Goal: Task Accomplishment & Management: Manage account settings

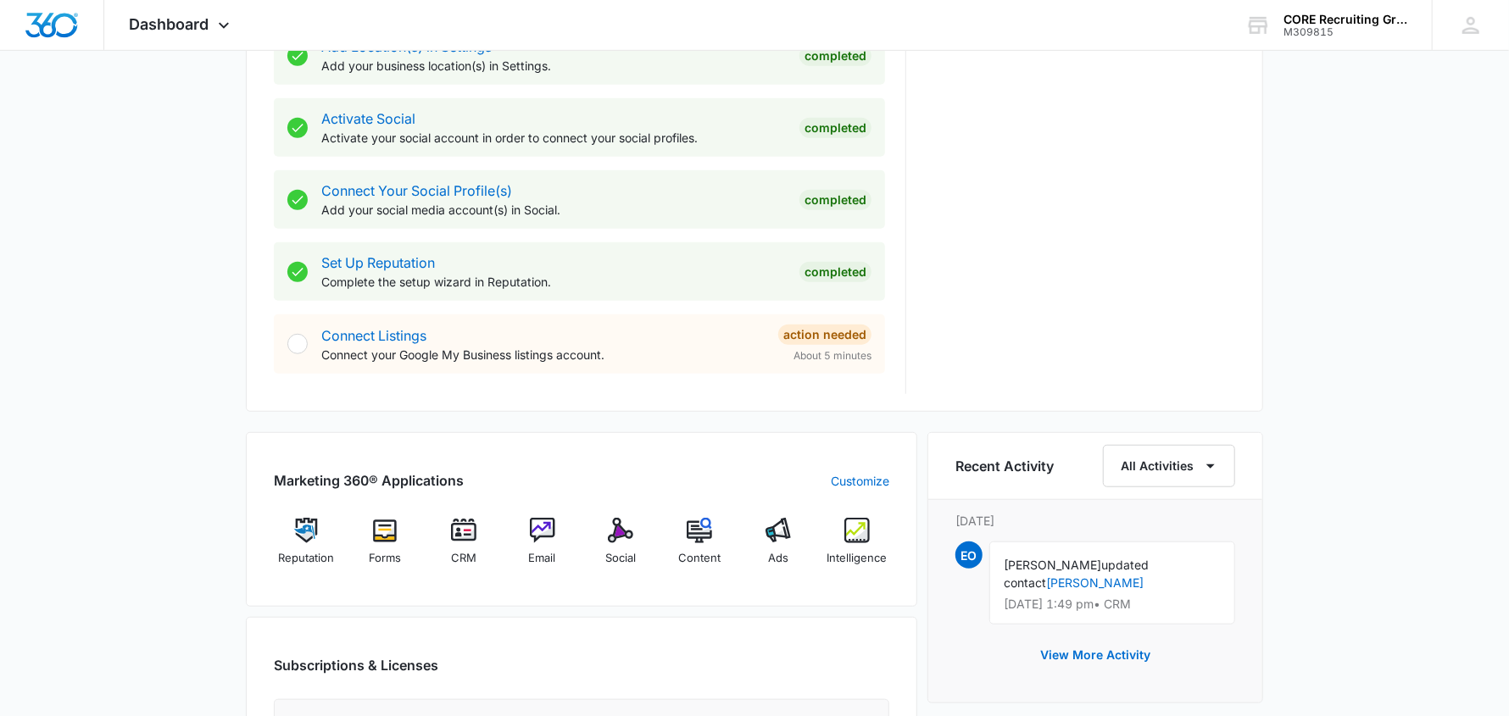
scroll to position [677, 0]
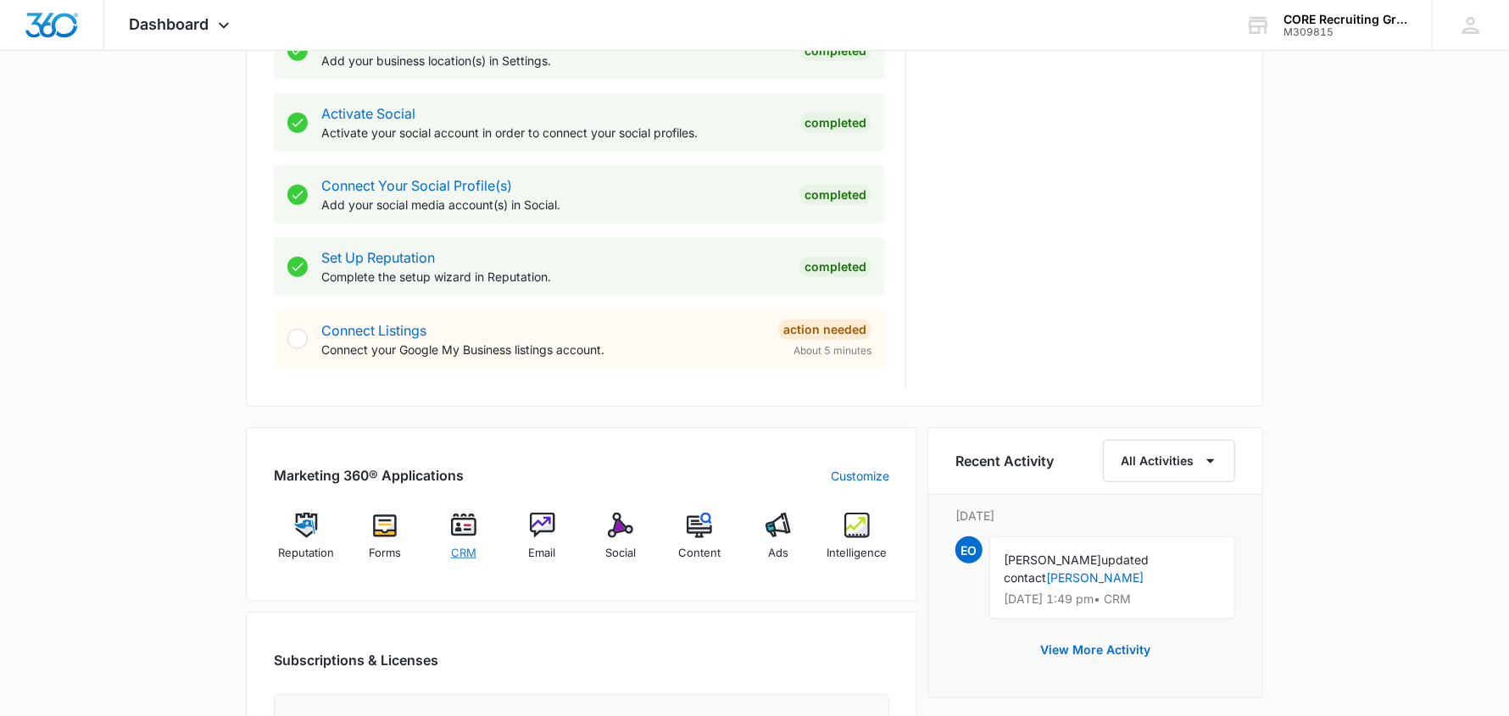
click at [453, 531] on img at bounding box center [463, 525] width 25 height 25
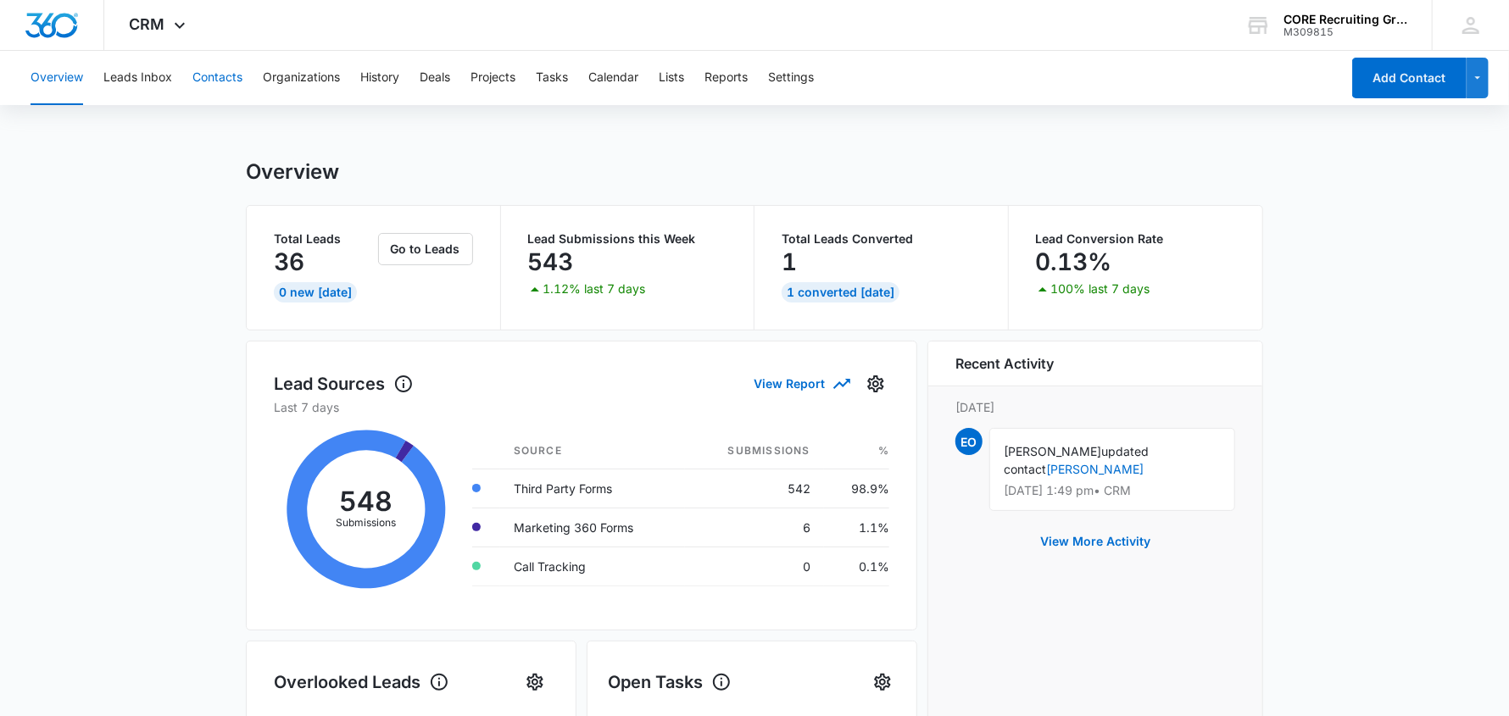
click at [215, 71] on button "Contacts" at bounding box center [217, 78] width 50 height 54
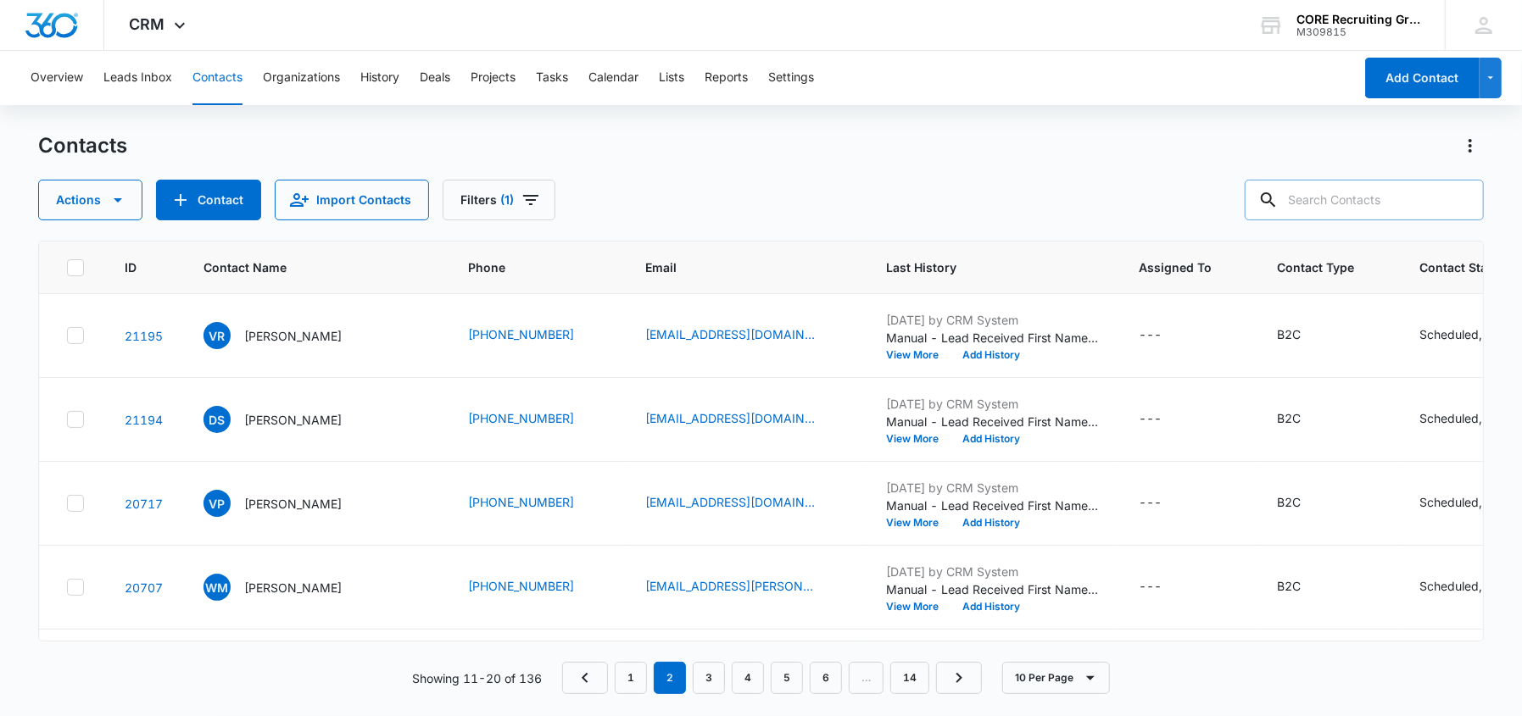
click at [1307, 195] on input "text" at bounding box center [1364, 200] width 239 height 41
type input "halozyme"
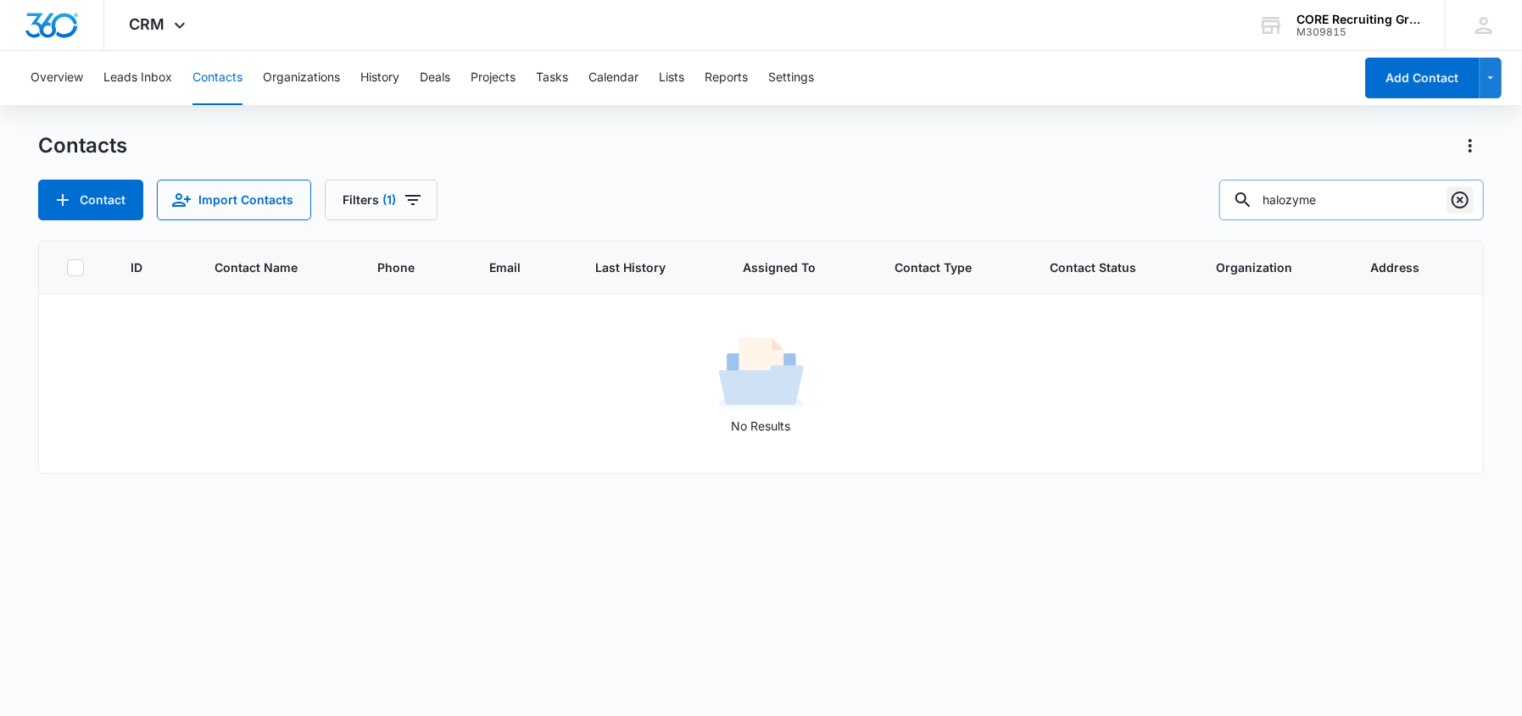
click at [1464, 200] on icon "Clear" at bounding box center [1460, 200] width 20 height 20
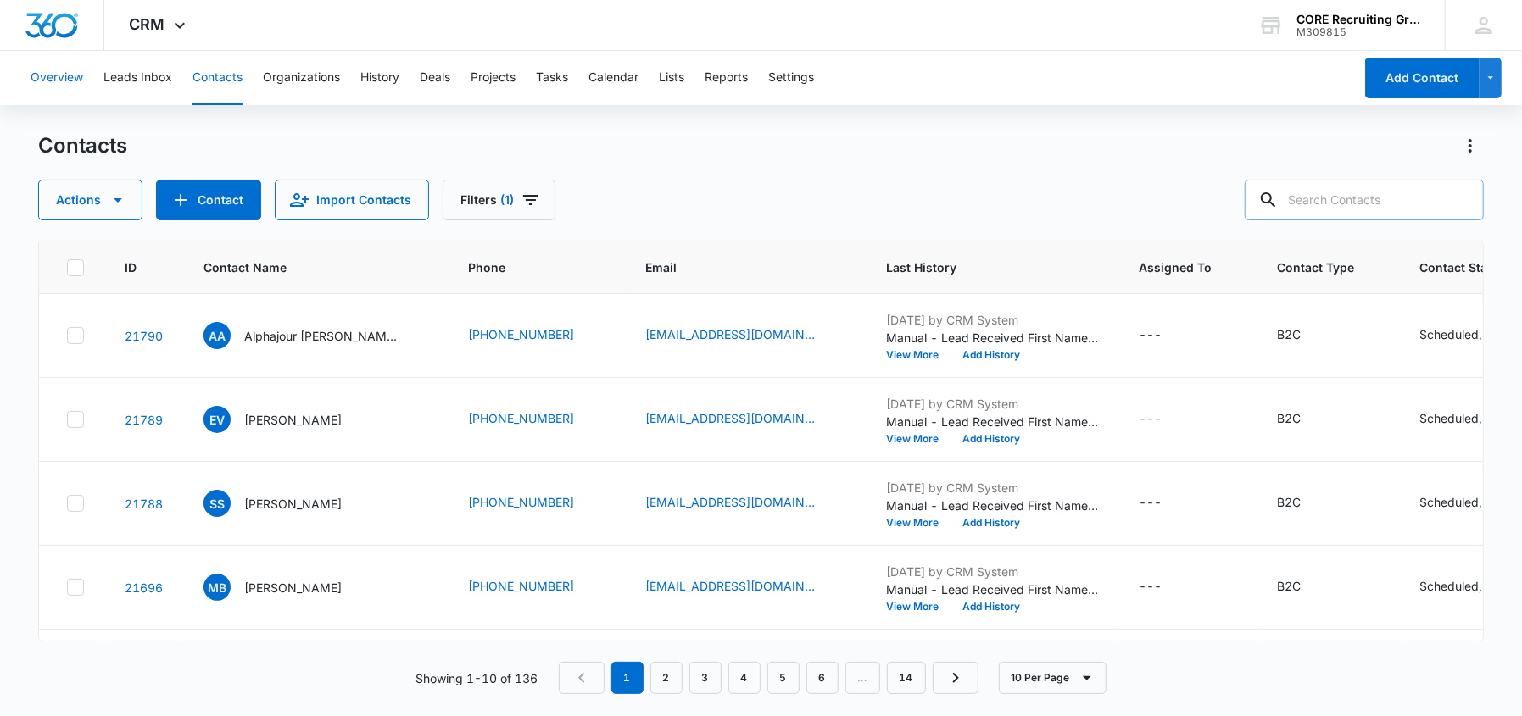
click at [53, 74] on button "Overview" at bounding box center [57, 78] width 53 height 54
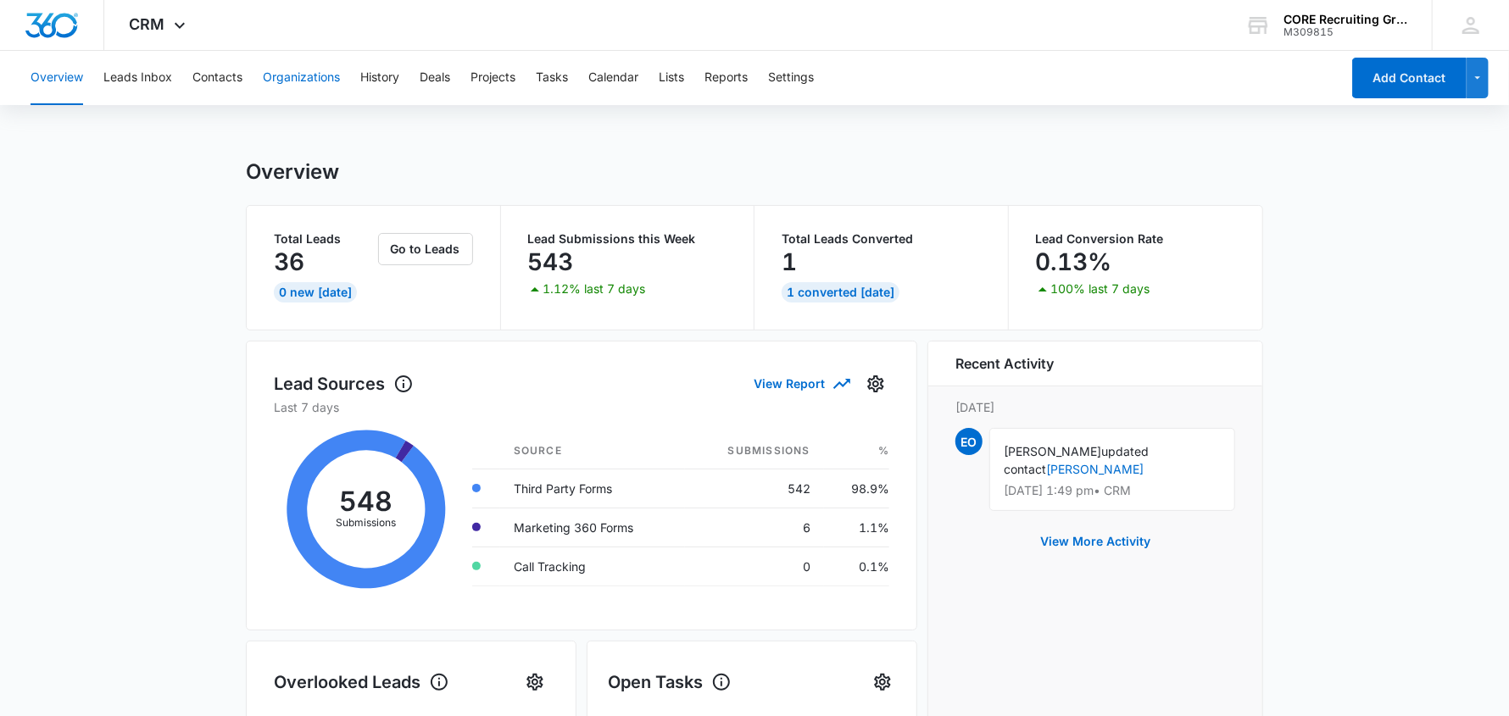
click at [304, 75] on button "Organizations" at bounding box center [301, 78] width 77 height 54
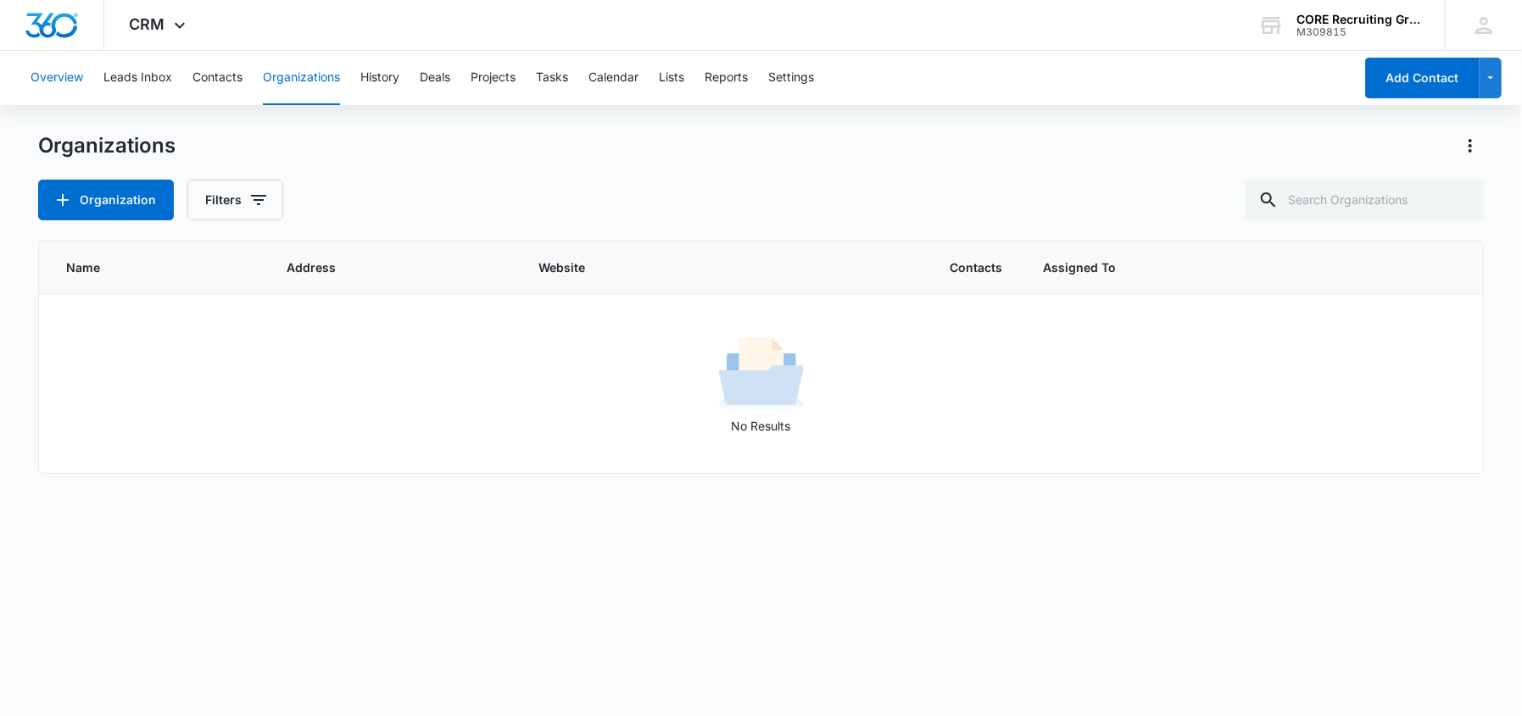
click at [65, 75] on button "Overview" at bounding box center [57, 78] width 53 height 54
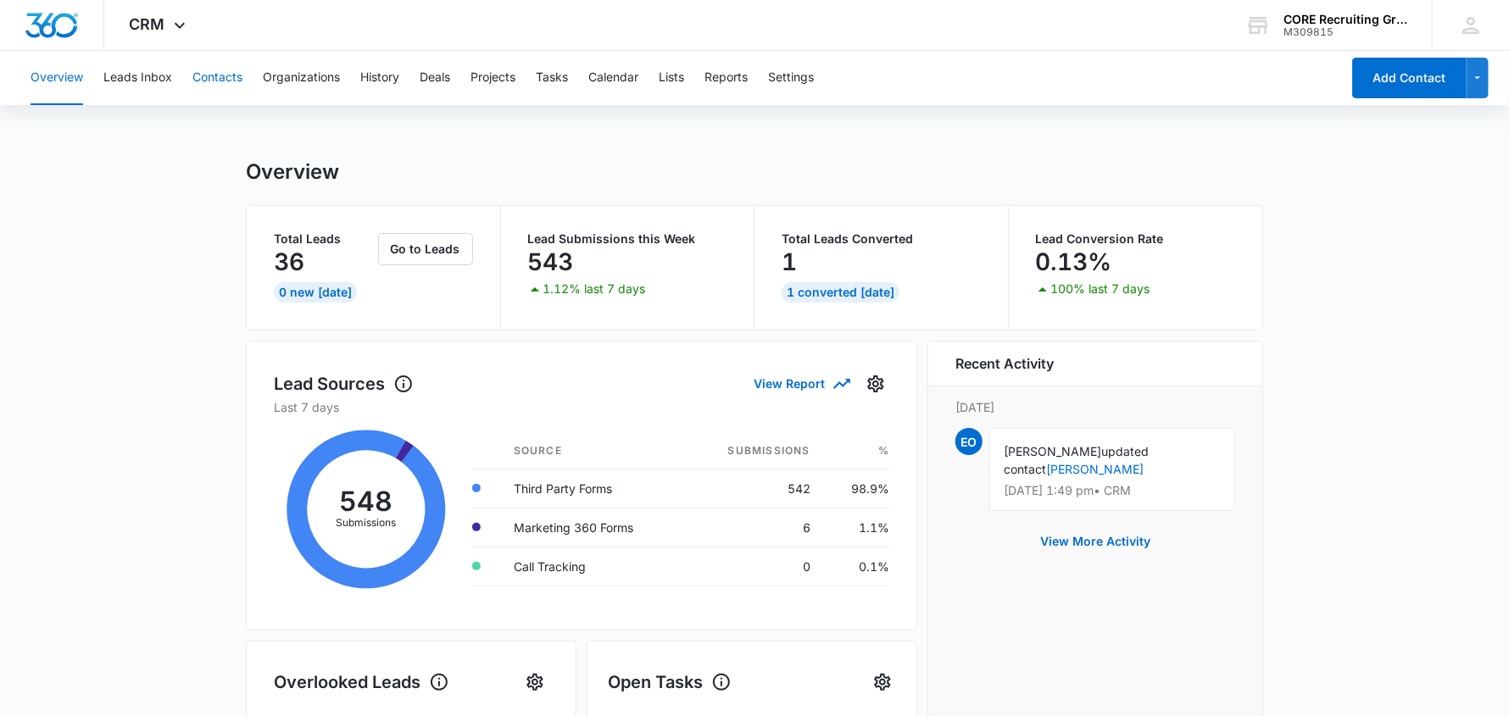
click at [211, 71] on button "Contacts" at bounding box center [217, 78] width 50 height 54
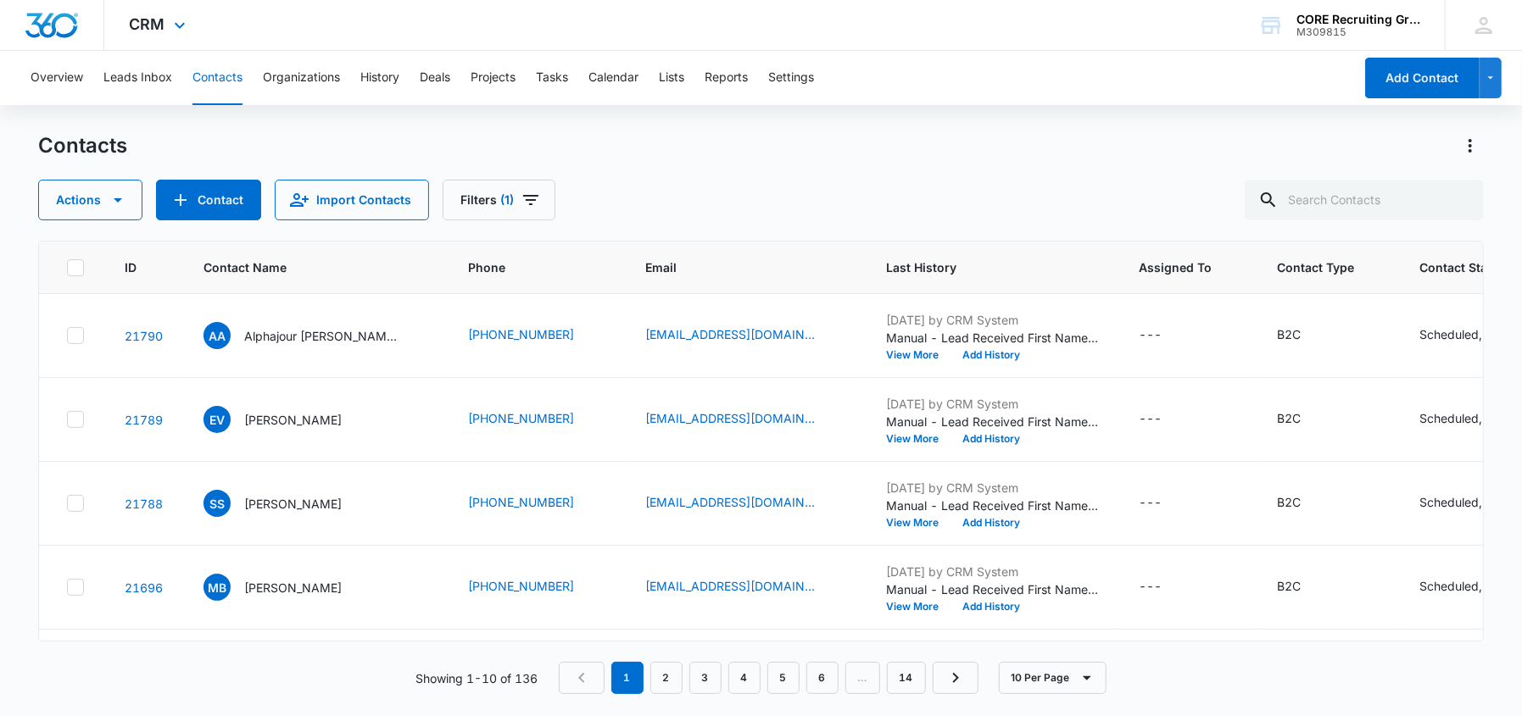
click at [46, 26] on img "Dashboard" at bounding box center [52, 25] width 54 height 25
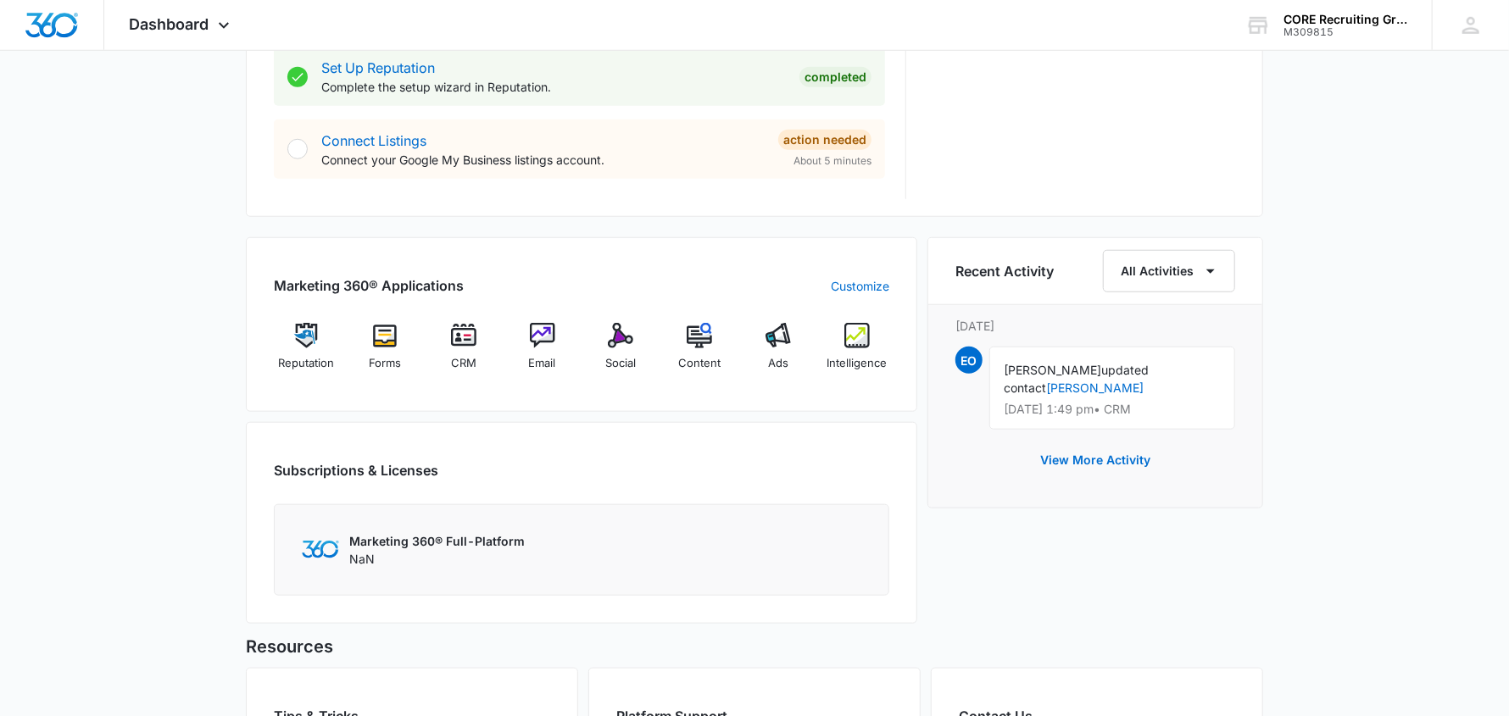
scroll to position [933, 0]
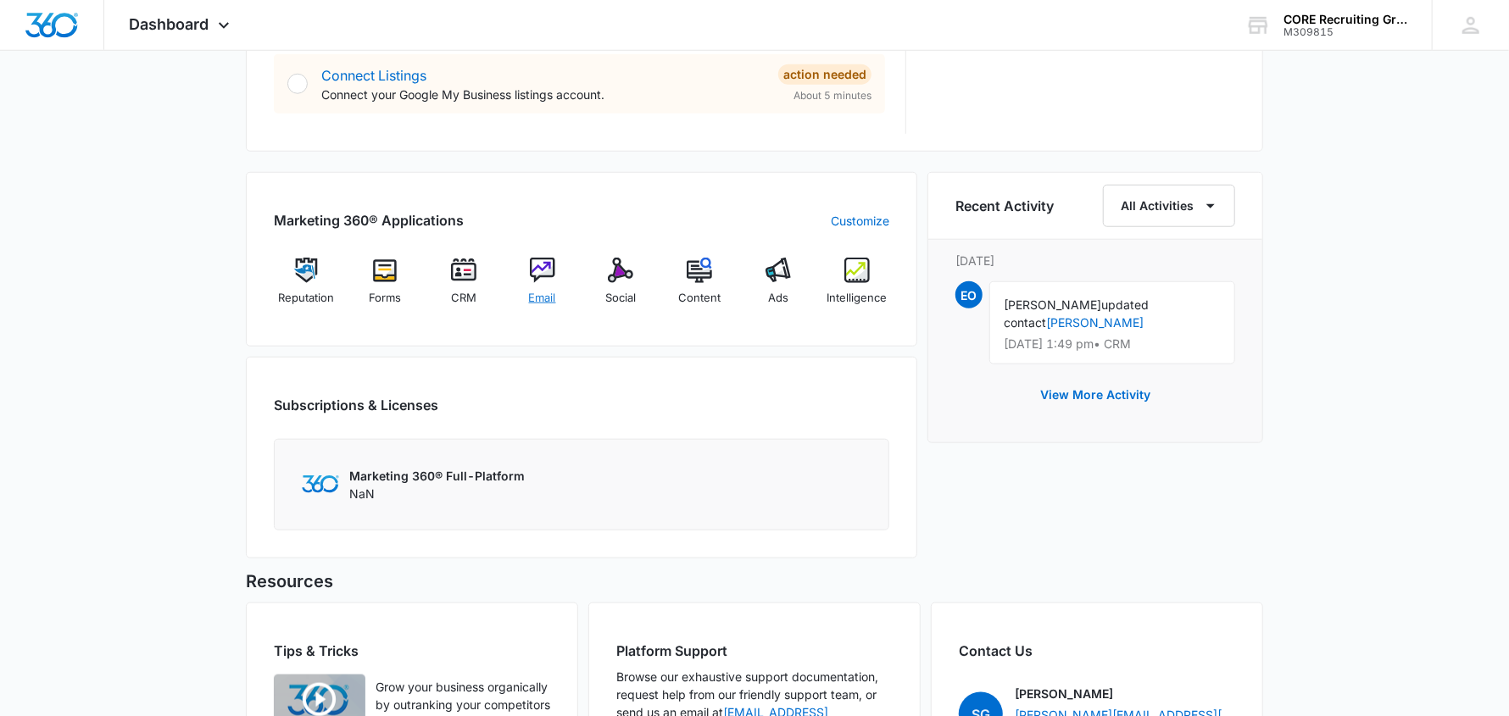
click at [539, 268] on img at bounding box center [542, 270] width 25 height 25
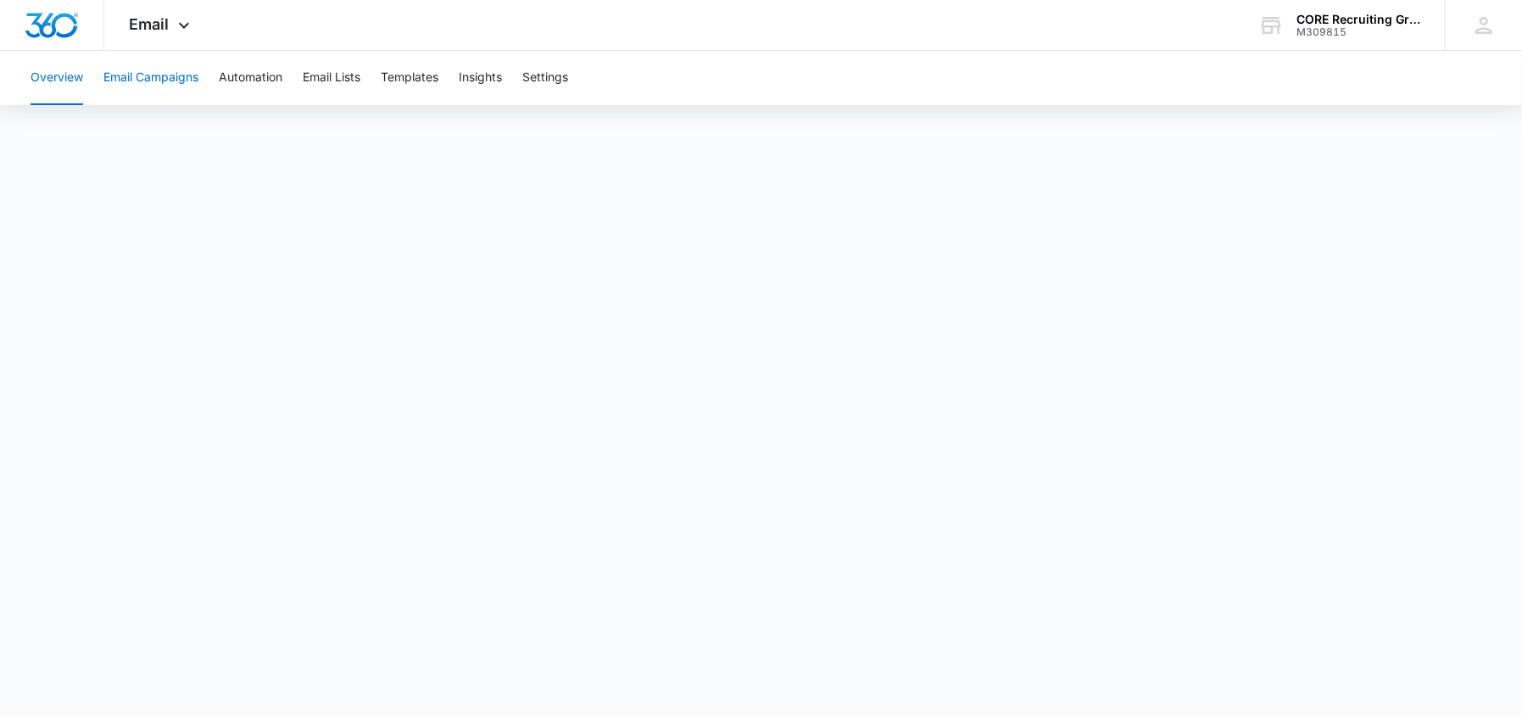
click at [152, 77] on button "Email Campaigns" at bounding box center [150, 78] width 95 height 54
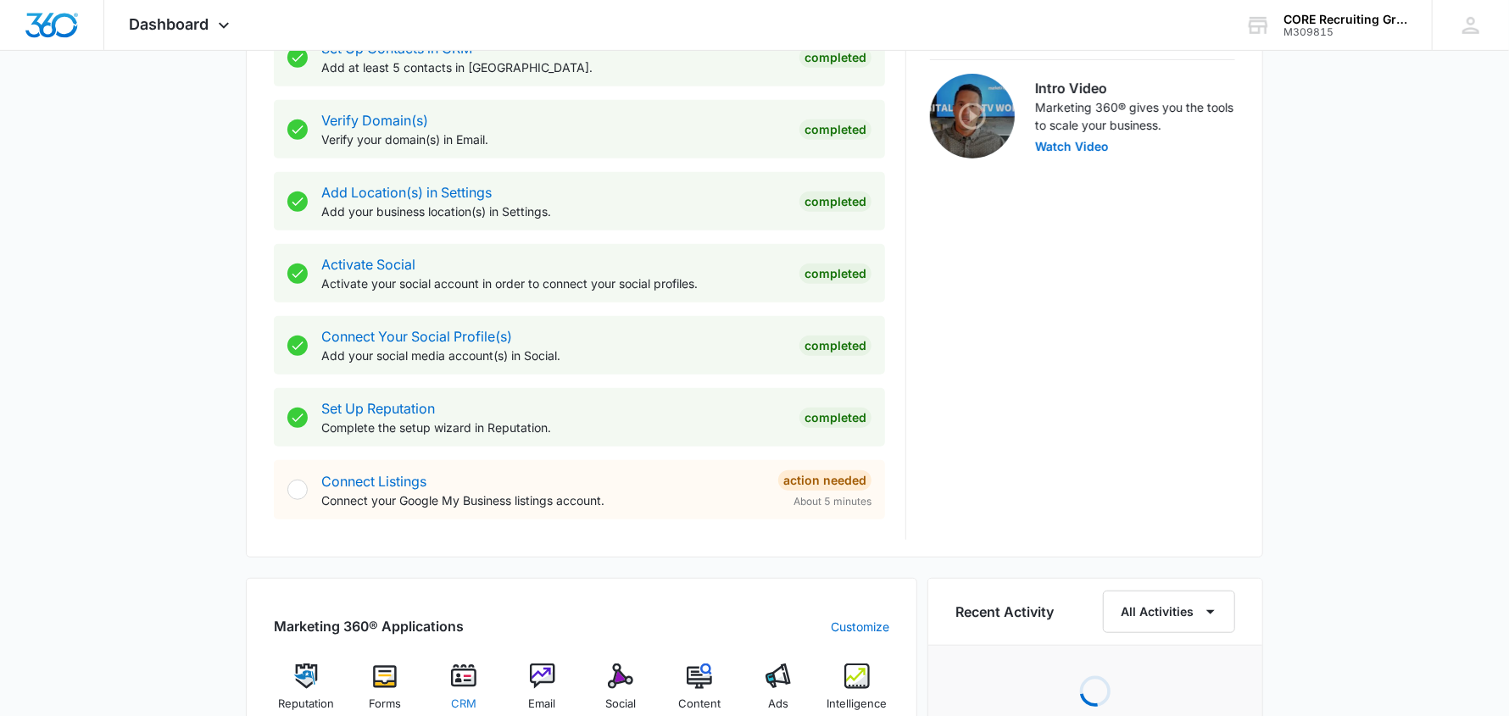
scroll to position [762, 0]
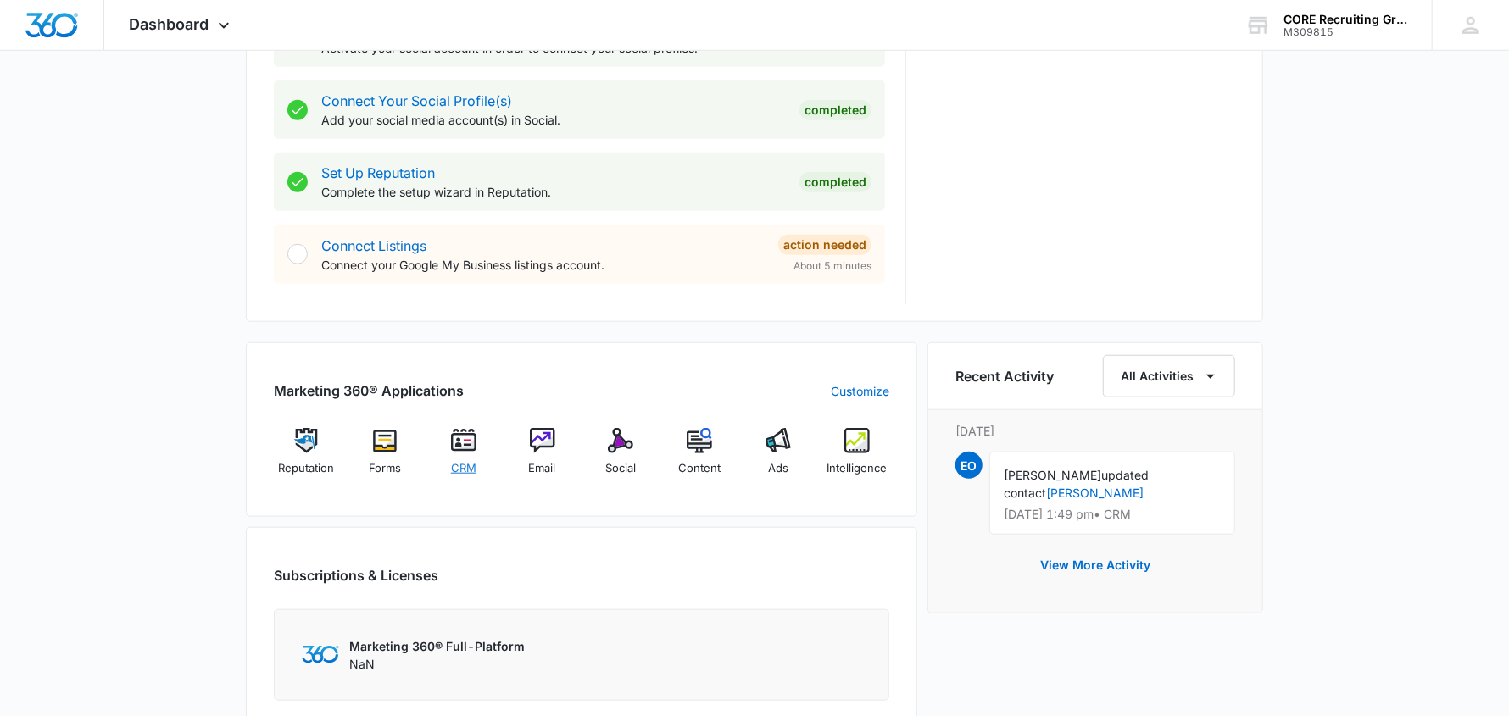
click at [463, 445] on img at bounding box center [463, 440] width 25 height 25
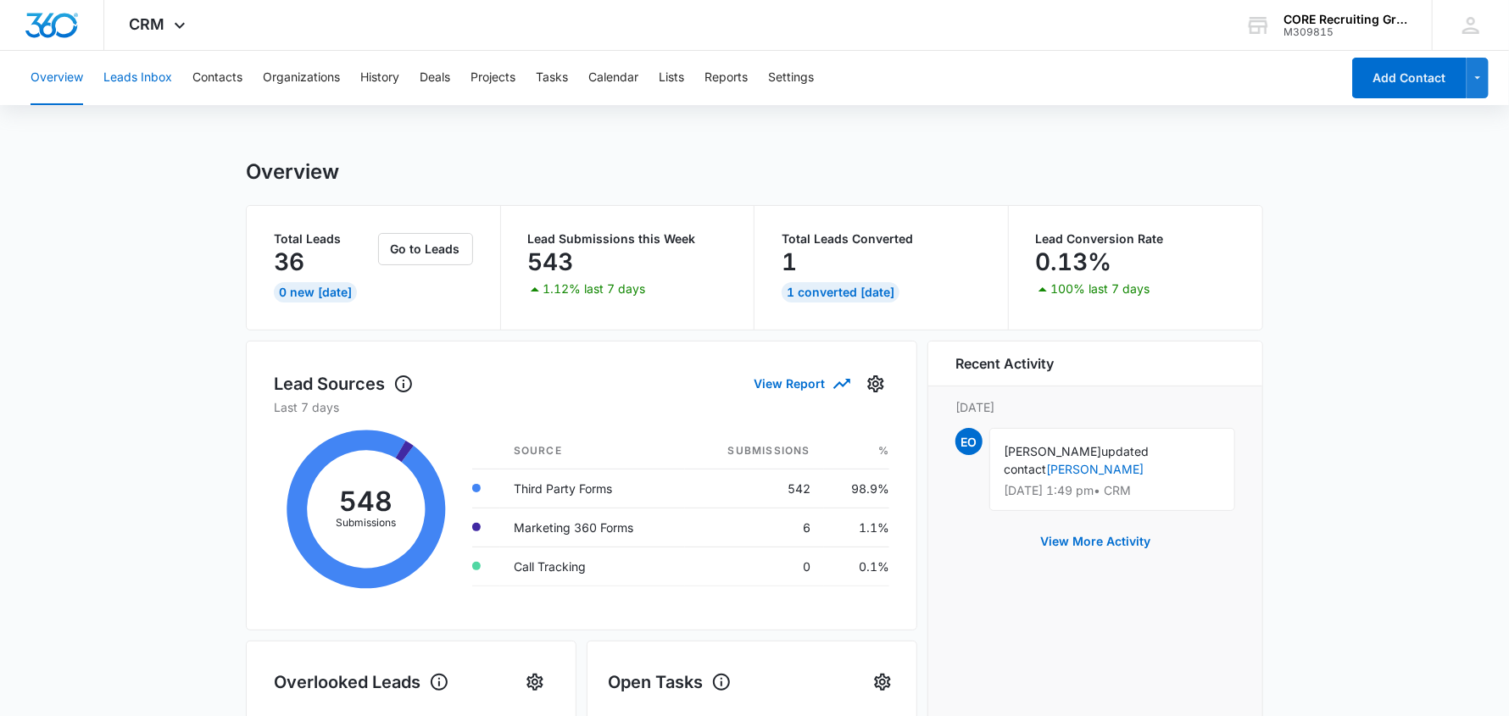
click at [133, 76] on button "Leads Inbox" at bounding box center [137, 78] width 69 height 54
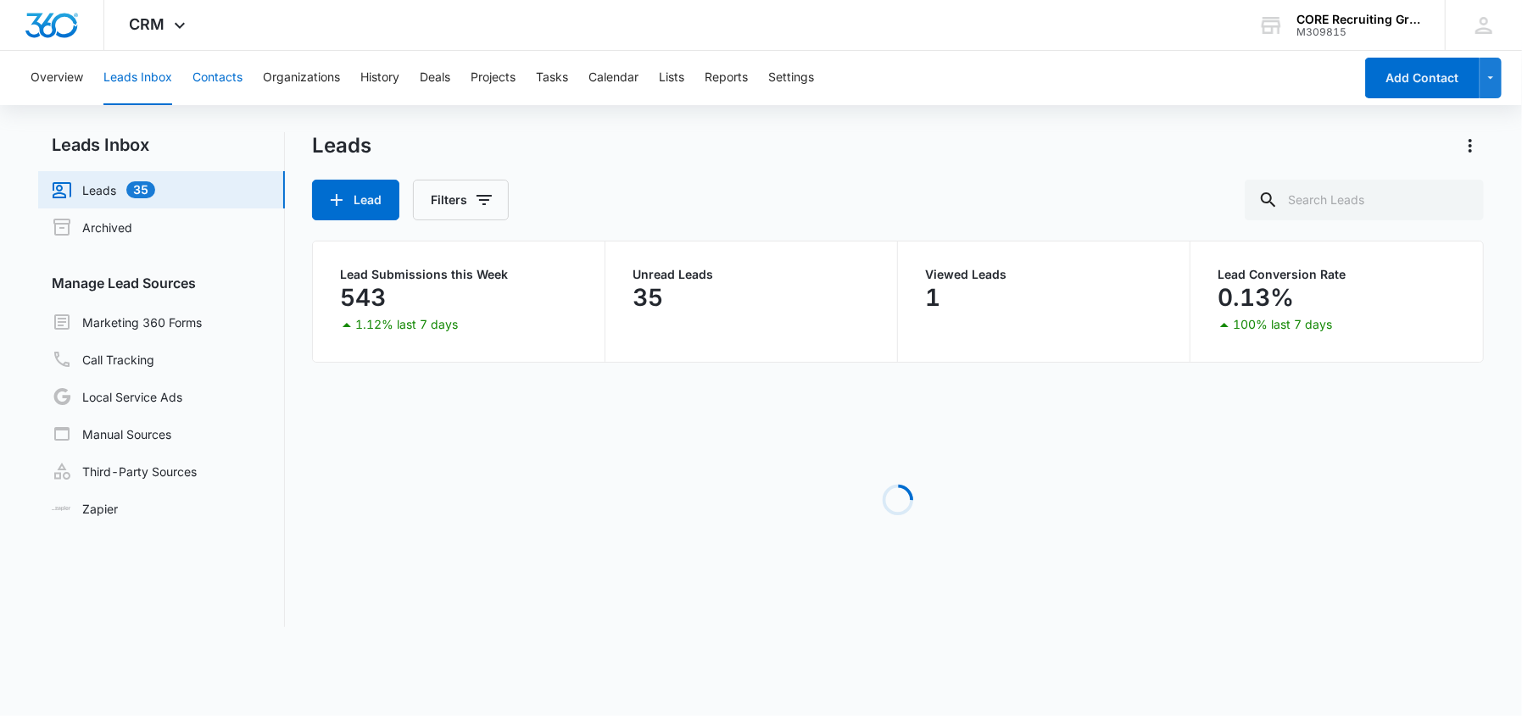
click at [210, 67] on button "Contacts" at bounding box center [217, 78] width 50 height 54
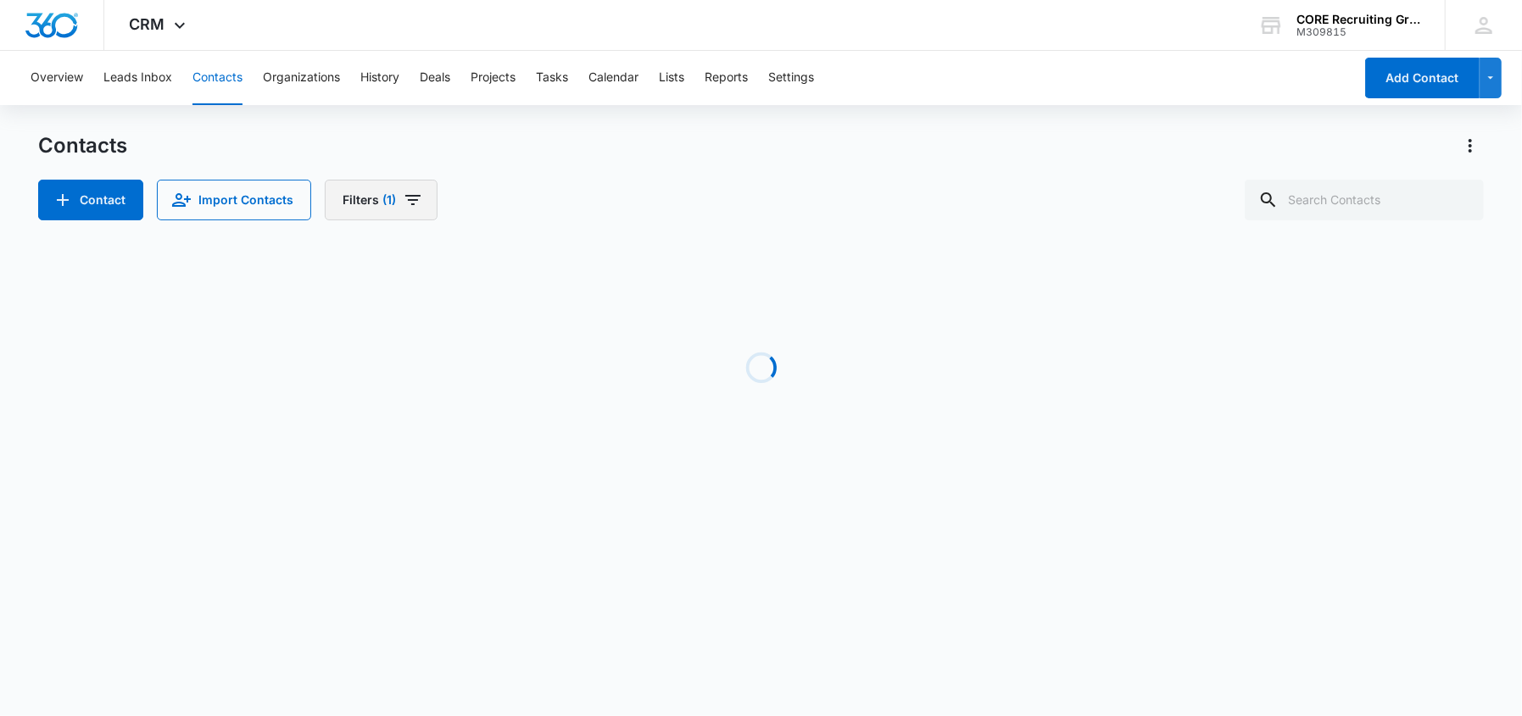
click at [421, 196] on button "Filters (1)" at bounding box center [381, 200] width 113 height 41
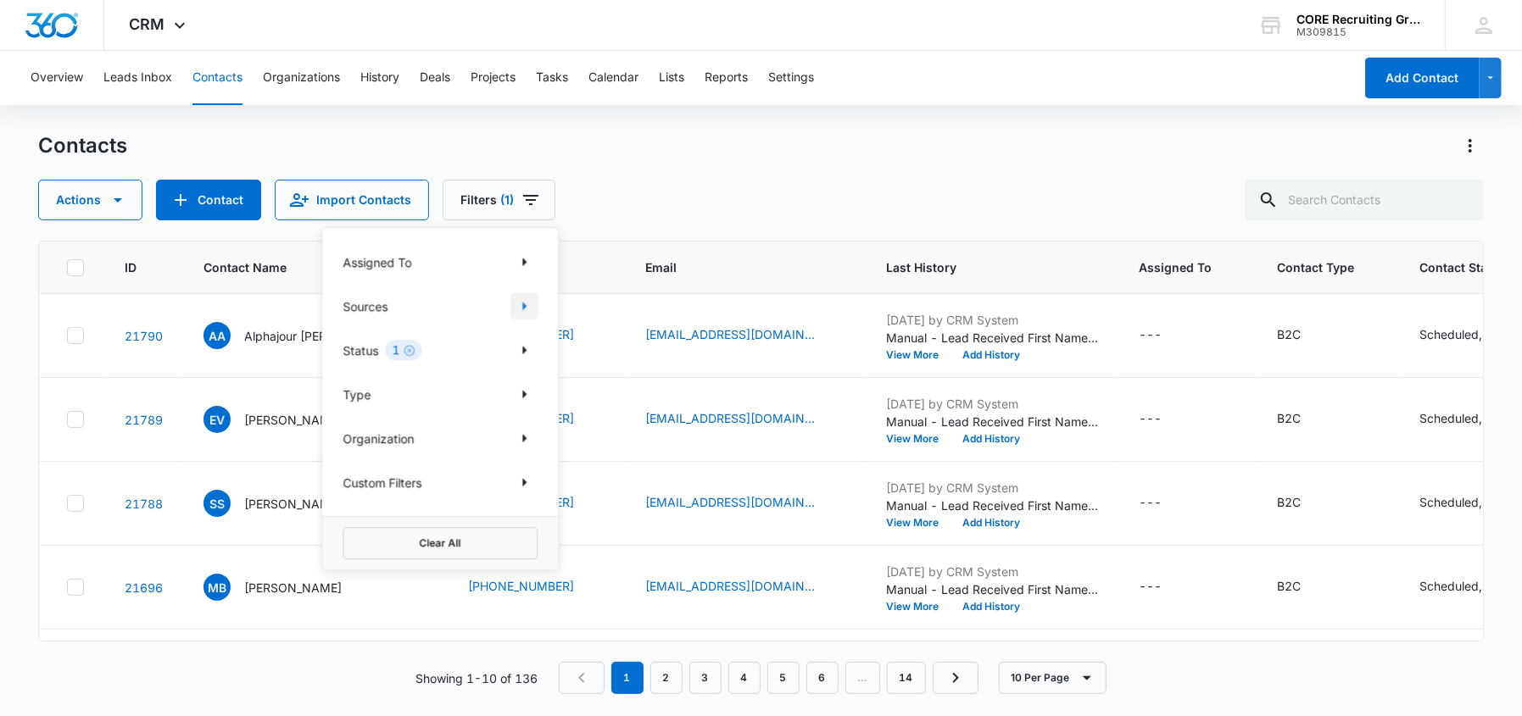
click at [521, 306] on icon "Show Sources filters" at bounding box center [524, 306] width 20 height 20
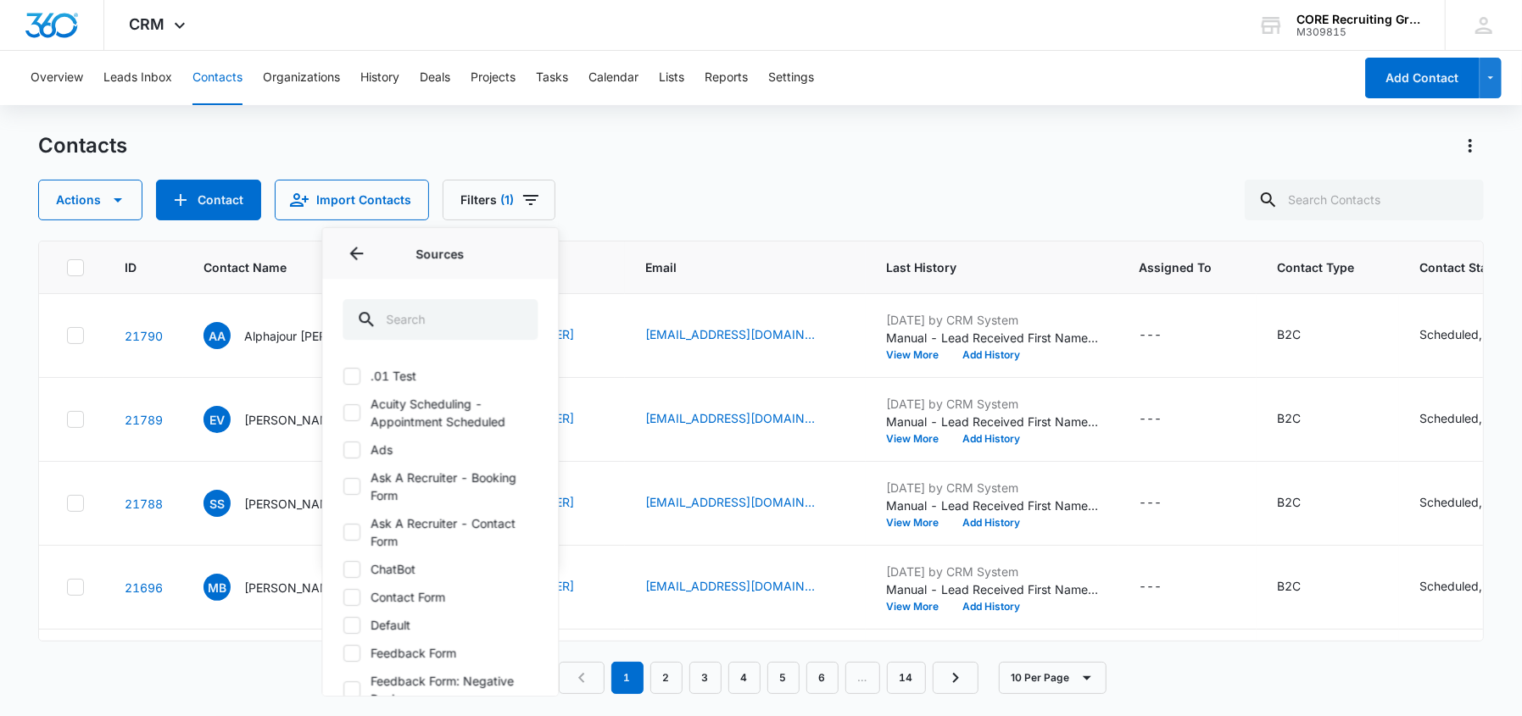
click at [353, 413] on icon at bounding box center [352, 414] width 10 height 8
click at [343, 413] on input "Acuity Scheduling - Appointment Scheduled" at bounding box center [343, 413] width 1 height 1
checkbox input "true"
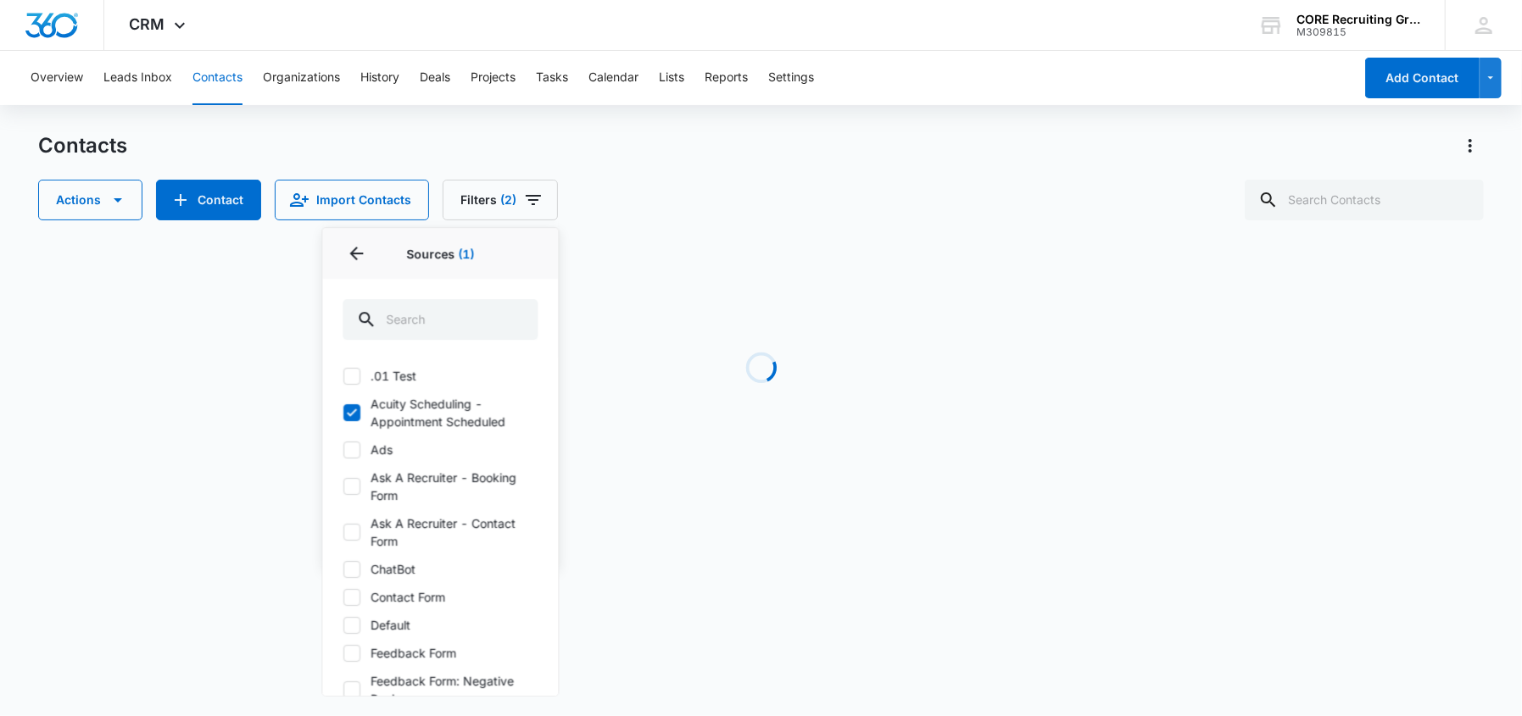
drag, startPoint x: 715, startPoint y: 298, endPoint x: 705, endPoint y: 298, distance: 9.4
click at [714, 298] on div "Loading" at bounding box center [761, 368] width 1446 height 254
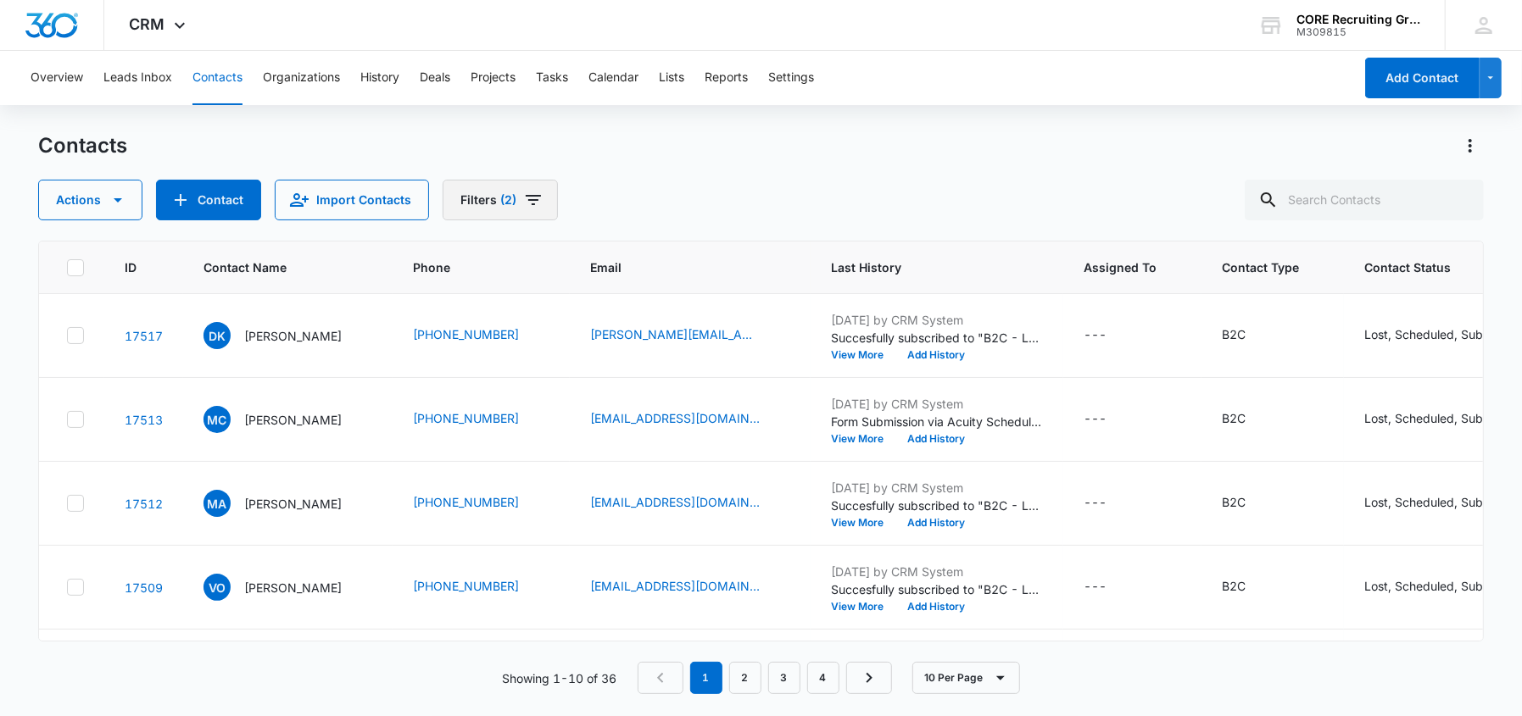
click at [523, 205] on icon "Filters" at bounding box center [533, 200] width 20 height 20
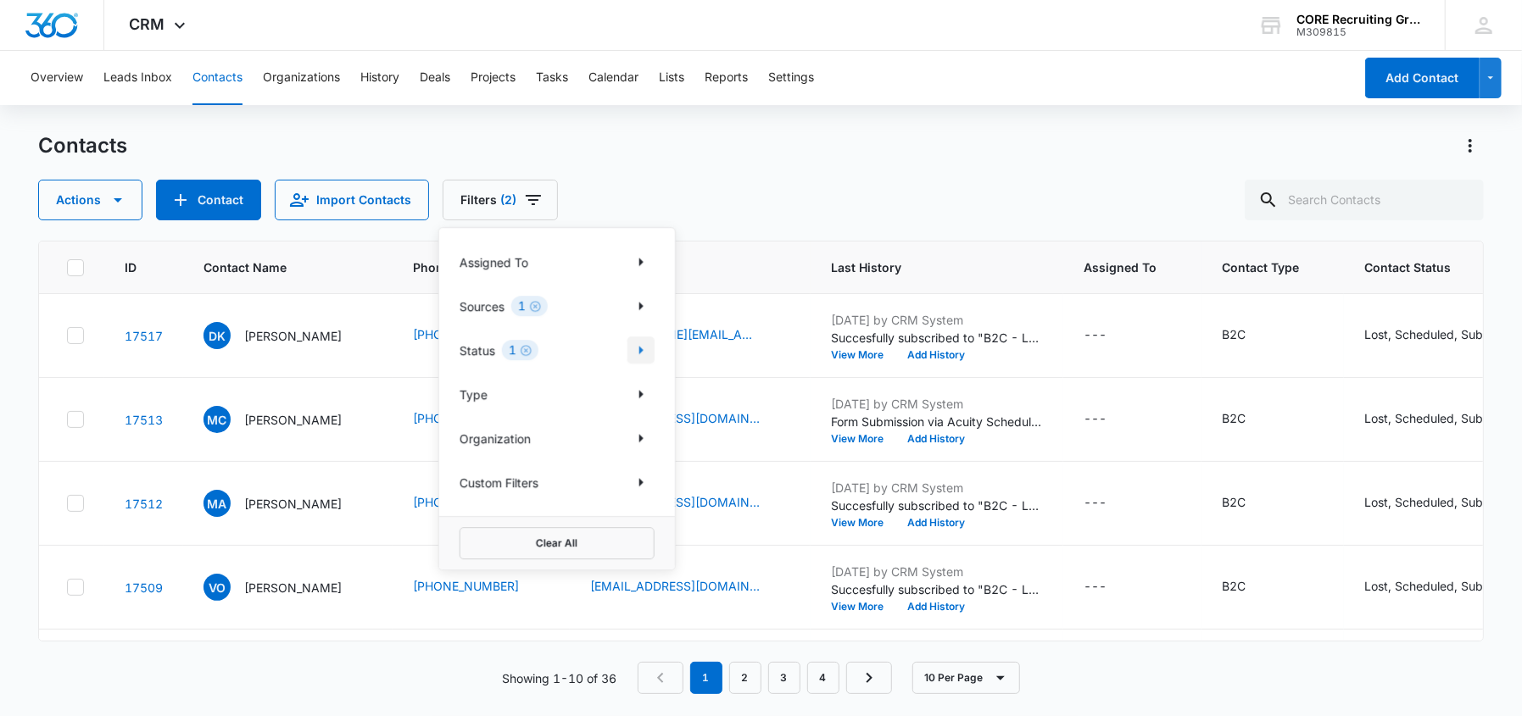
click at [642, 351] on icon "Show Status filters" at bounding box center [641, 350] width 20 height 20
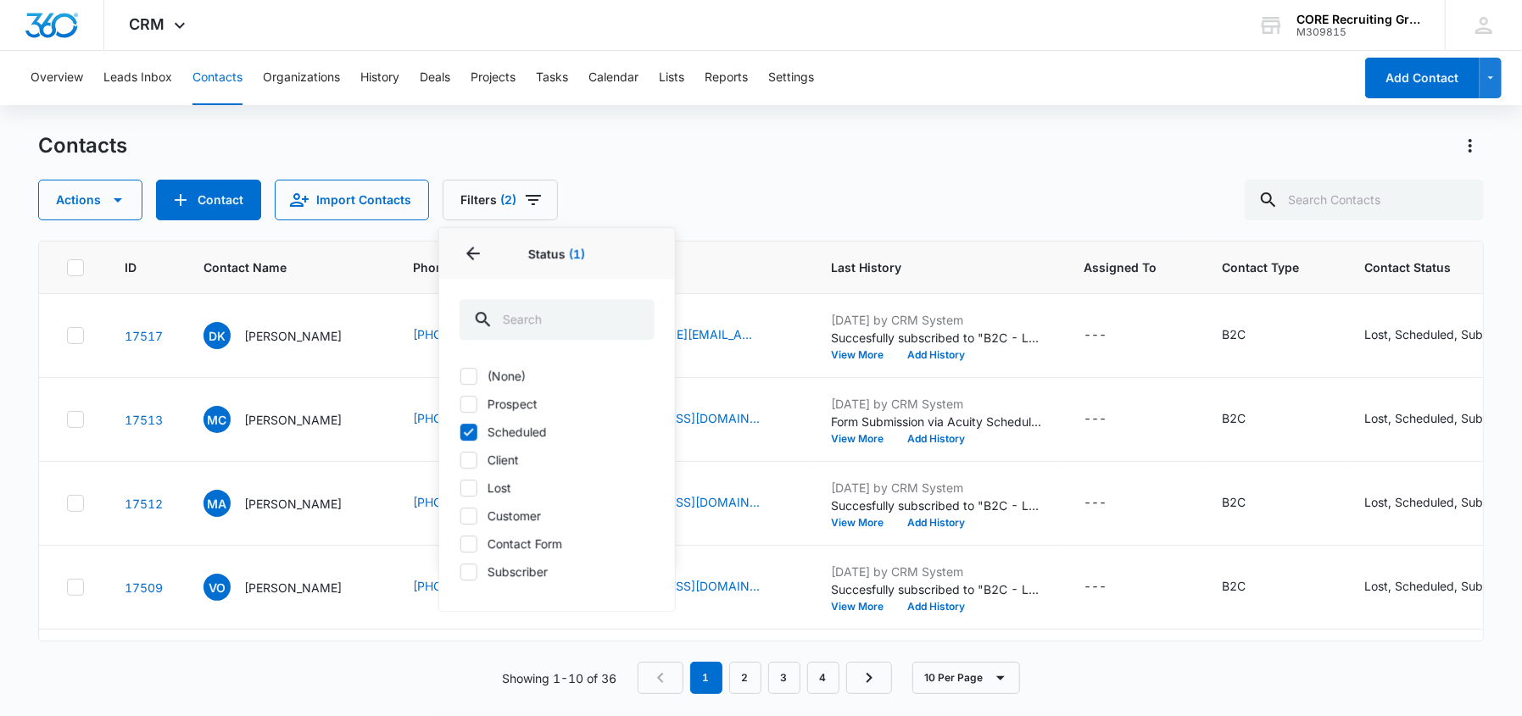
click at [468, 432] on icon at bounding box center [469, 432] width 10 height 8
click at [460, 432] on input "Scheduled" at bounding box center [460, 432] width 1 height 1
checkbox input "false"
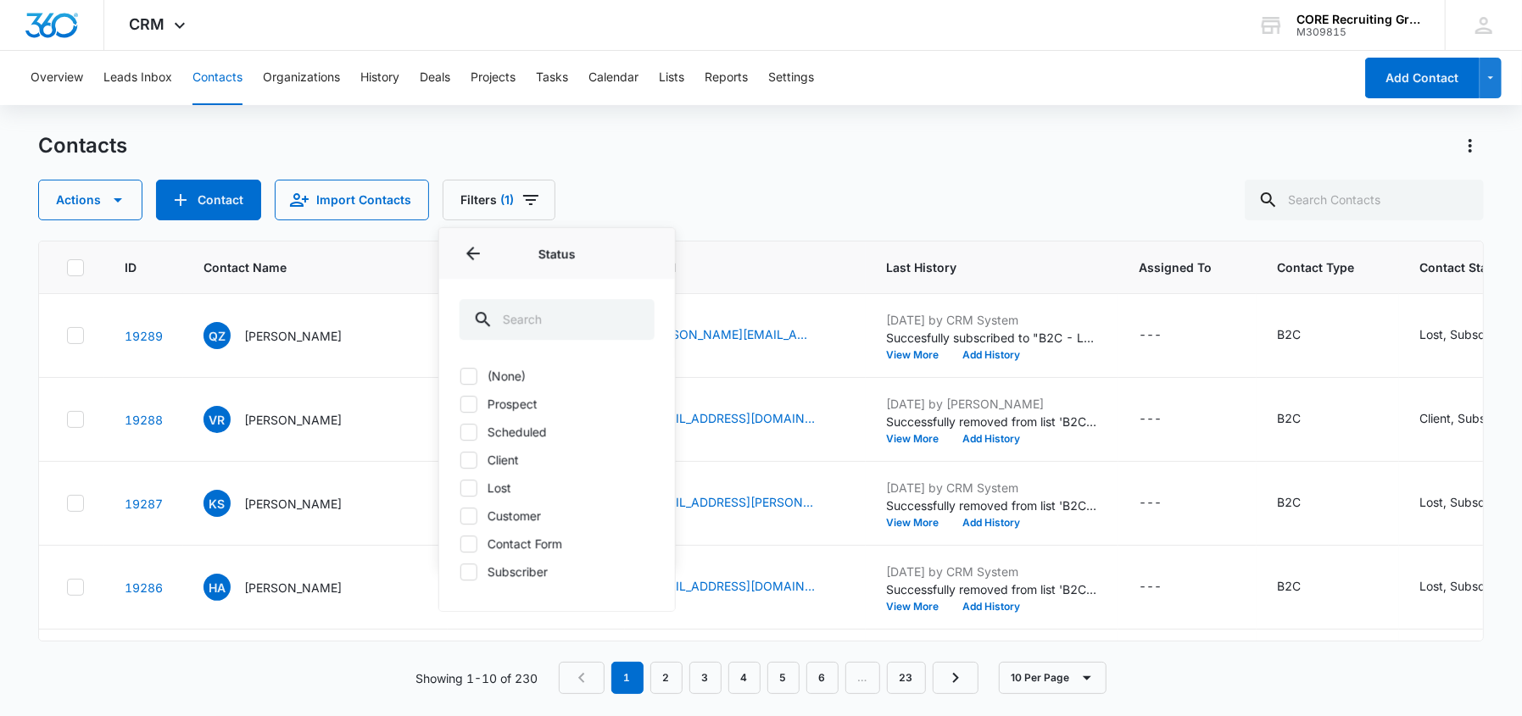
click at [72, 276] on th at bounding box center [71, 268] width 65 height 53
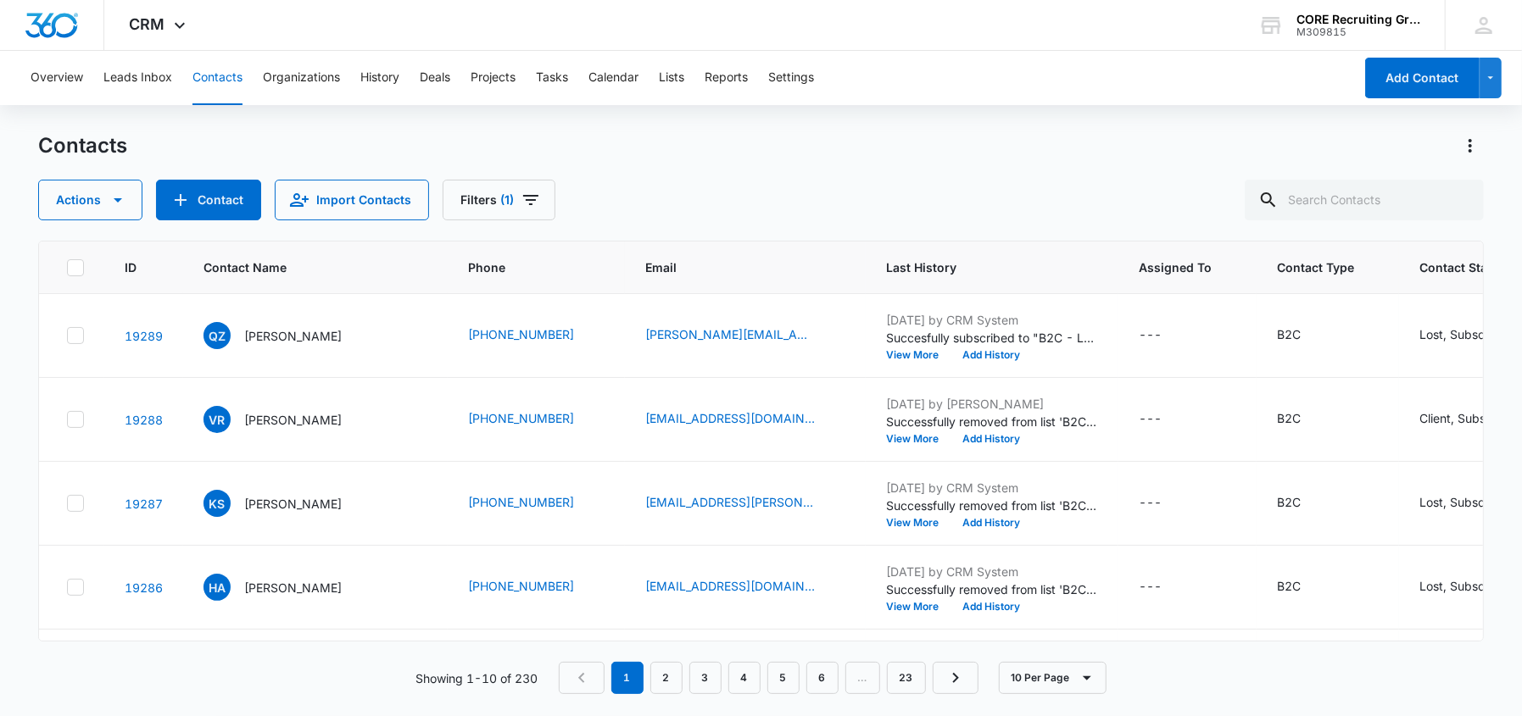
click at [73, 273] on icon at bounding box center [75, 267] width 15 height 15
click at [67, 268] on input "checkbox" at bounding box center [66, 267] width 1 height 1
click at [85, 273] on th at bounding box center [71, 268] width 65 height 53
click at [521, 199] on icon "Filters" at bounding box center [531, 200] width 20 height 20
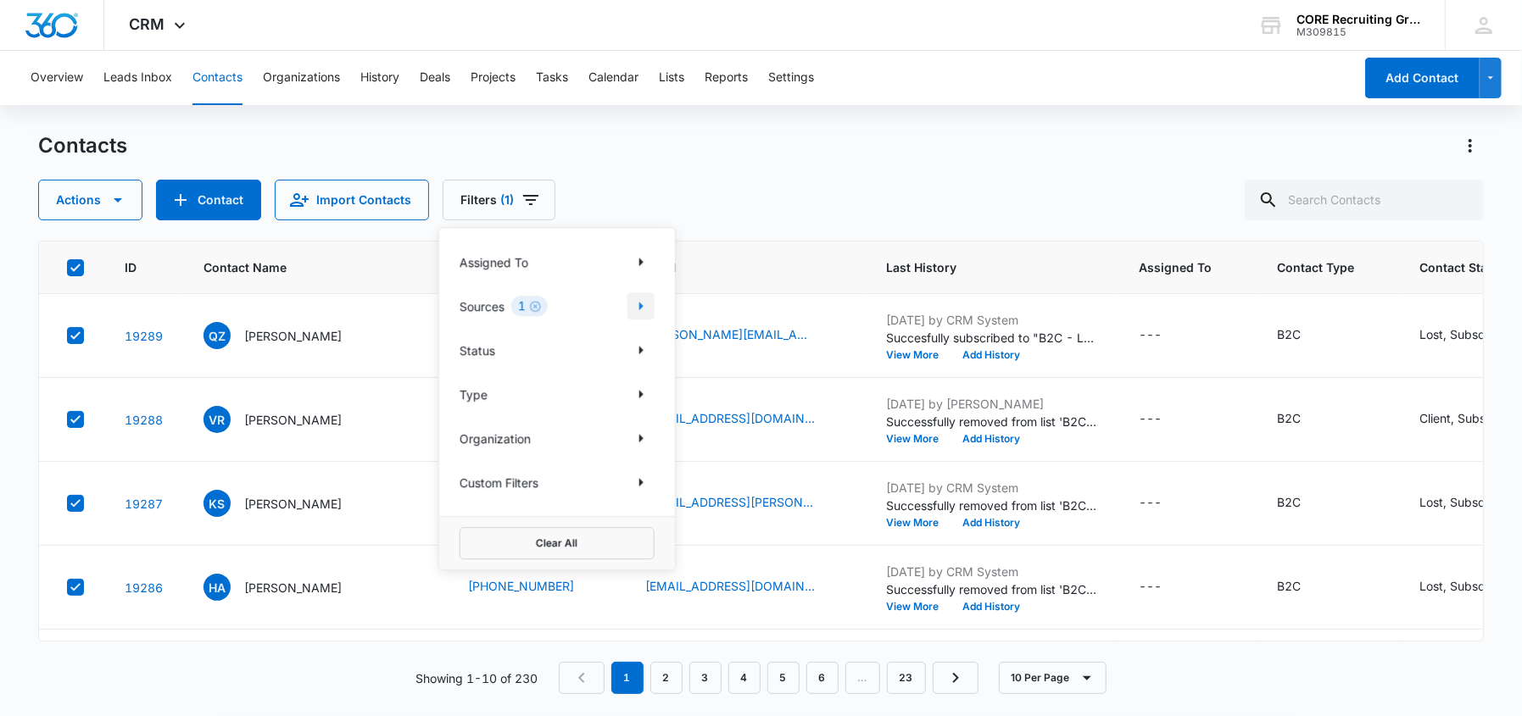
click at [642, 302] on icon "Show Sources filters" at bounding box center [641, 306] width 20 height 20
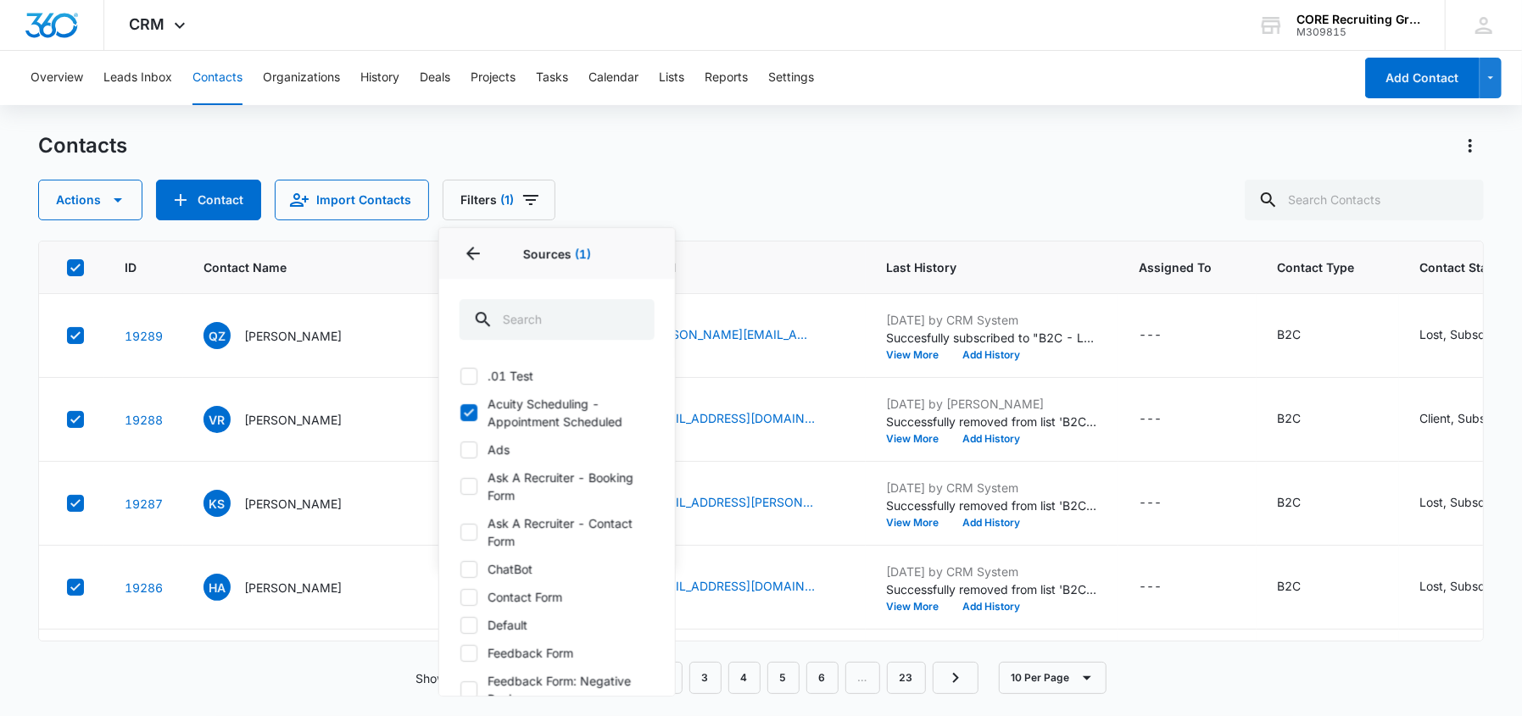
click at [467, 410] on icon at bounding box center [467, 412] width 15 height 15
click at [460, 413] on input "Acuity Scheduling - Appointment Scheduled" at bounding box center [460, 413] width 1 height 1
checkbox input "false"
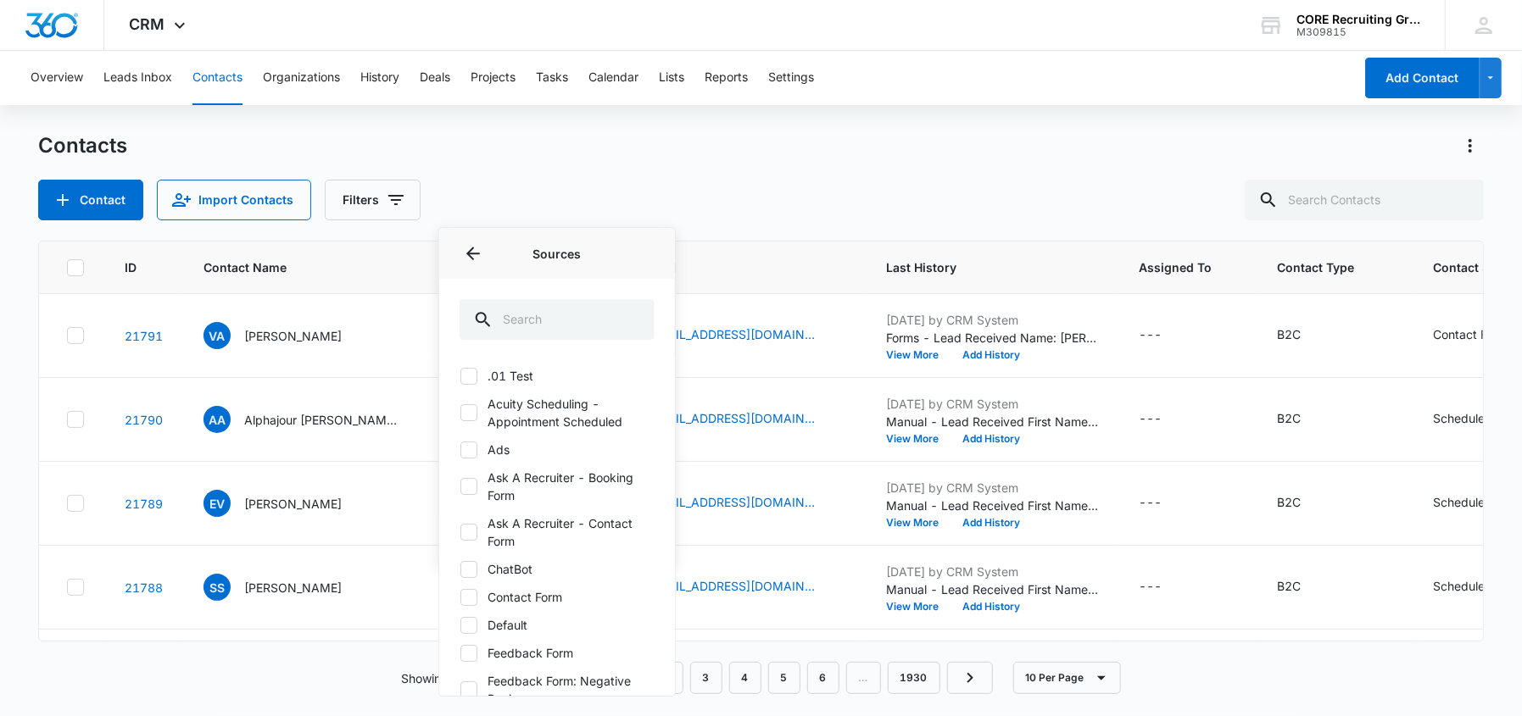
click at [986, 177] on div "Contacts Contact Import Contacts Filters Assigned To Sources Sources .01 Test A…" at bounding box center [761, 176] width 1446 height 88
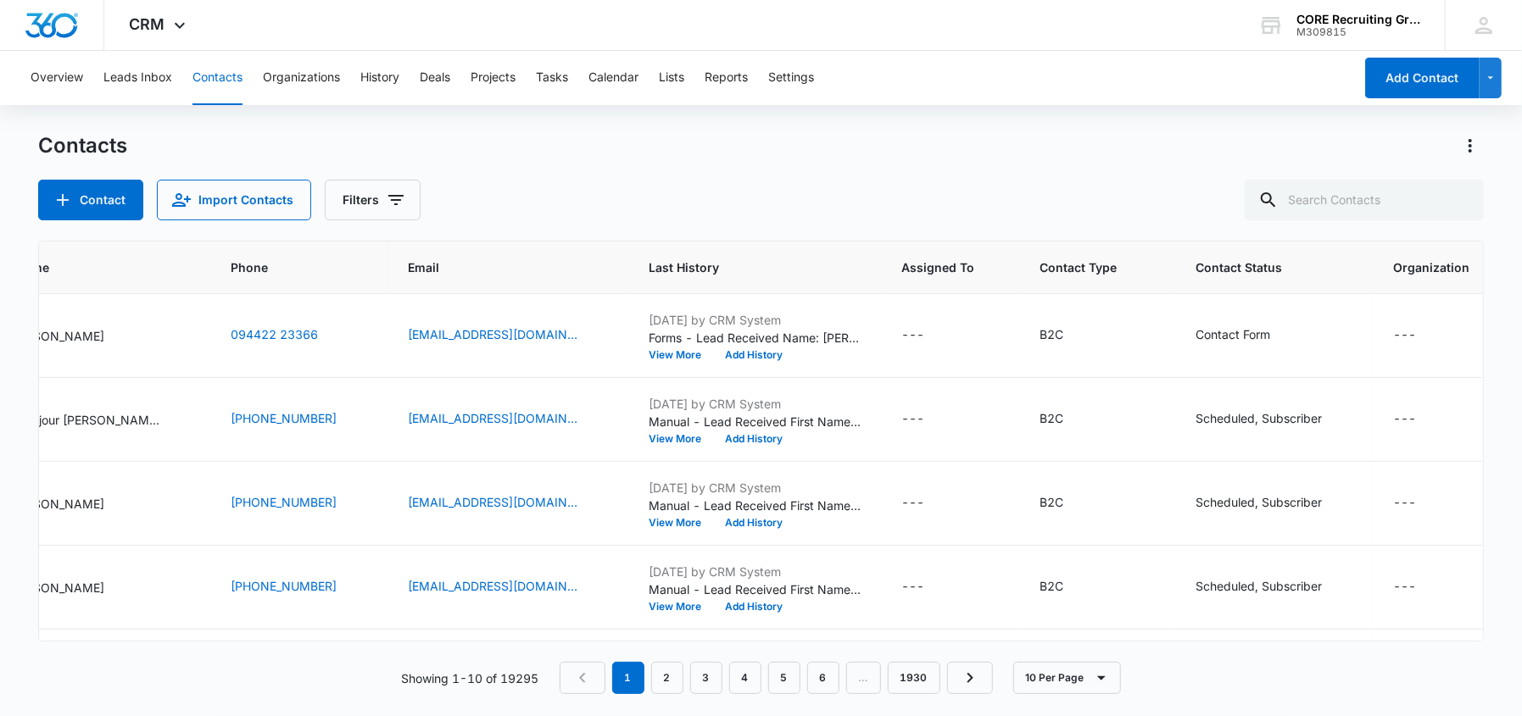
scroll to position [0, 261]
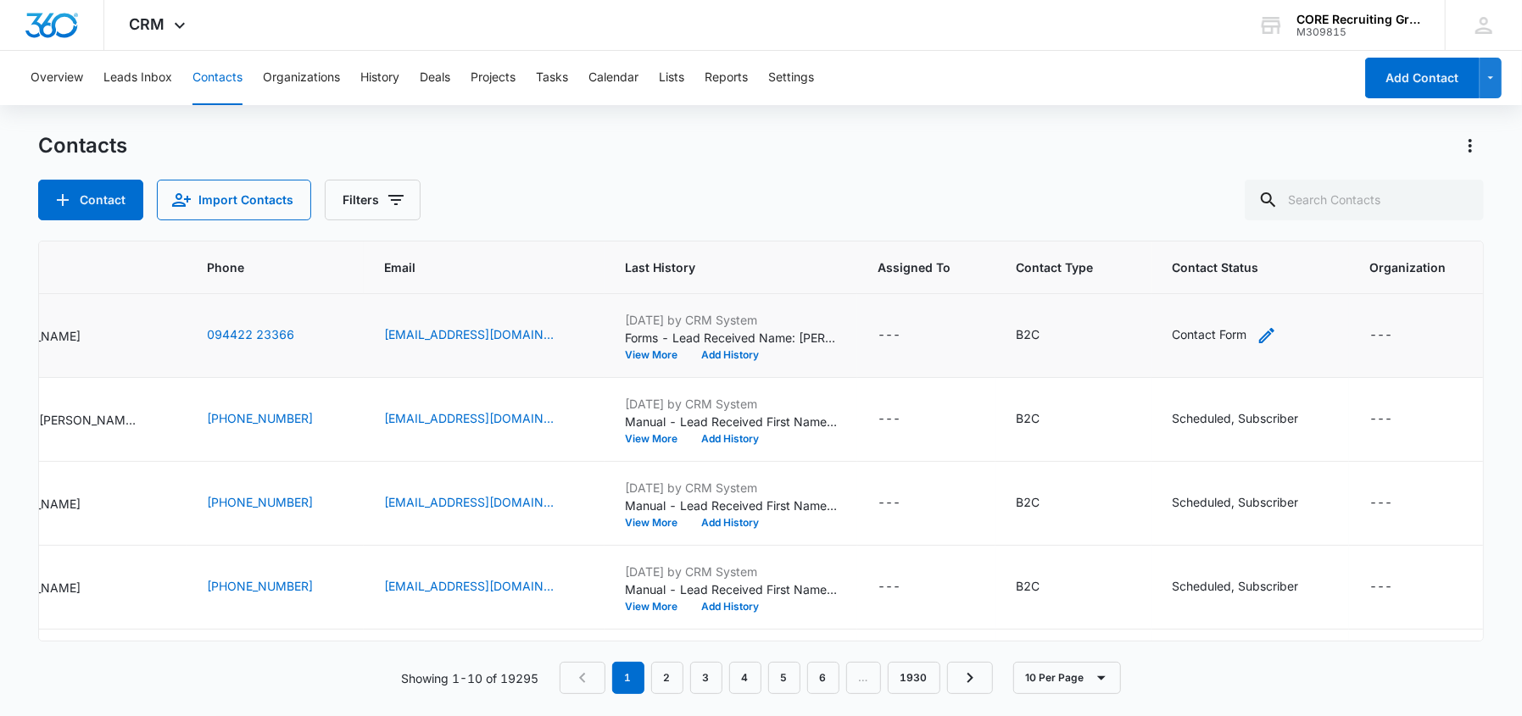
click at [1277, 331] on icon "Contact Status - Contact Form - Select to Edit Field" at bounding box center [1266, 336] width 20 height 20
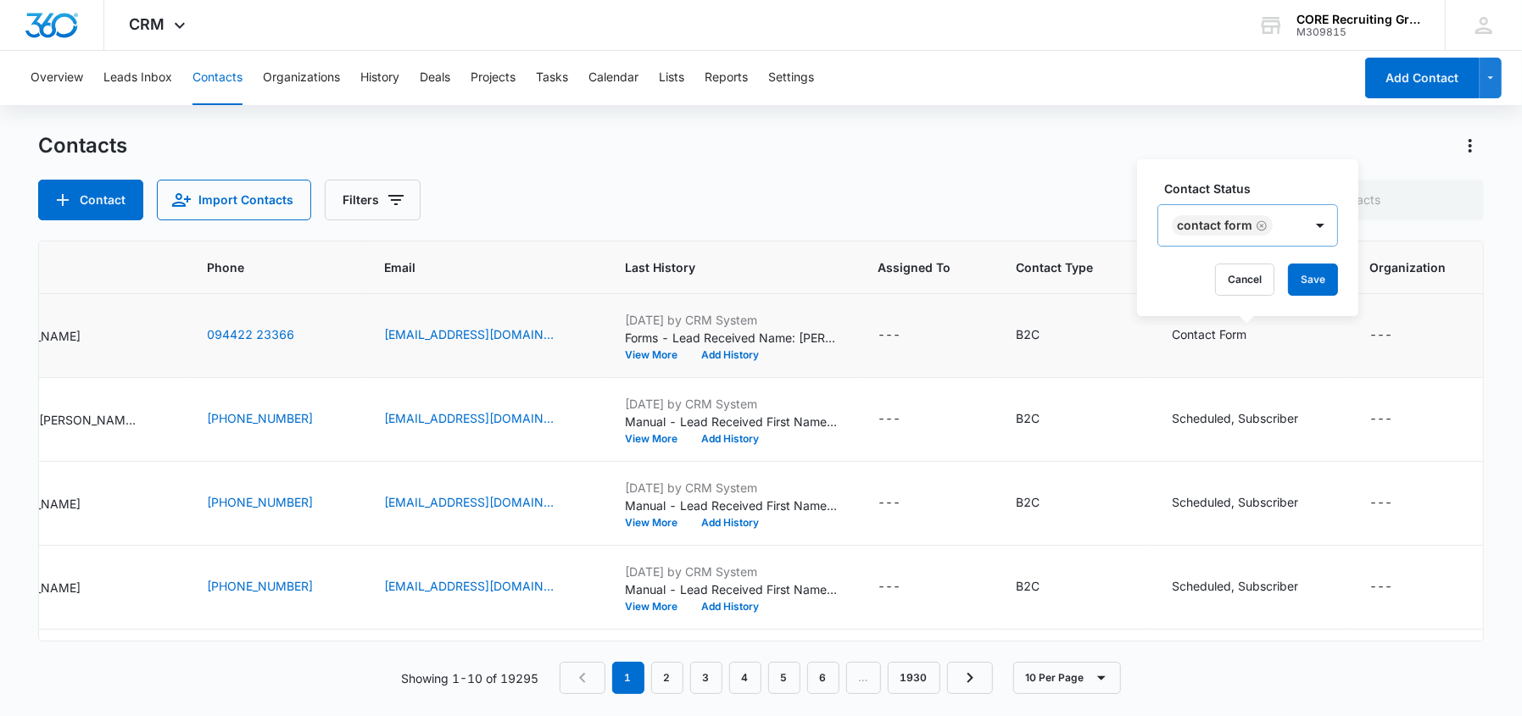
click at [1296, 228] on div "Contact Form" at bounding box center [1230, 225] width 145 height 41
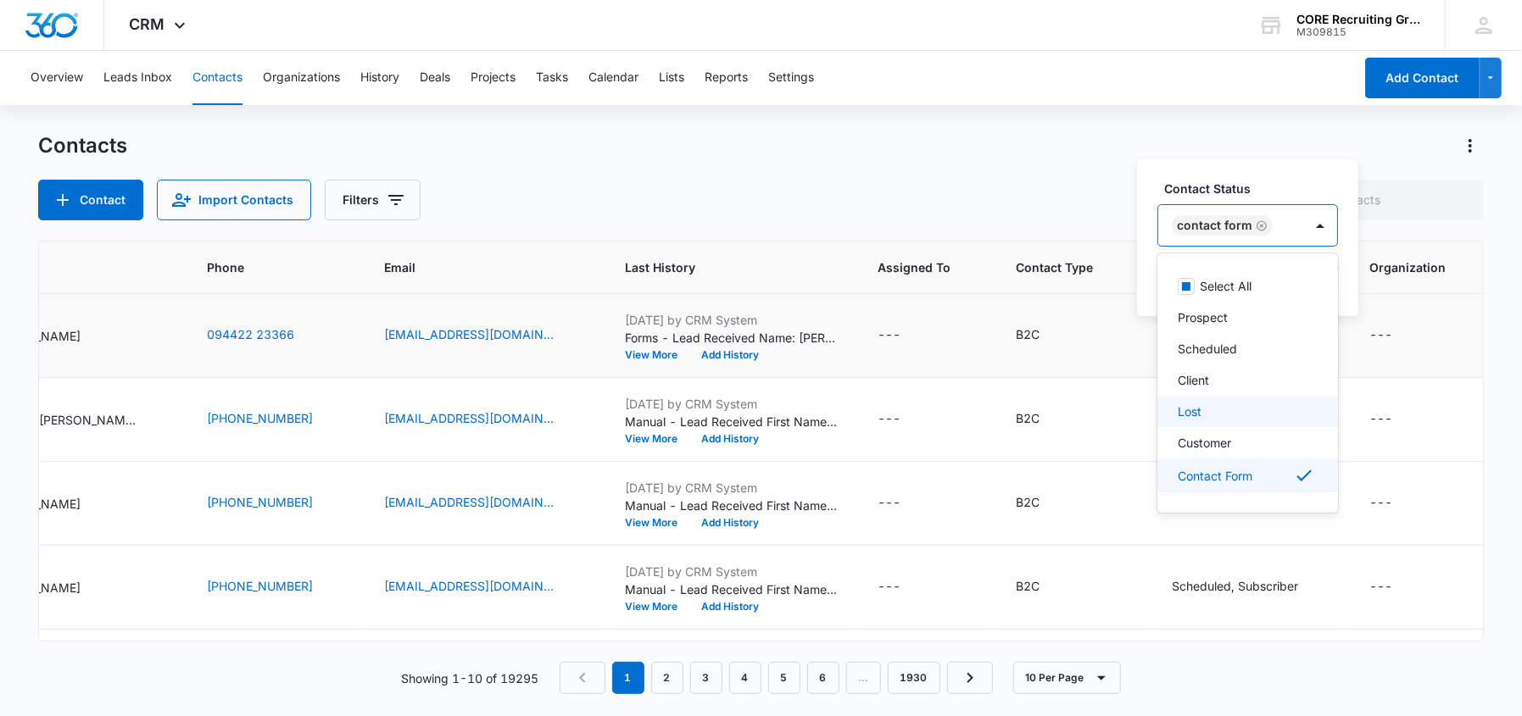
click at [1205, 410] on div "Lost" at bounding box center [1246, 412] width 137 height 18
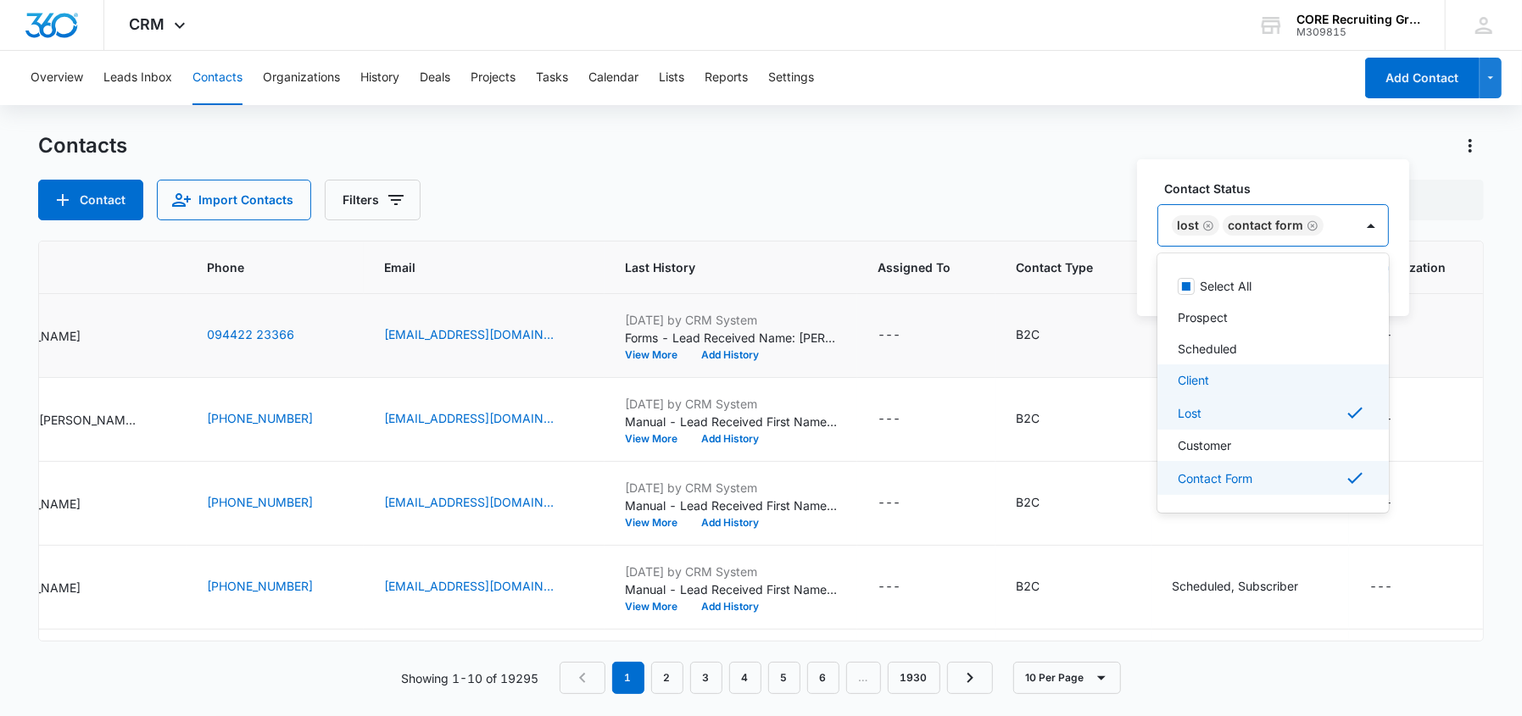
scroll to position [30, 0]
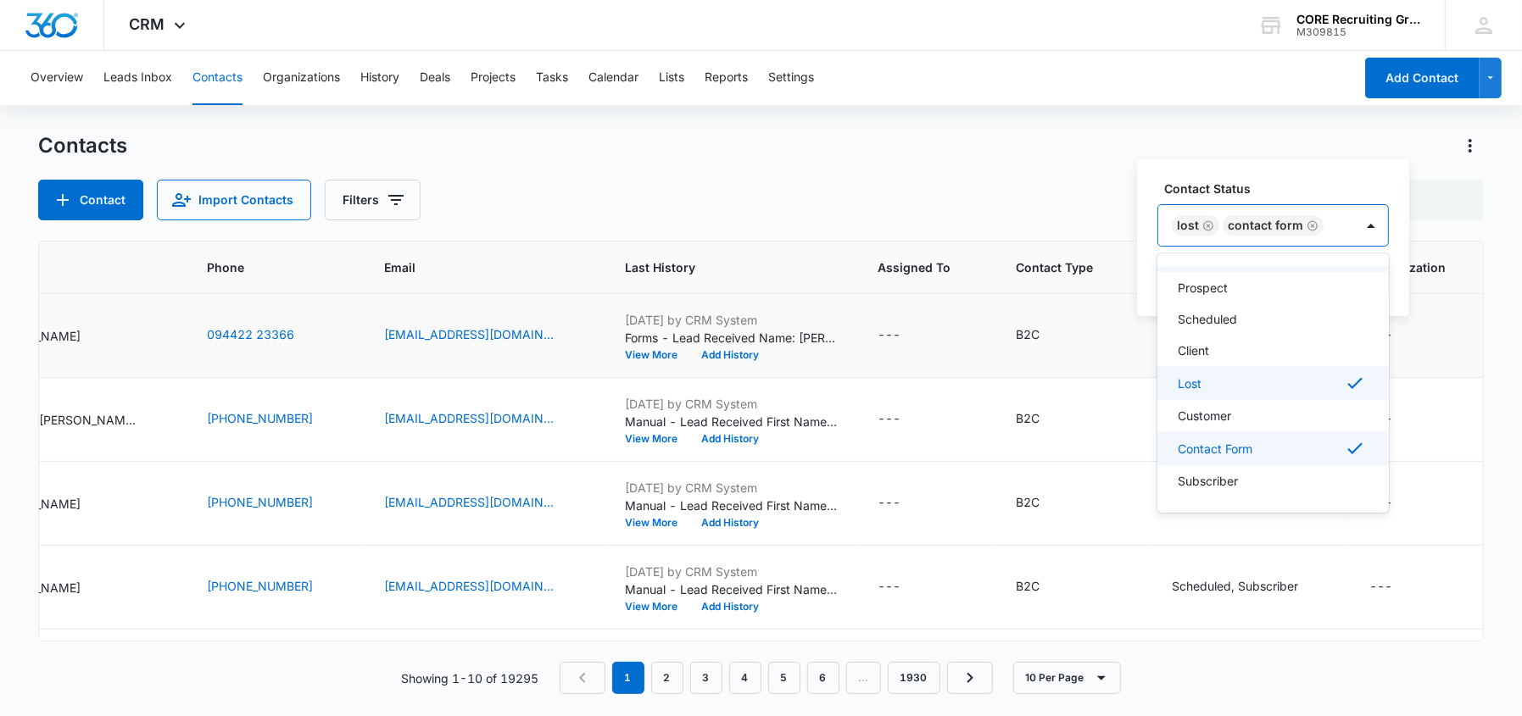
click at [1340, 225] on div "Lost Contact Form" at bounding box center [1256, 225] width 196 height 41
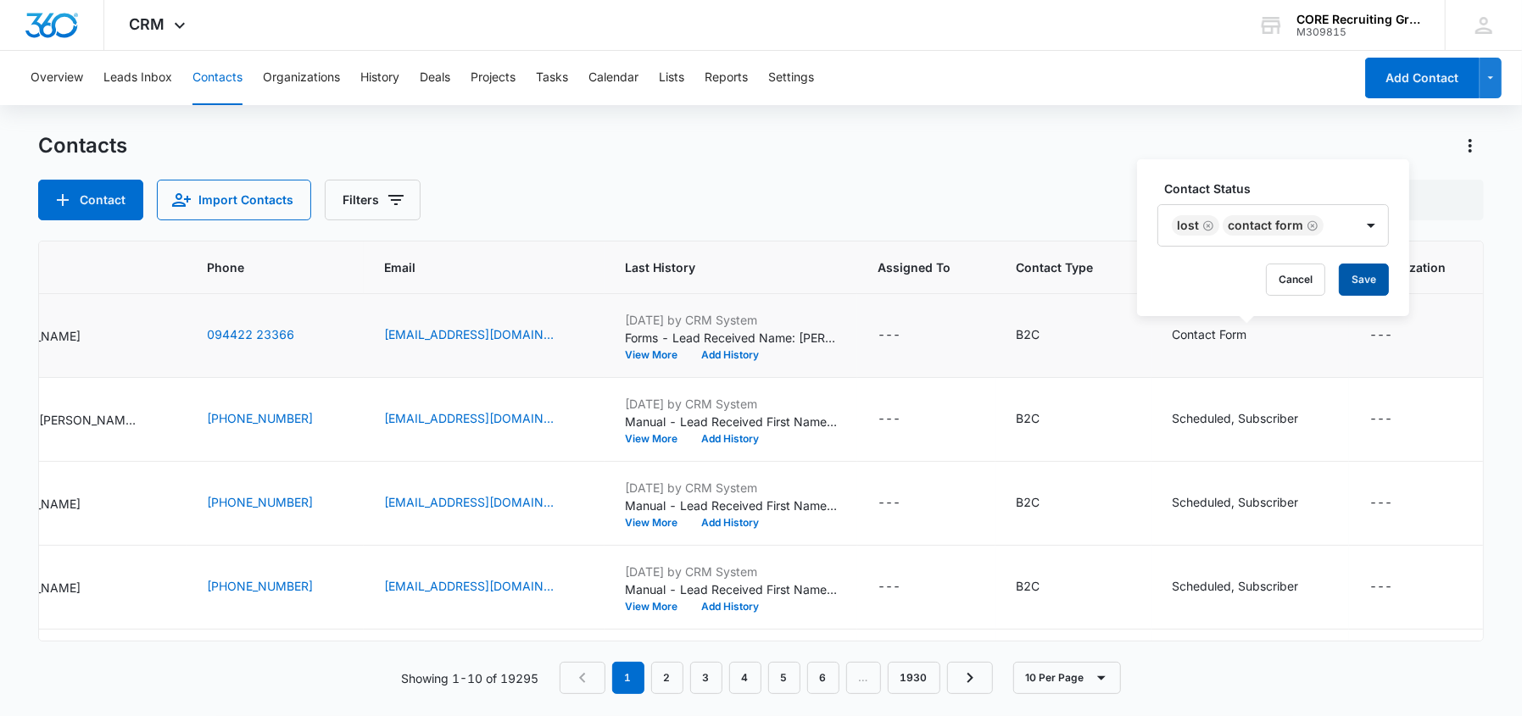
drag, startPoint x: 1355, startPoint y: 278, endPoint x: 1378, endPoint y: 343, distance: 69.2
click at [1356, 278] on button "Save" at bounding box center [1364, 280] width 50 height 32
click at [1326, 418] on icon "Contact Status - Scheduled, Subscriber - Select to Edit Field" at bounding box center [1318, 419] width 15 height 15
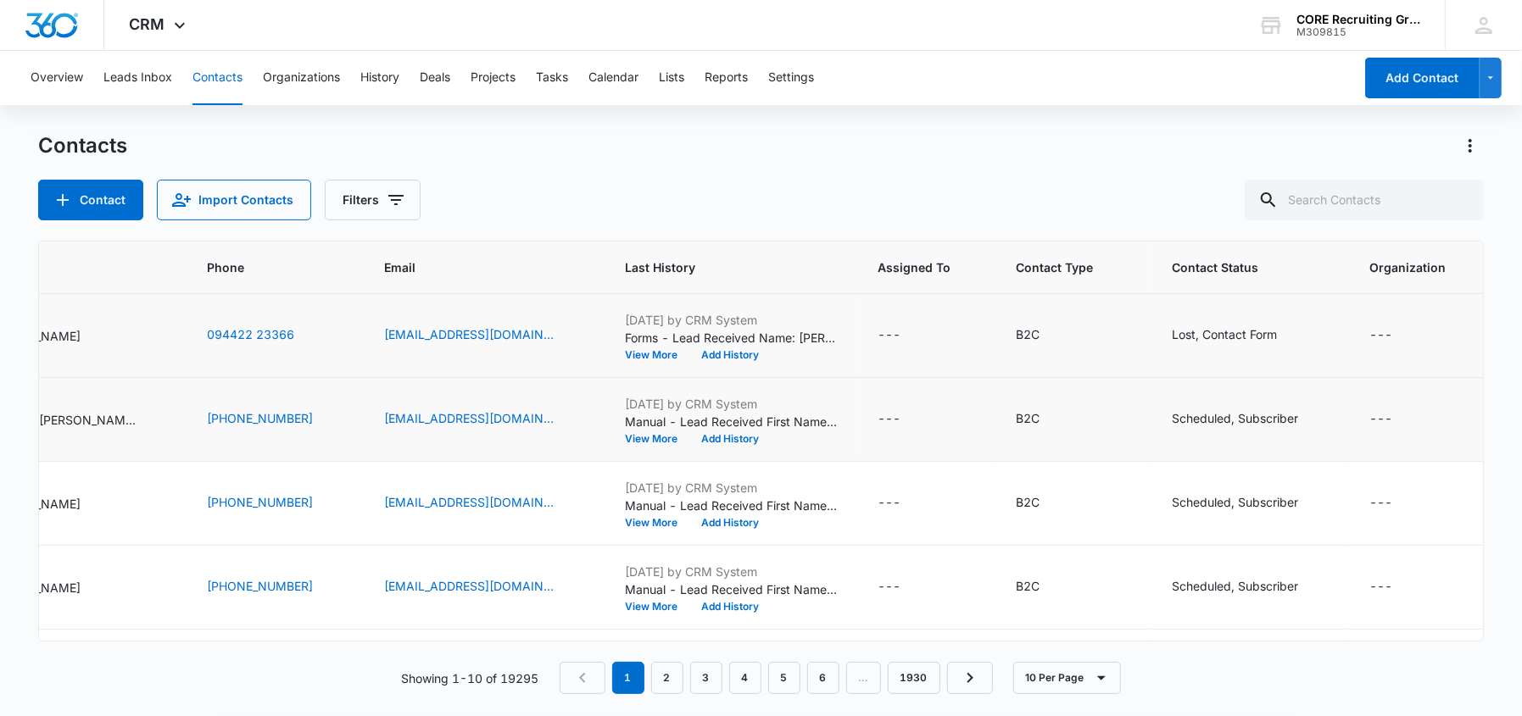
click at [1273, 304] on td "Lost, Contact Form" at bounding box center [1250, 336] width 198 height 84
click at [1329, 417] on icon "Contact Status - Scheduled, Subscriber - Select to Edit Field" at bounding box center [1318, 420] width 20 height 20
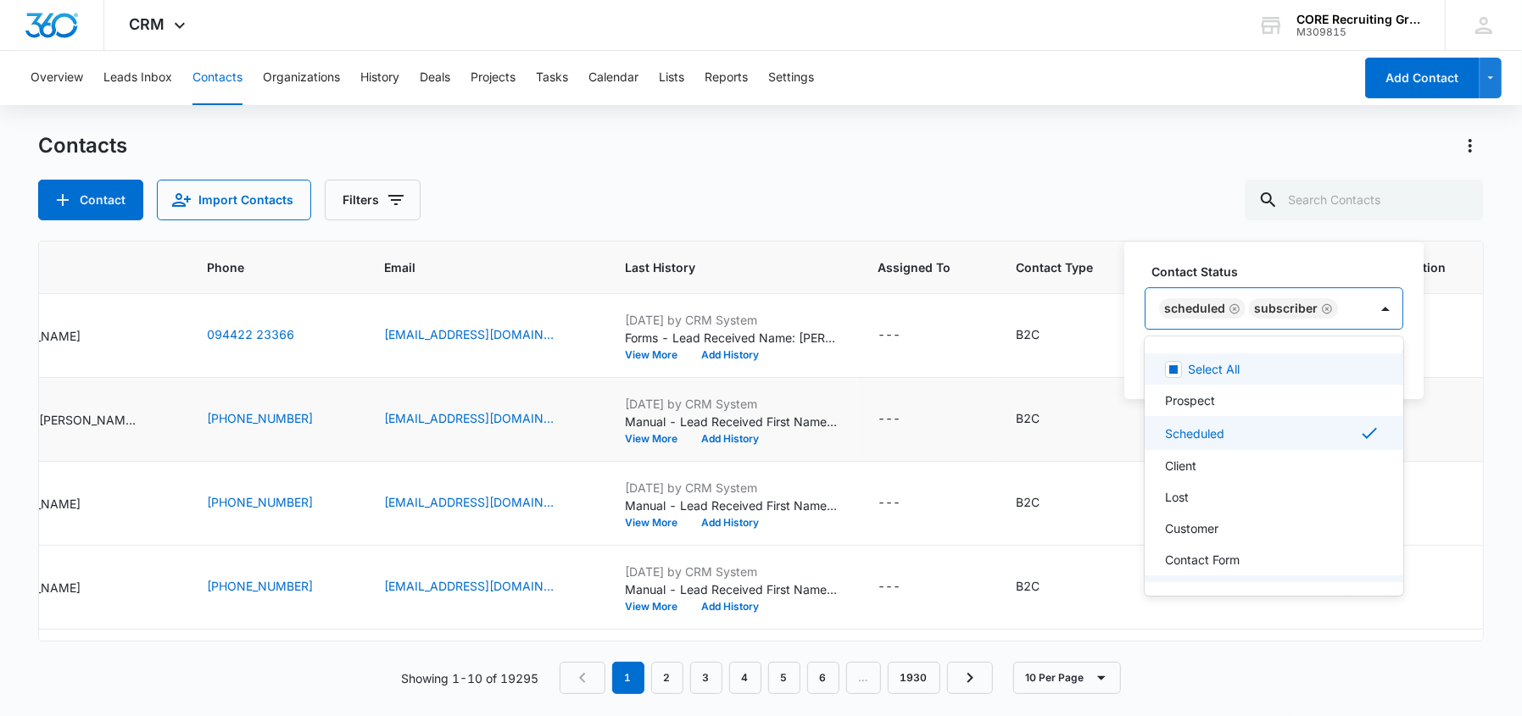
click at [1345, 315] on div "Scheduled Subscriber" at bounding box center [1256, 308] width 223 height 41
drag, startPoint x: 1200, startPoint y: 493, endPoint x: 1211, endPoint y: 476, distance: 20.9
click at [1200, 492] on div "Lost" at bounding box center [1272, 497] width 215 height 18
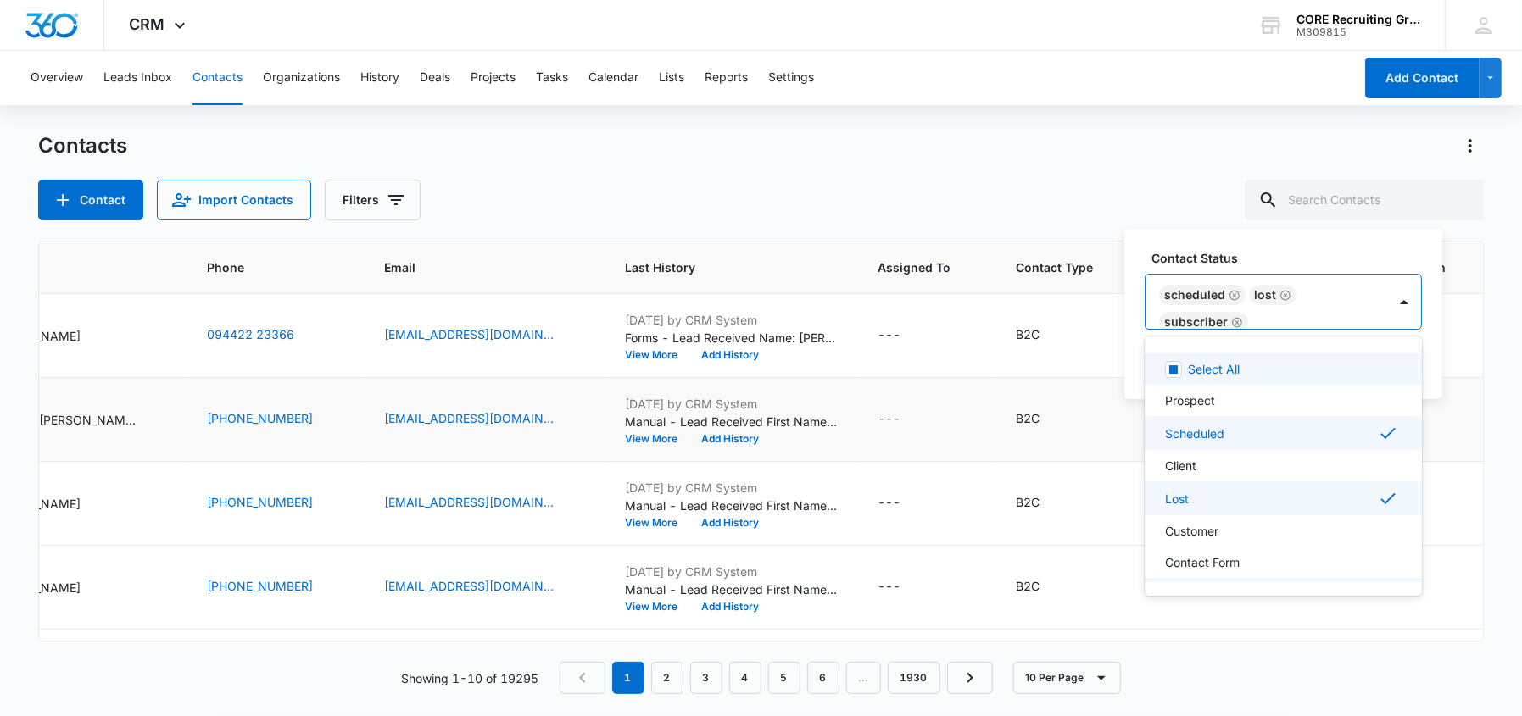
click at [1232, 295] on icon "Remove Scheduled" at bounding box center [1235, 295] width 12 height 13
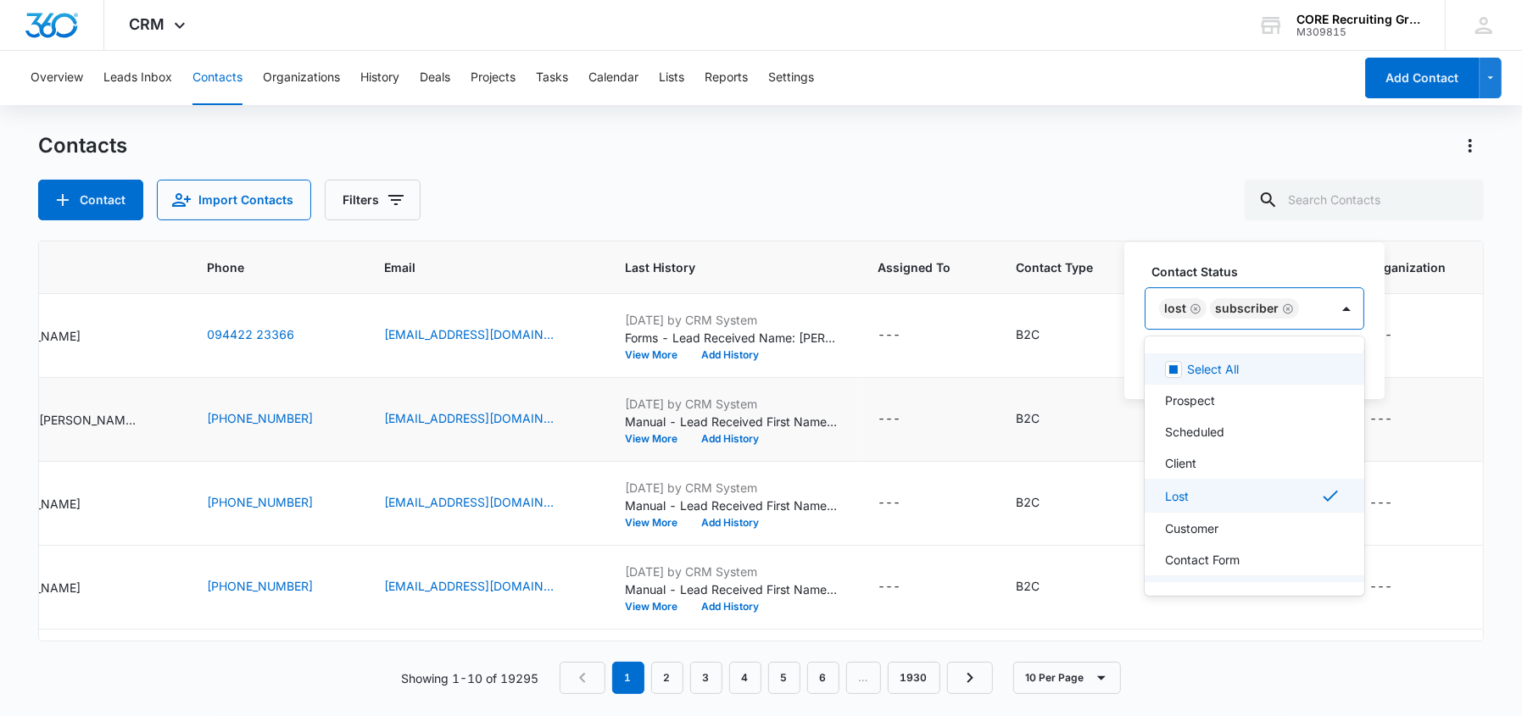
click at [1309, 306] on div "Lost Subscriber" at bounding box center [1237, 308] width 184 height 41
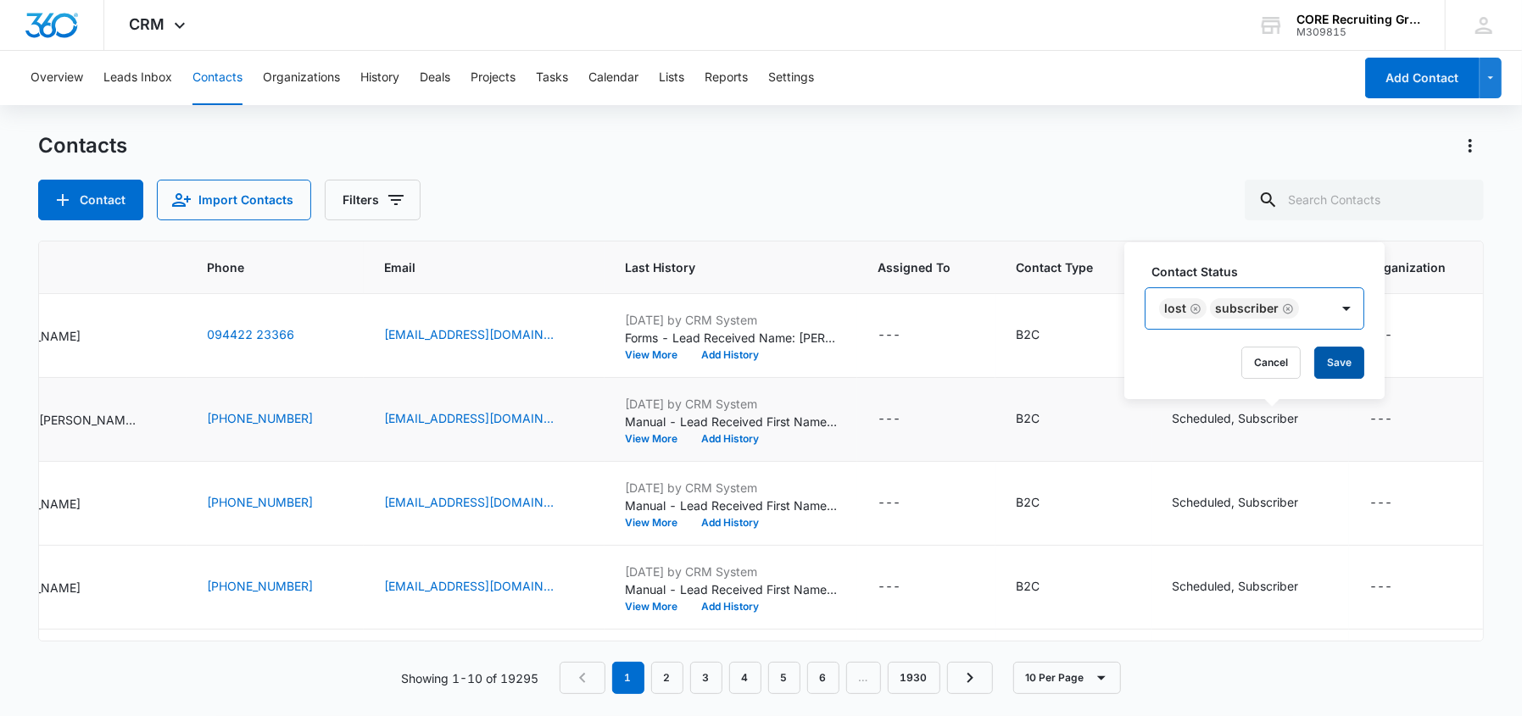
click at [1345, 360] on button "Save" at bounding box center [1339, 363] width 50 height 32
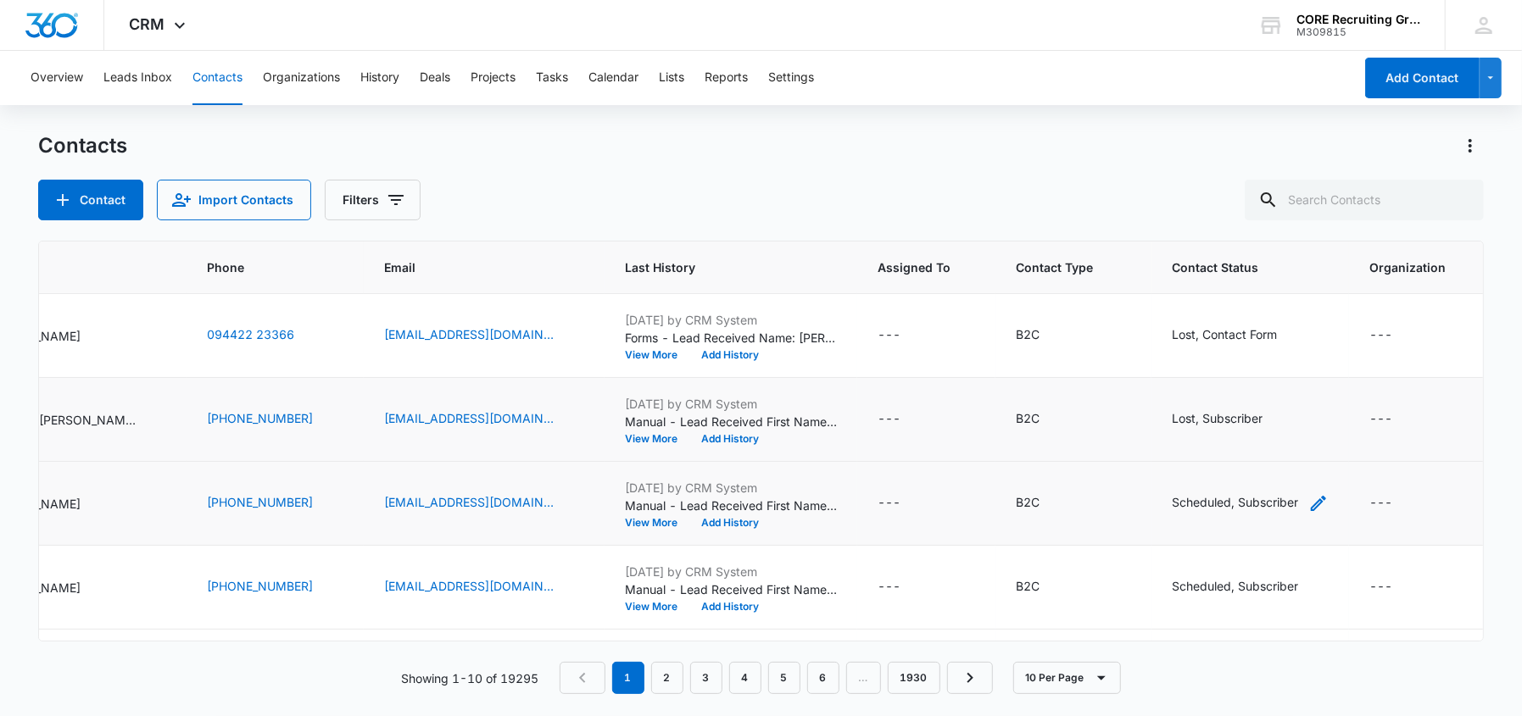
click at [1326, 500] on icon "Contact Status - Scheduled, Subscriber - Select to Edit Field" at bounding box center [1318, 503] width 15 height 15
click at [1340, 391] on div "Scheduled Subscriber" at bounding box center [1256, 392] width 223 height 41
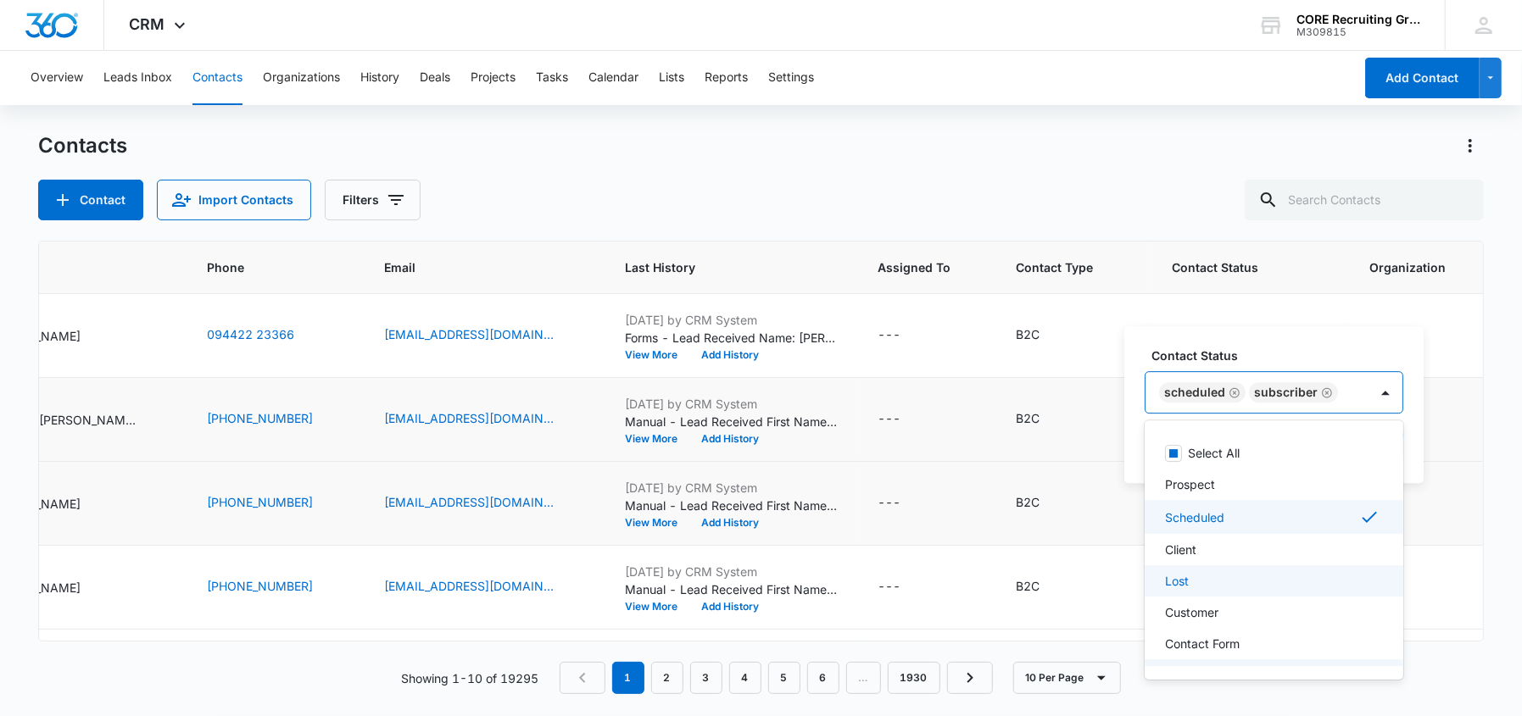
drag, startPoint x: 1198, startPoint y: 577, endPoint x: 1191, endPoint y: 563, distance: 15.9
click at [1195, 572] on div "Lost" at bounding box center [1272, 581] width 215 height 18
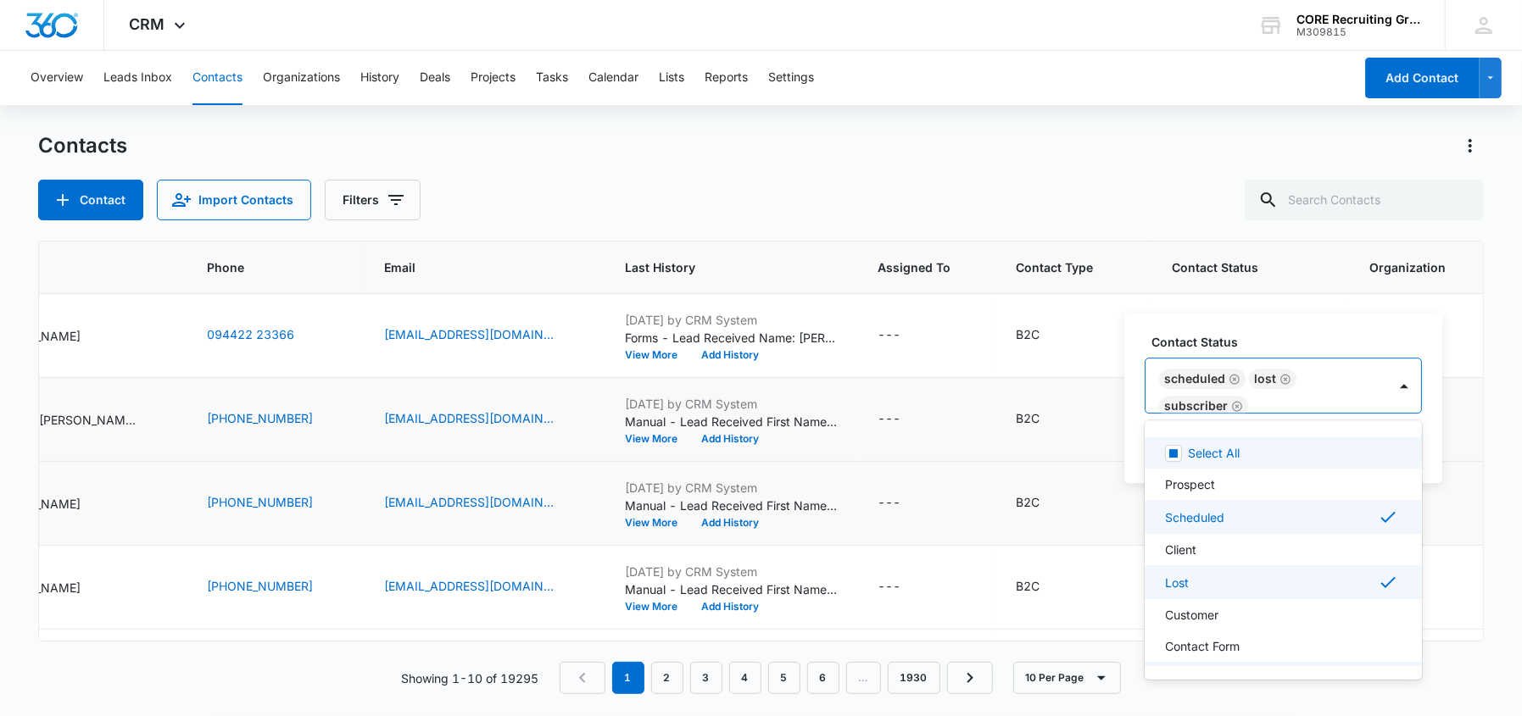
click at [1229, 381] on icon "Remove Scheduled" at bounding box center [1234, 379] width 10 height 10
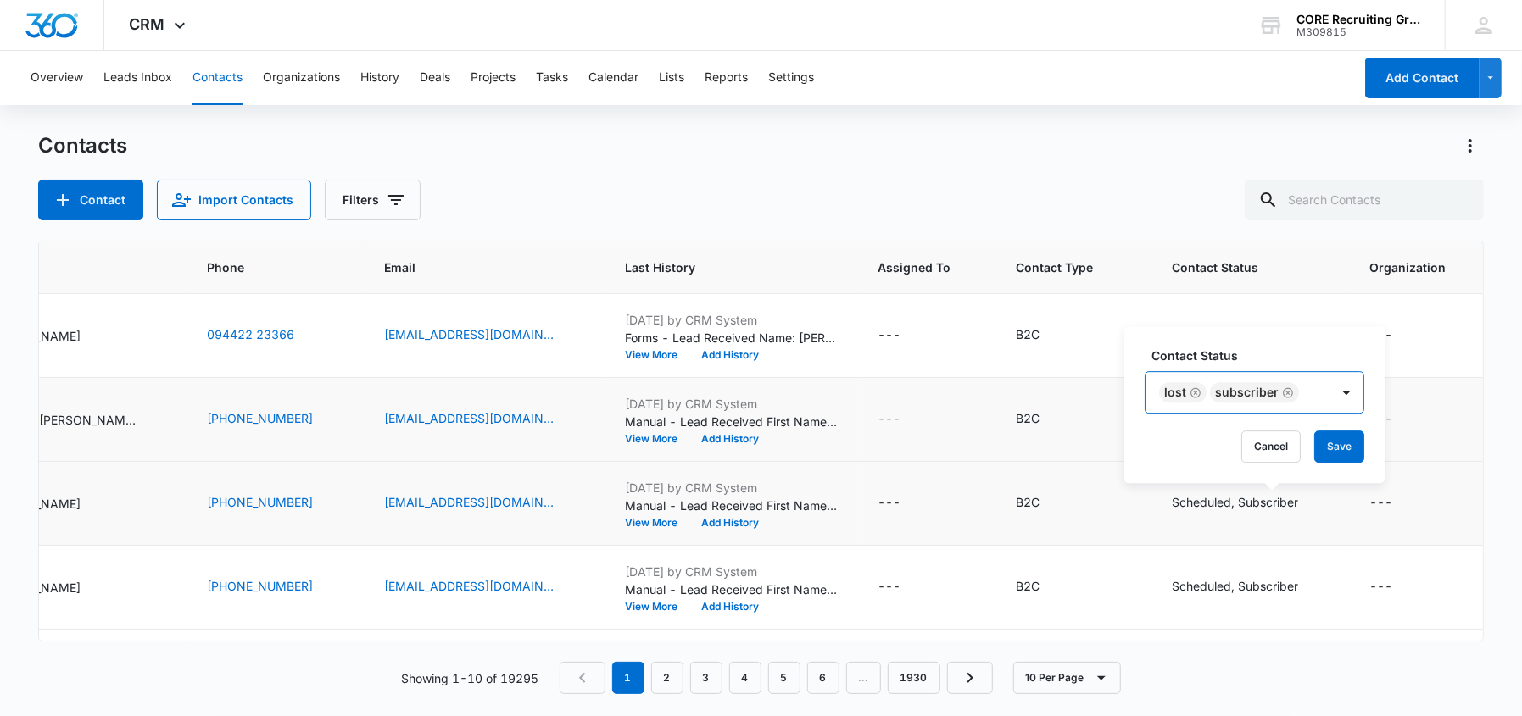
click at [1304, 386] on div "Lost Subscriber" at bounding box center [1237, 392] width 184 height 41
click at [1346, 453] on button "Save" at bounding box center [1339, 447] width 50 height 32
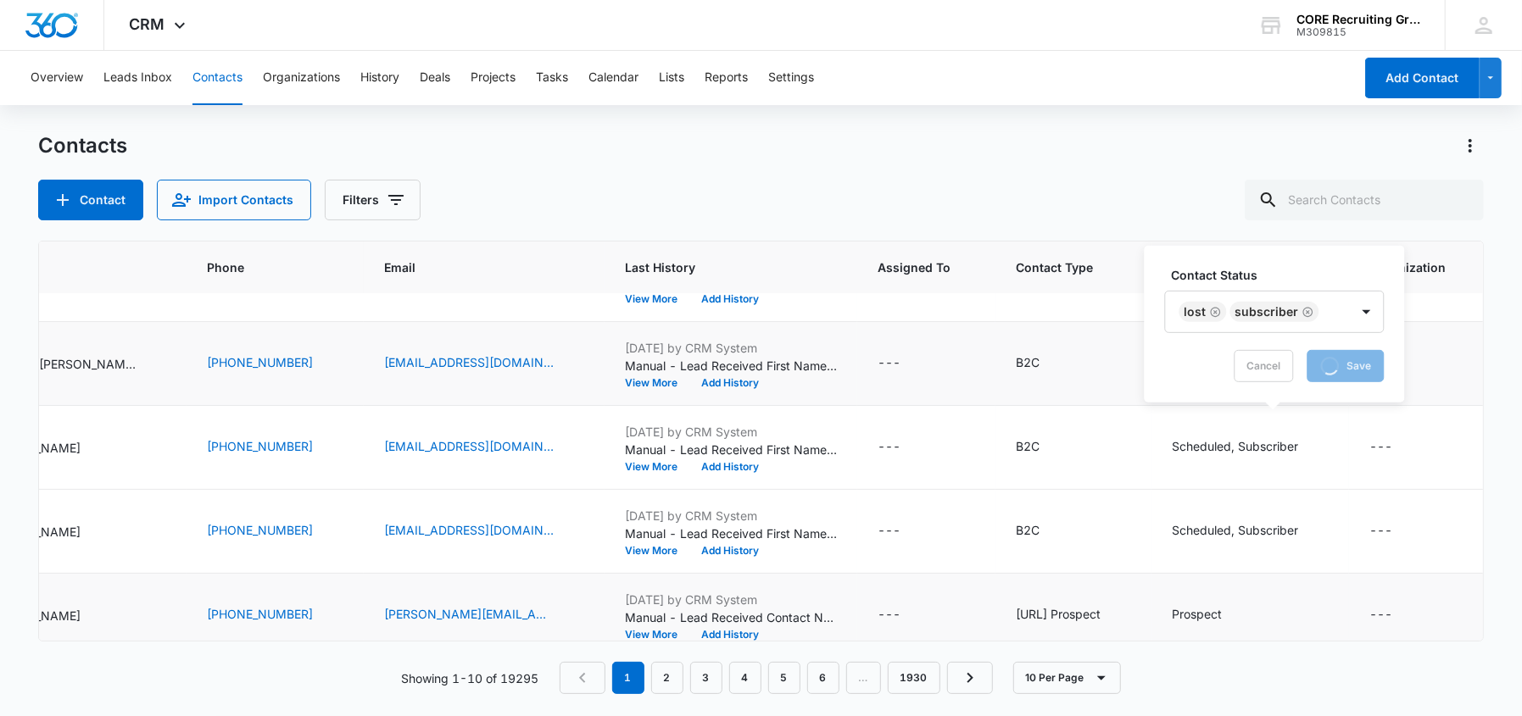
scroll to position [84, 261]
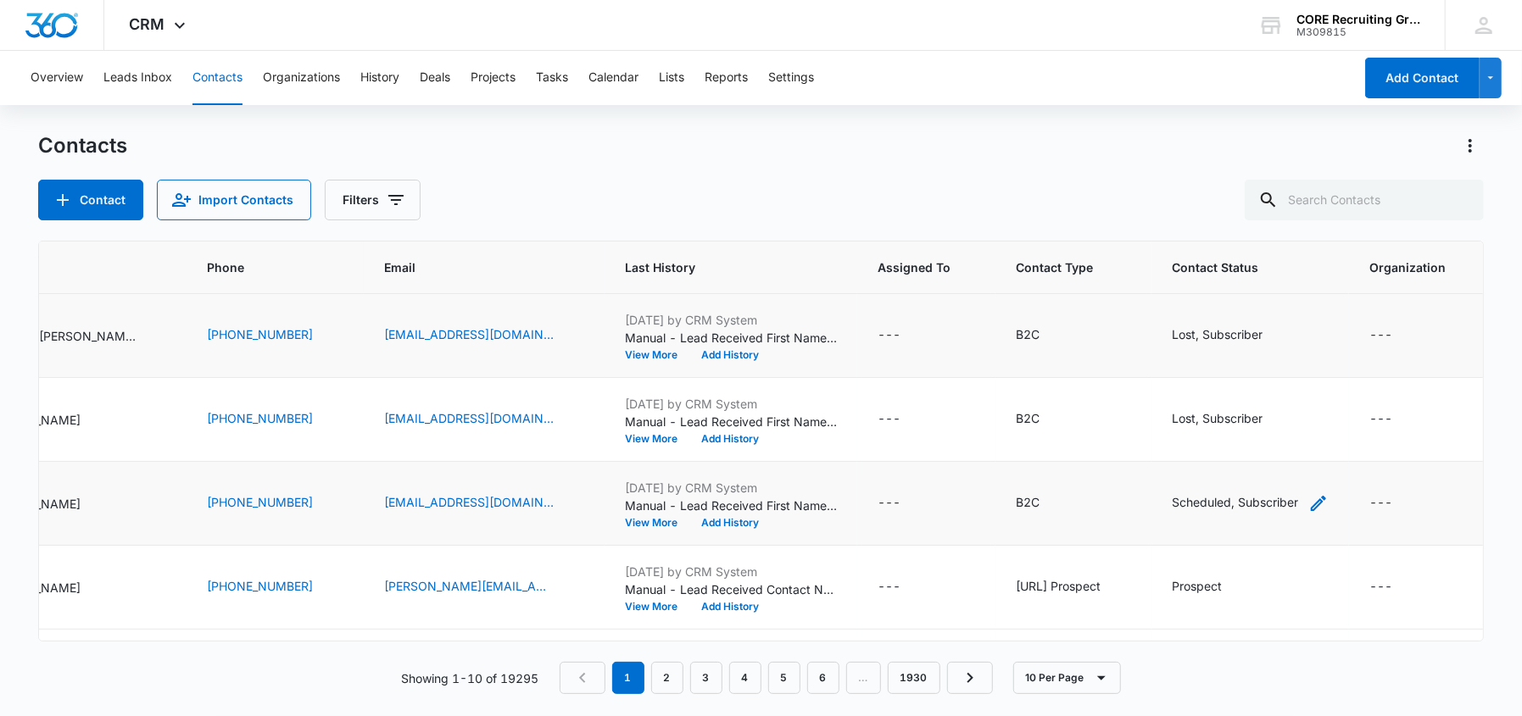
click at [1329, 499] on icon "Contact Status - Scheduled, Subscriber - Select to Edit Field" at bounding box center [1318, 503] width 20 height 20
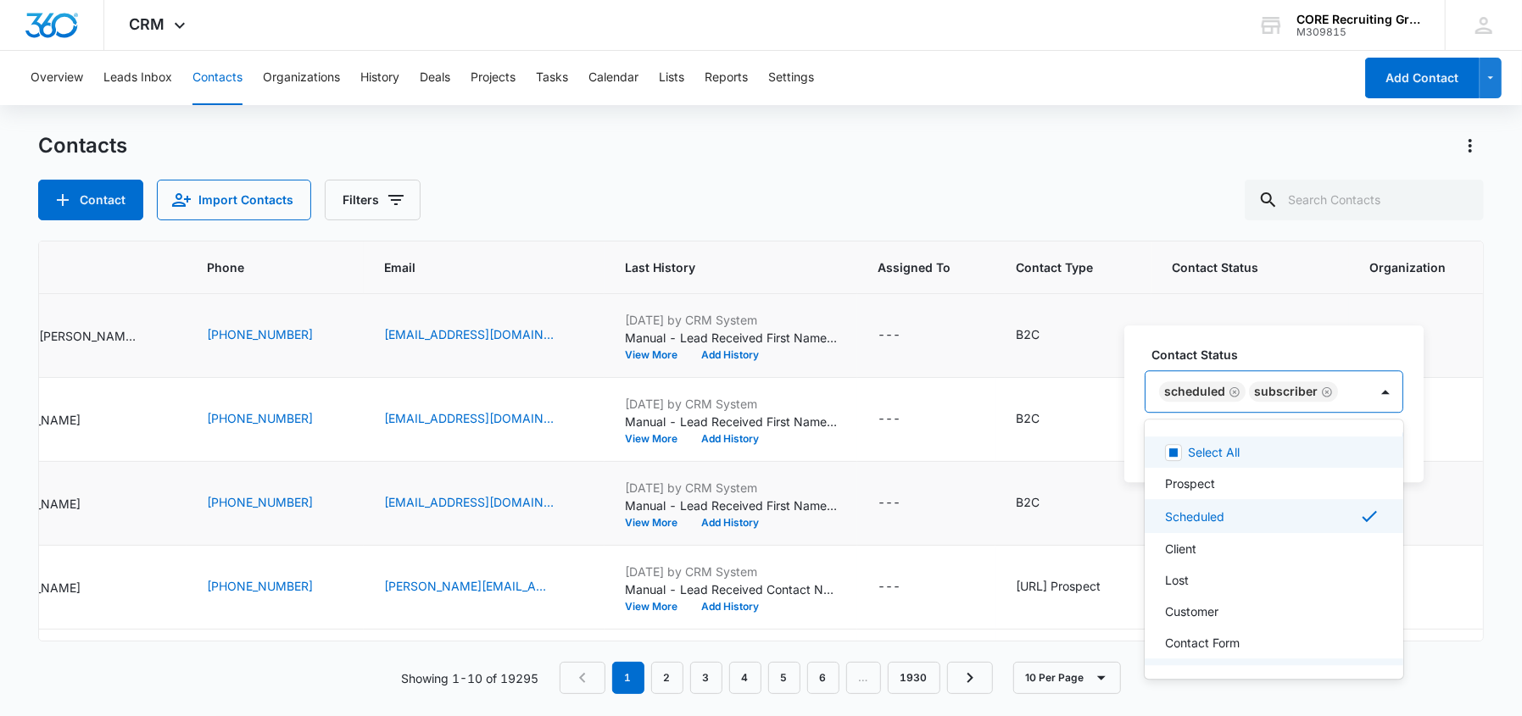
click at [1353, 393] on div "Scheduled Subscriber" at bounding box center [1256, 391] width 223 height 41
drag, startPoint x: 1237, startPoint y: 577, endPoint x: 1236, endPoint y: 522, distance: 55.1
click at [1237, 576] on div "Lost" at bounding box center [1272, 580] width 215 height 18
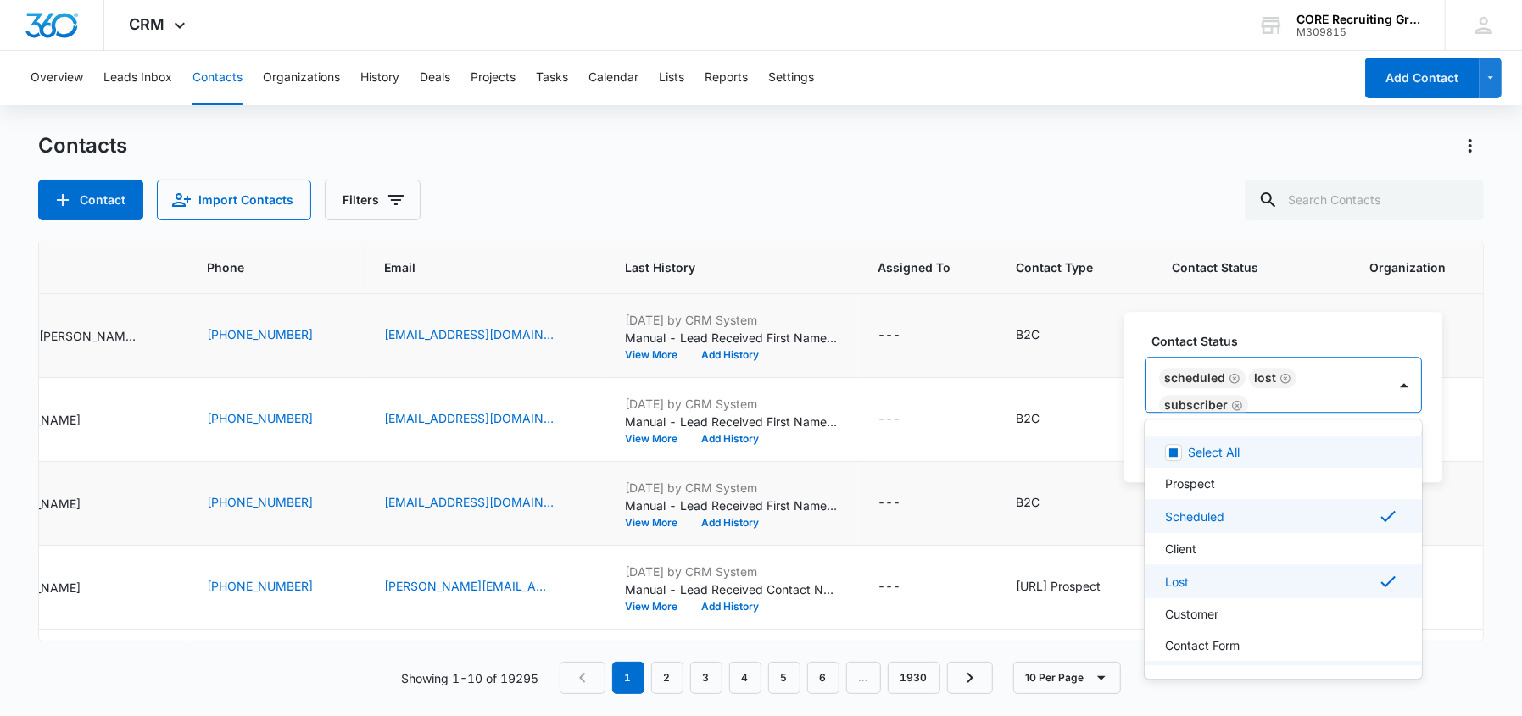
click at [1233, 378] on icon "Remove Scheduled" at bounding box center [1234, 378] width 10 height 10
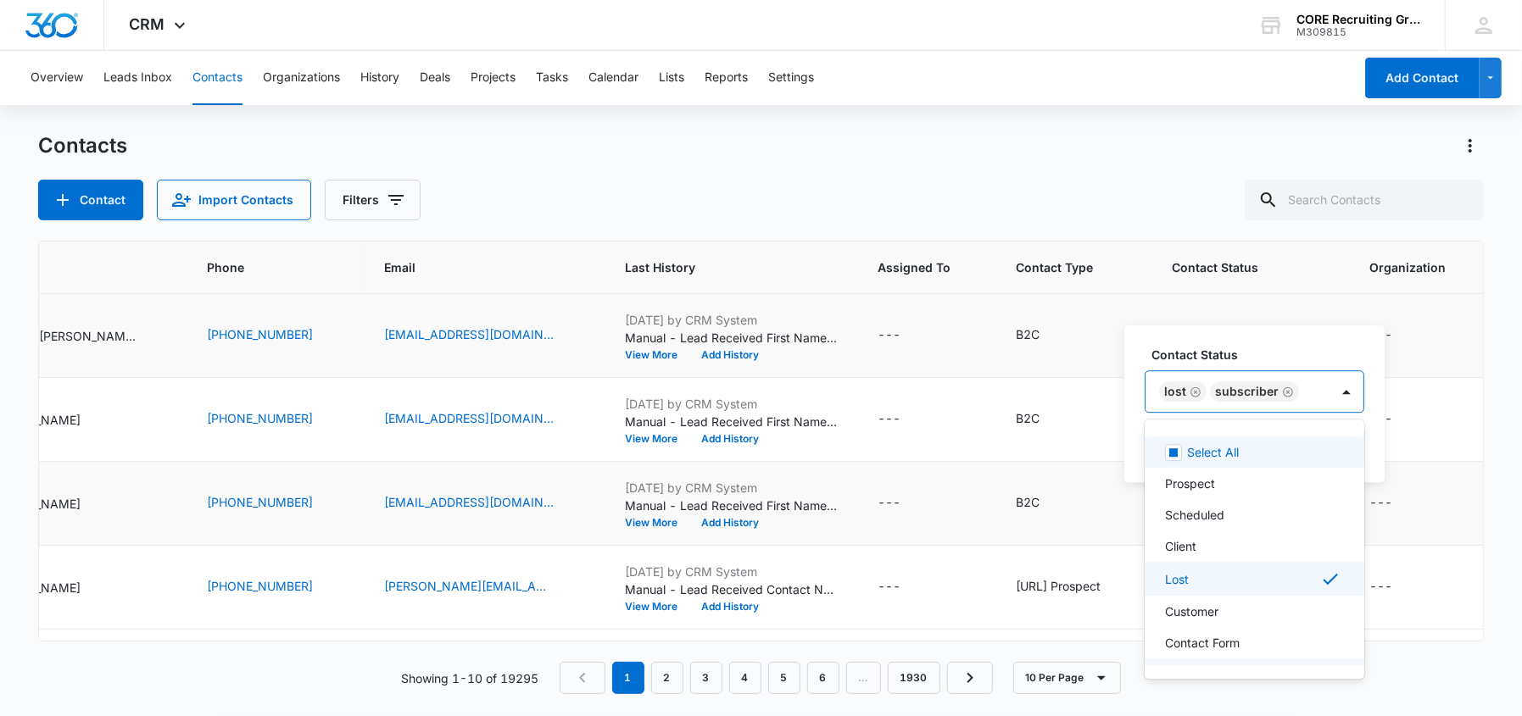
click at [1304, 386] on div "Lost Subscriber" at bounding box center [1237, 391] width 184 height 41
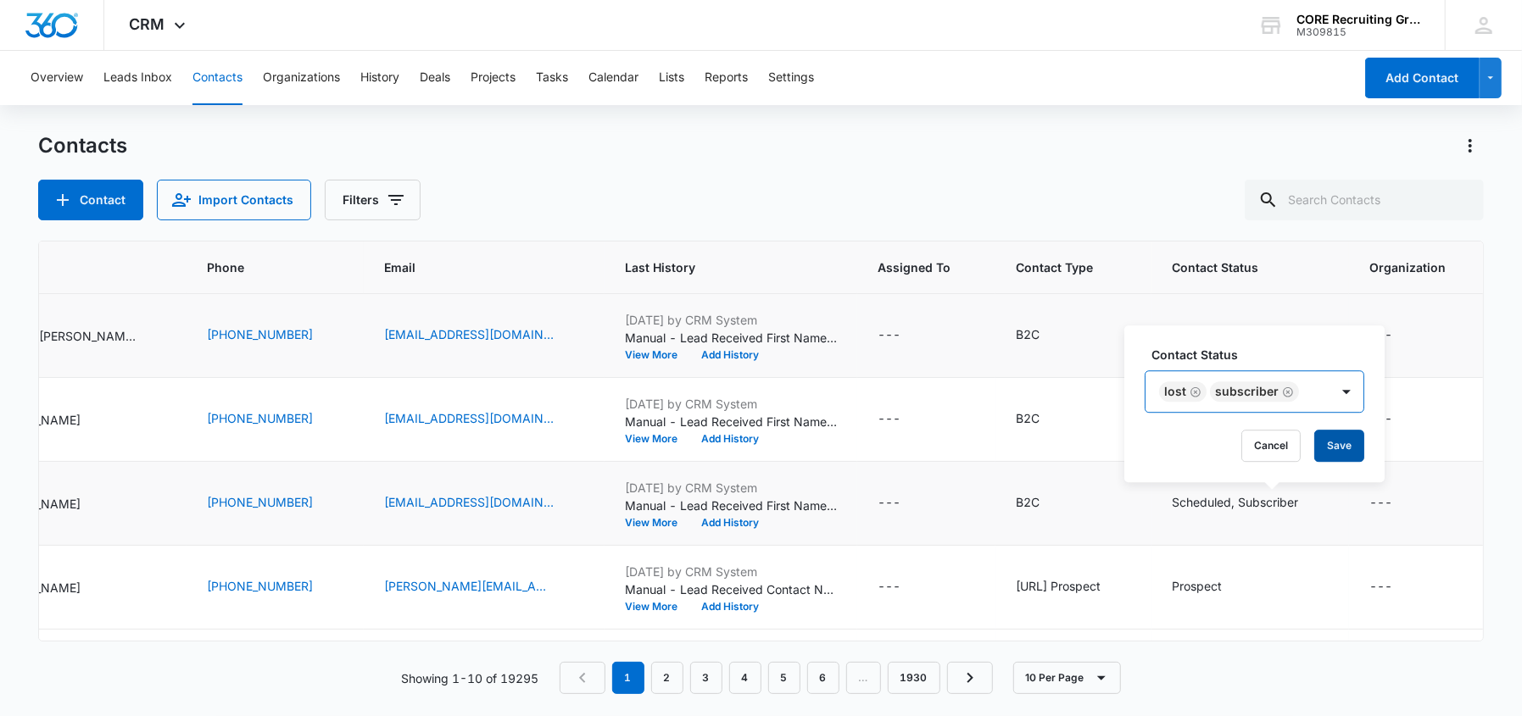
click at [1326, 445] on button "Save" at bounding box center [1339, 446] width 50 height 32
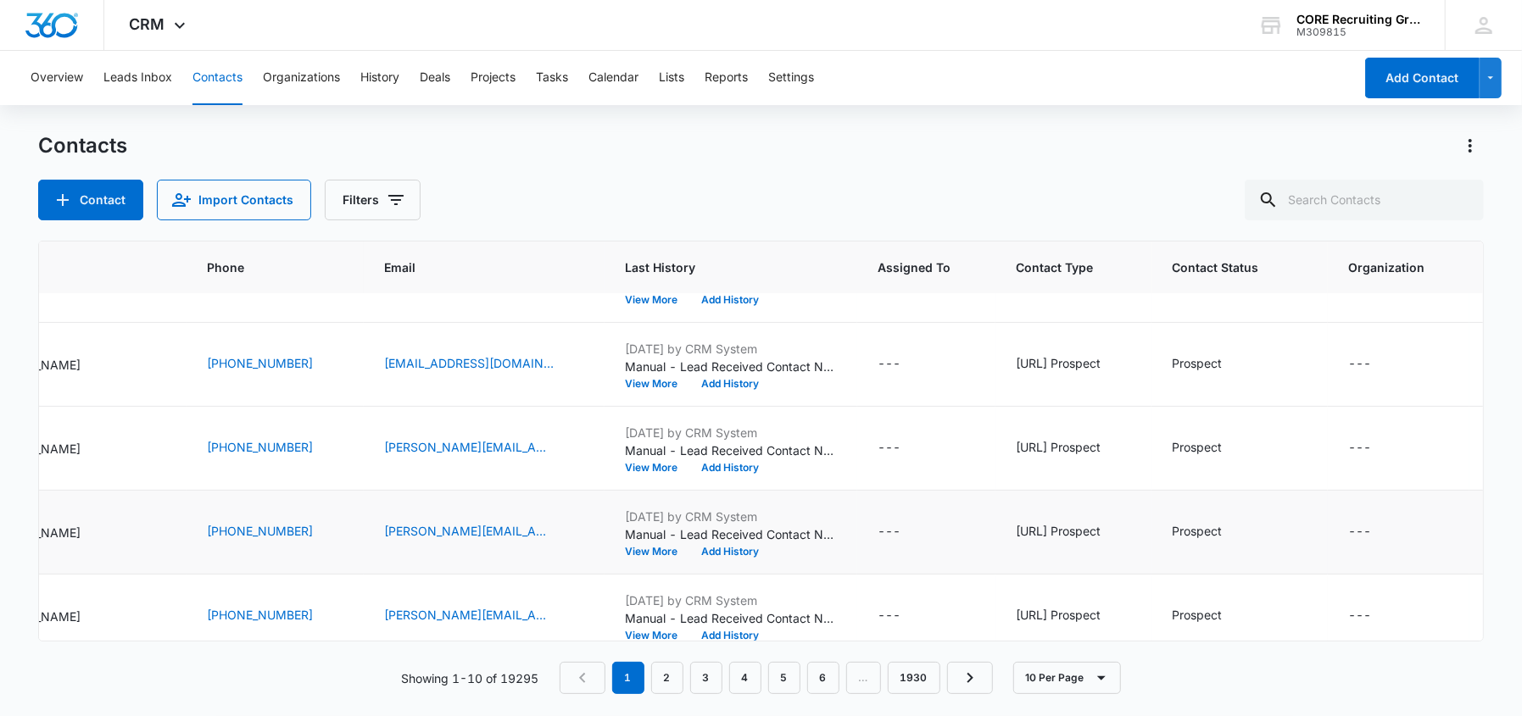
scroll to position [503, 261]
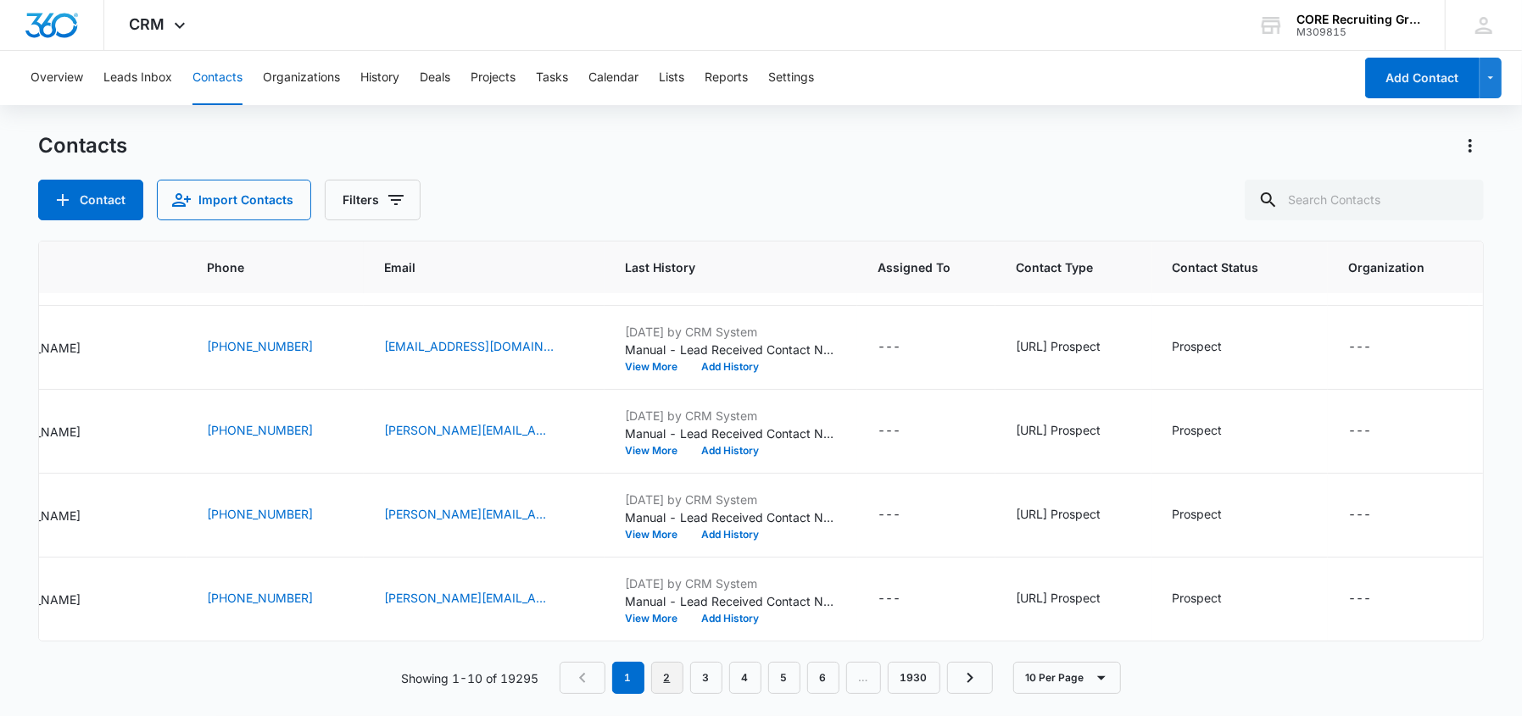
click at [666, 669] on link "2" at bounding box center [667, 678] width 32 height 32
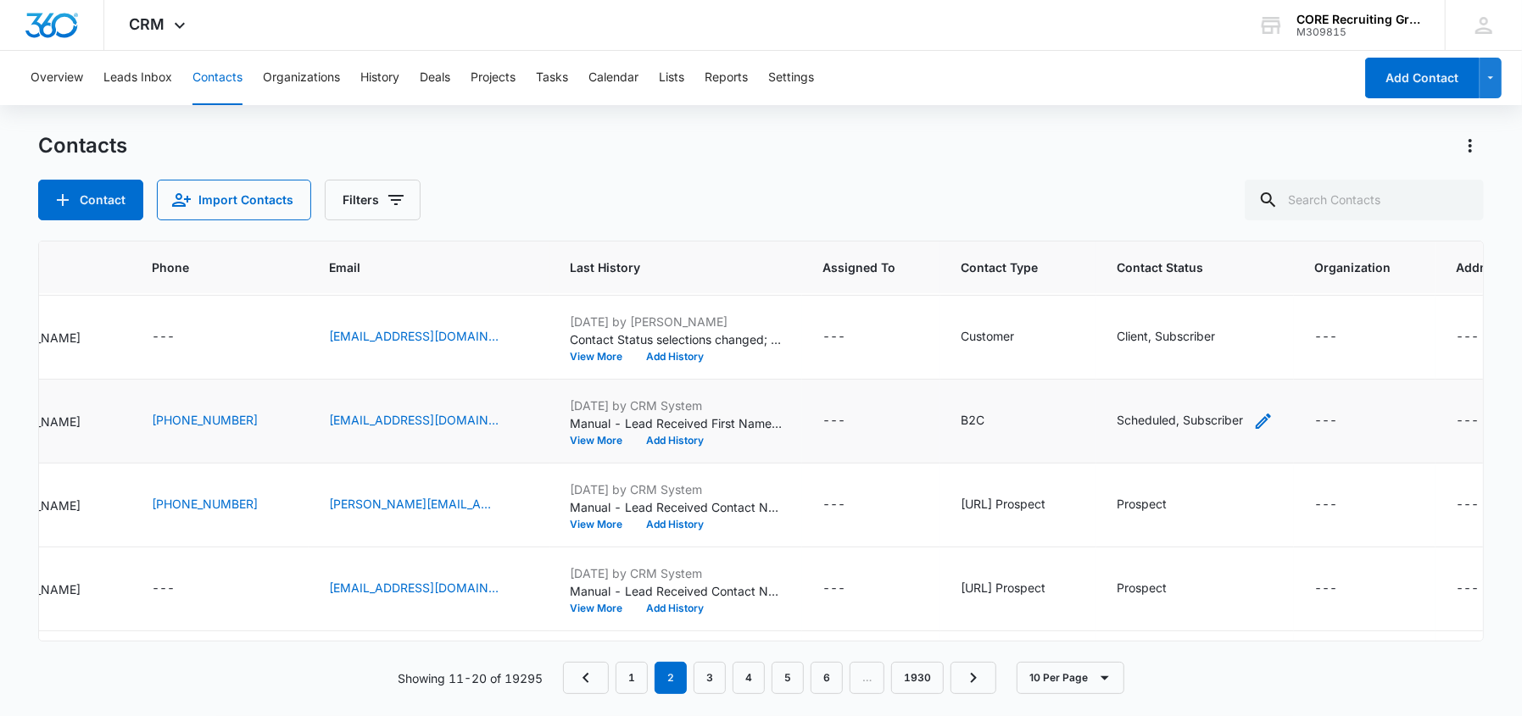
scroll to position [333, 261]
click at [1265, 417] on icon "Contact Status - Scheduled, Subscriber - Select to Edit Field" at bounding box center [1263, 422] width 20 height 20
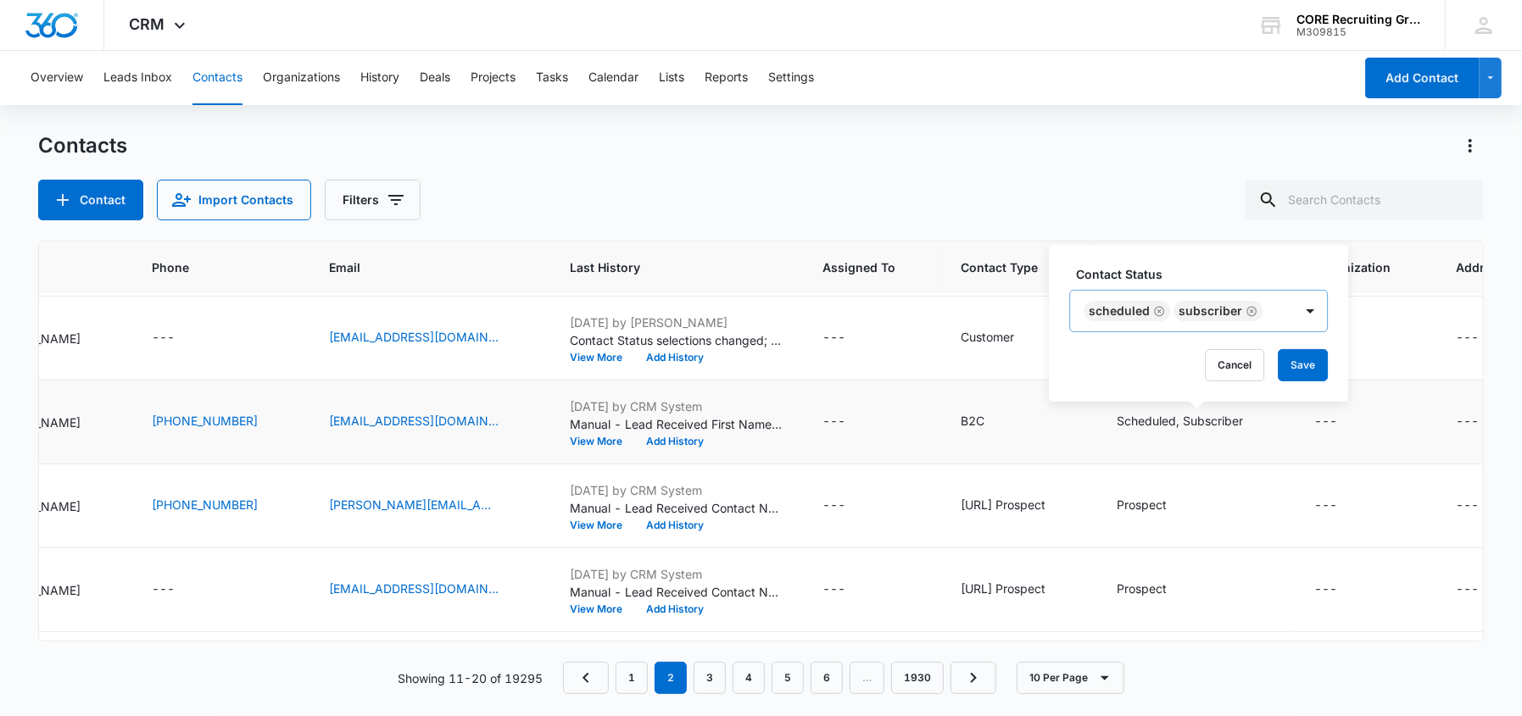
click at [1271, 311] on div "Scheduled Subscriber" at bounding box center [1181, 311] width 223 height 41
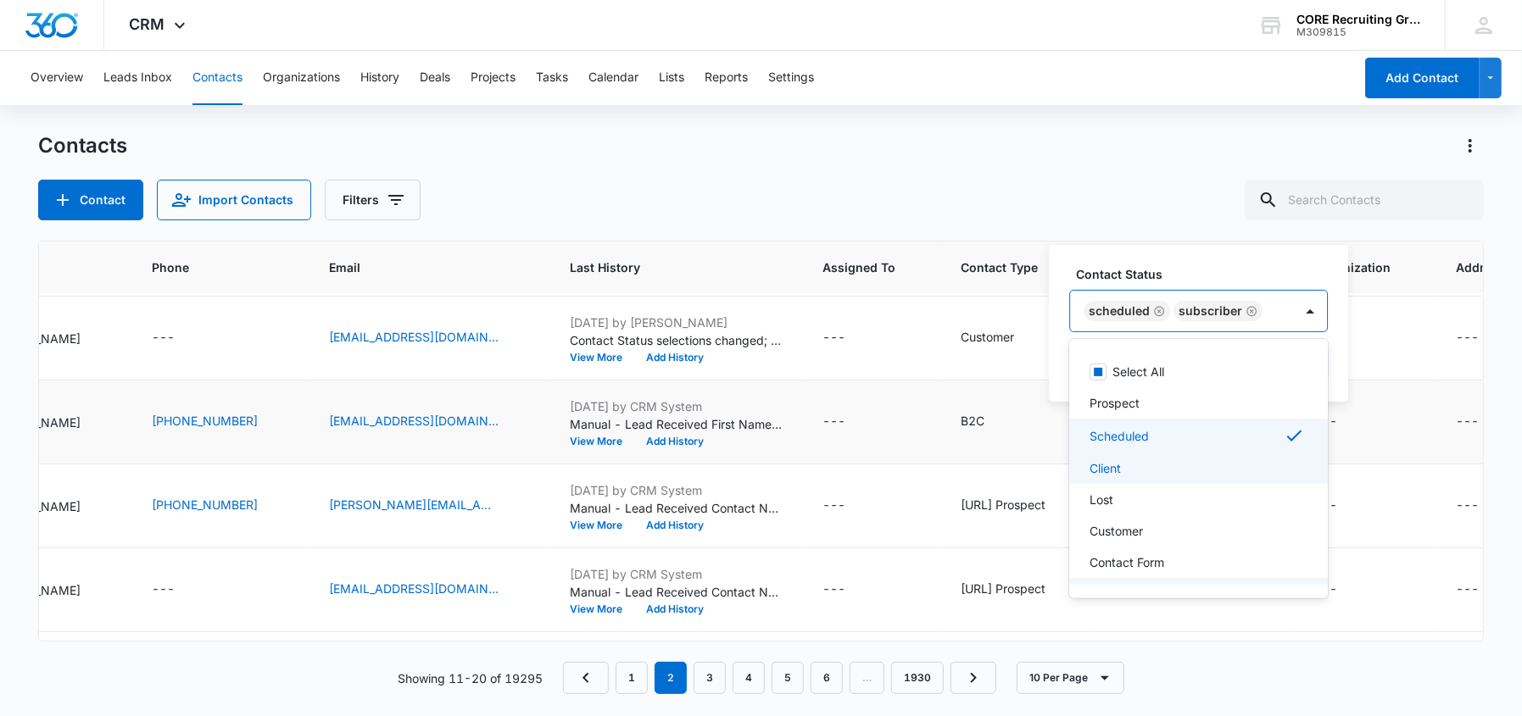
click at [1123, 465] on div "Client" at bounding box center [1196, 469] width 215 height 18
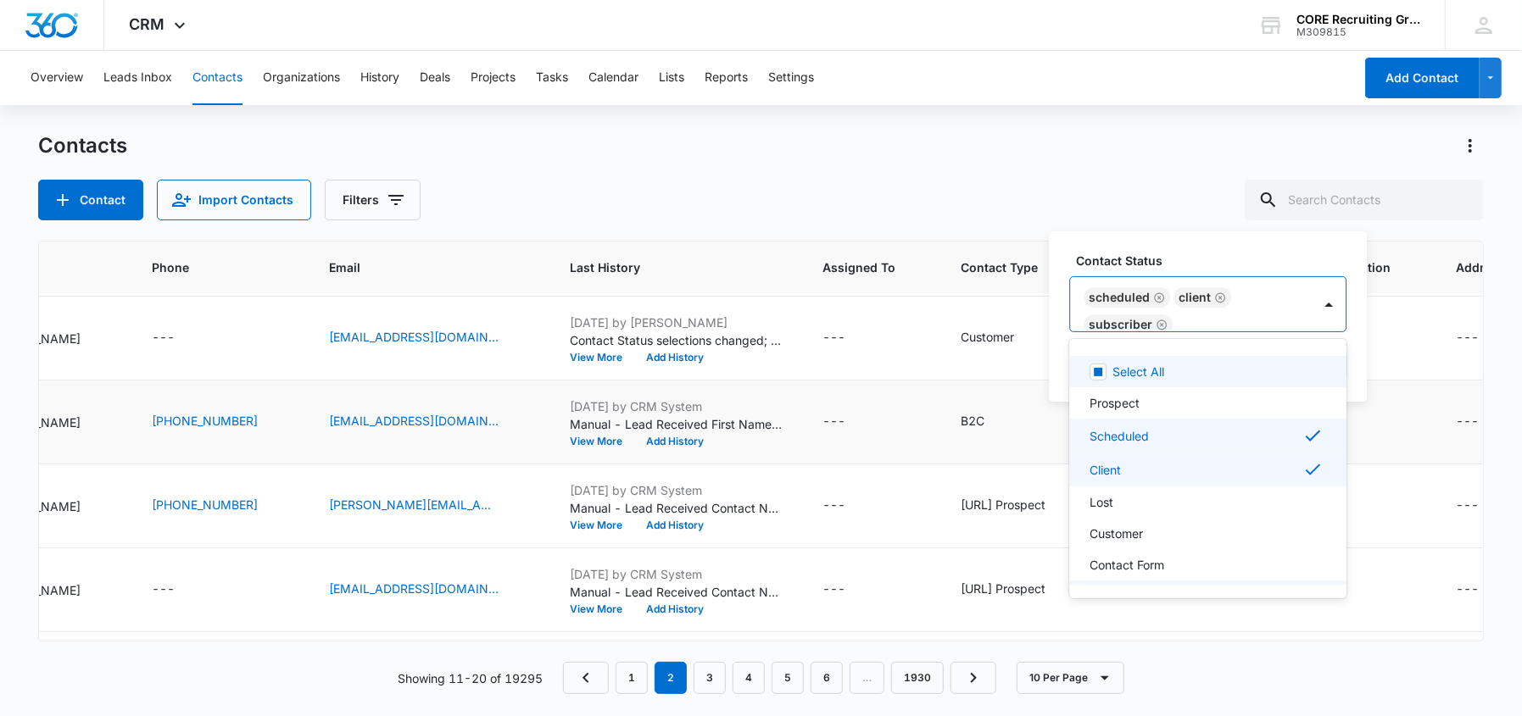
click at [1156, 295] on icon "Remove Scheduled" at bounding box center [1159, 297] width 12 height 13
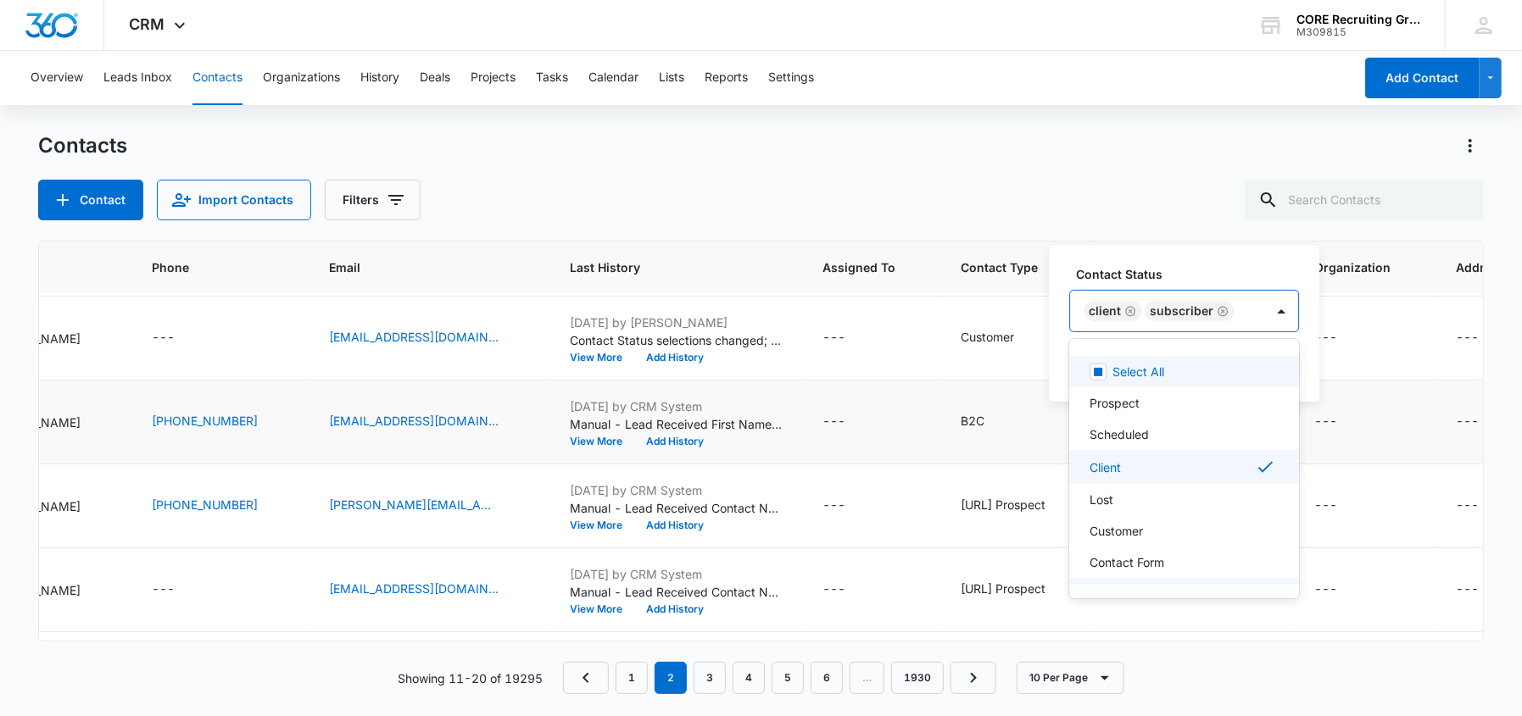
click at [1239, 311] on input "text" at bounding box center [1240, 311] width 3 height 18
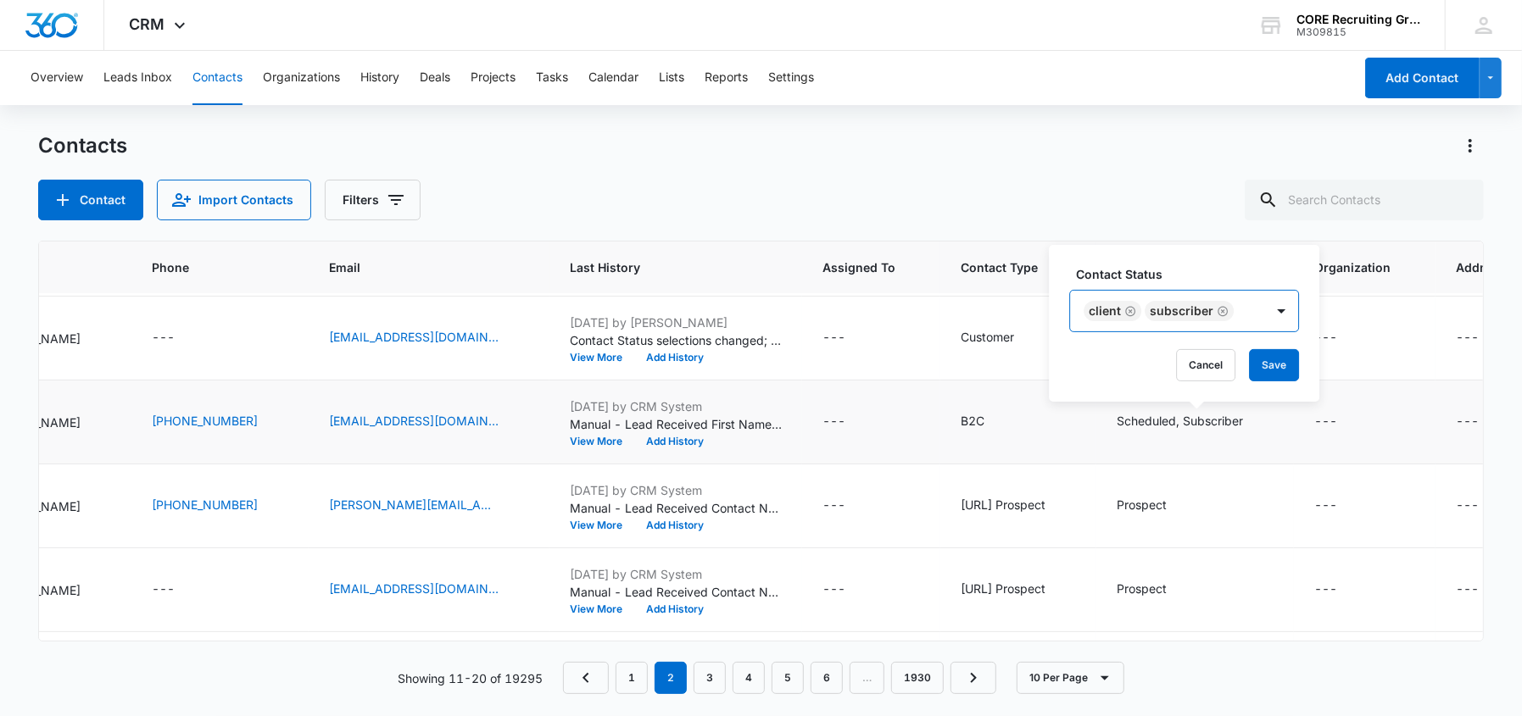
click at [1246, 309] on div "Client Subscriber" at bounding box center [1167, 311] width 194 height 41
drag, startPoint x: 1273, startPoint y: 364, endPoint x: 1268, endPoint y: 375, distance: 12.1
click at [1273, 365] on button "Save" at bounding box center [1274, 365] width 50 height 32
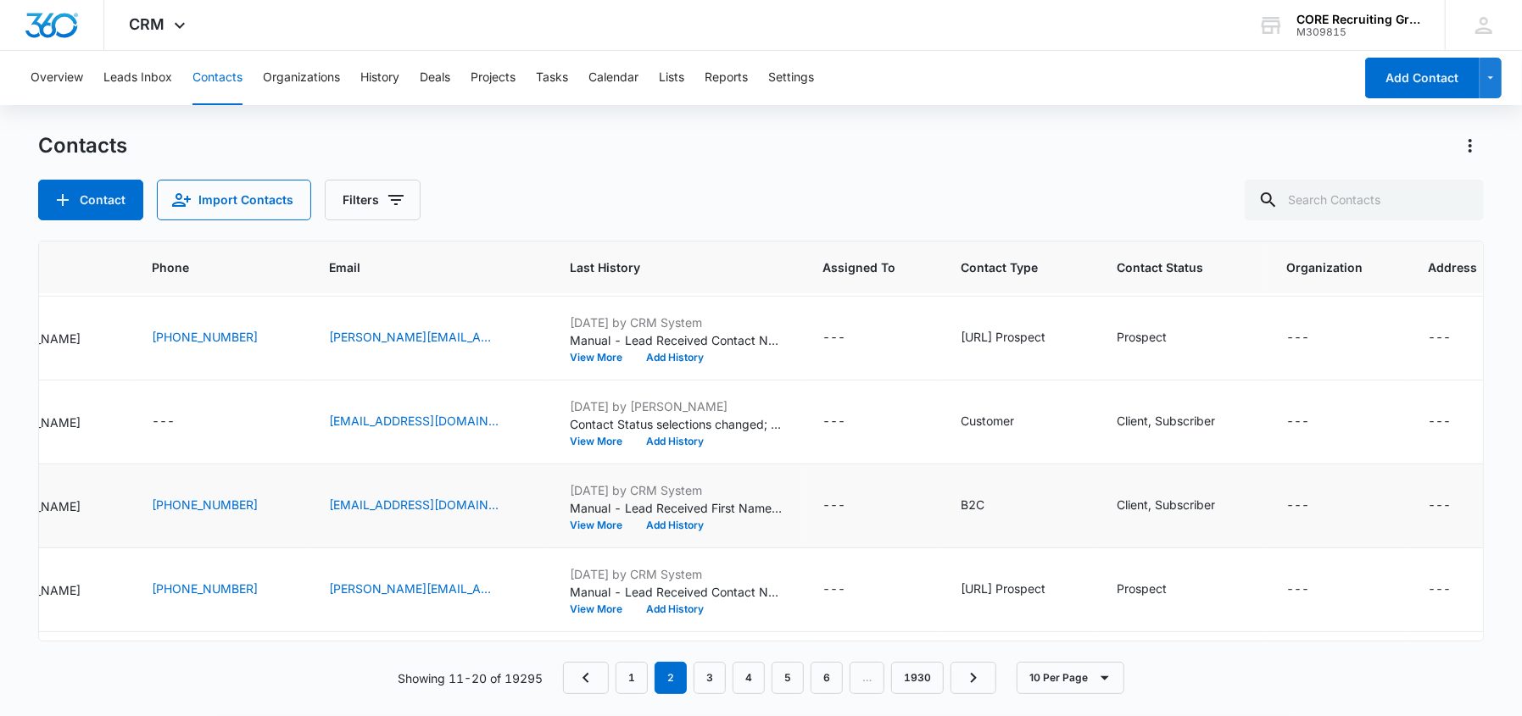
scroll to position [248, 261]
click at [627, 685] on link "1" at bounding box center [632, 678] width 32 height 32
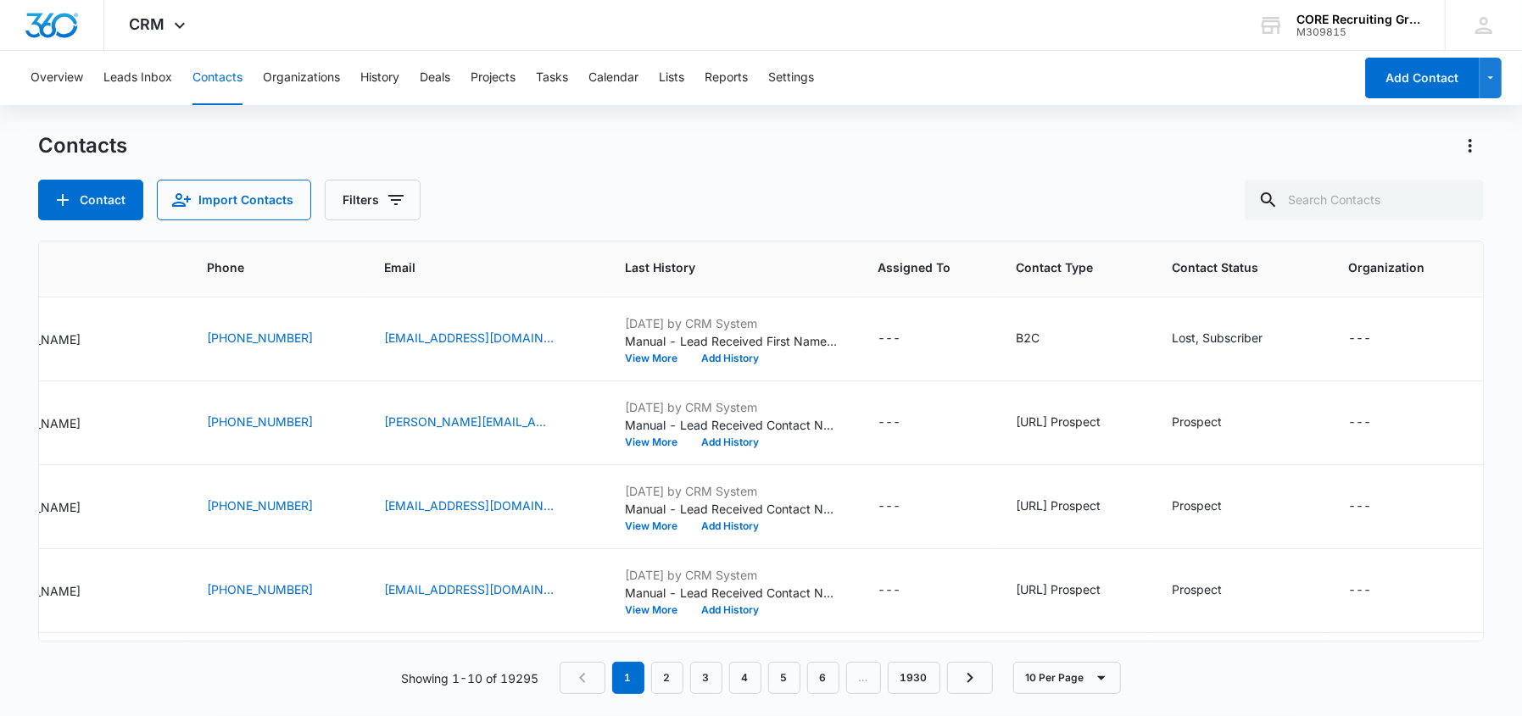
scroll to position [0, 261]
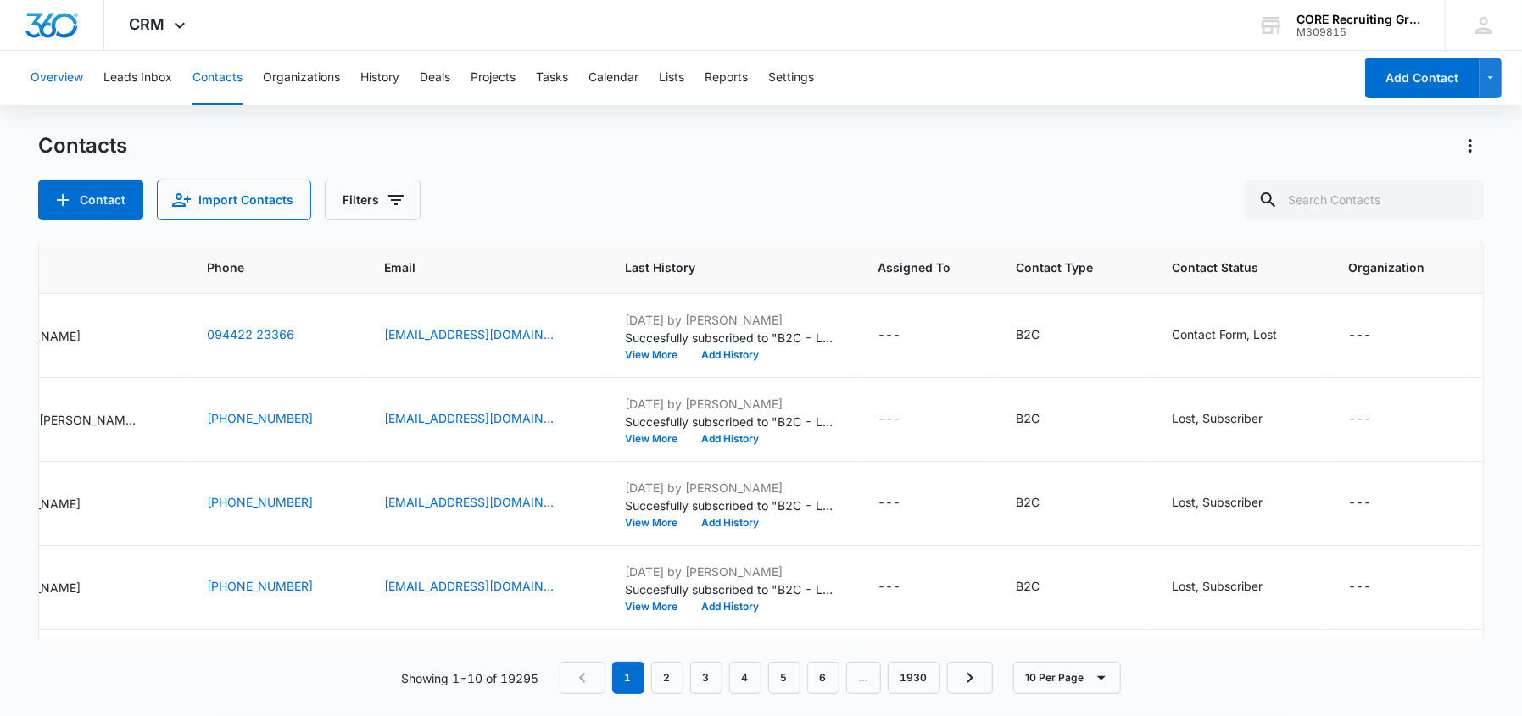
click at [58, 77] on button "Overview" at bounding box center [57, 78] width 53 height 54
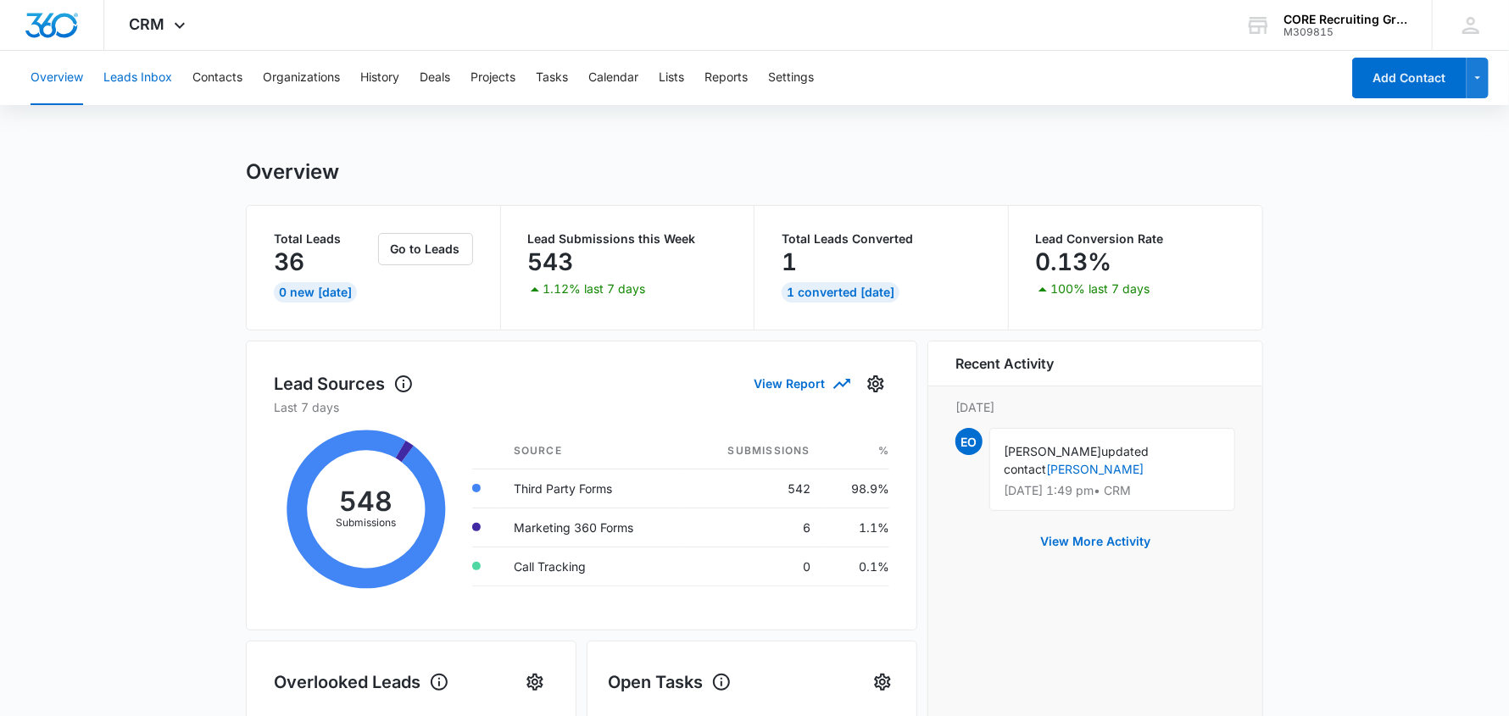
click at [131, 75] on button "Leads Inbox" at bounding box center [137, 78] width 69 height 54
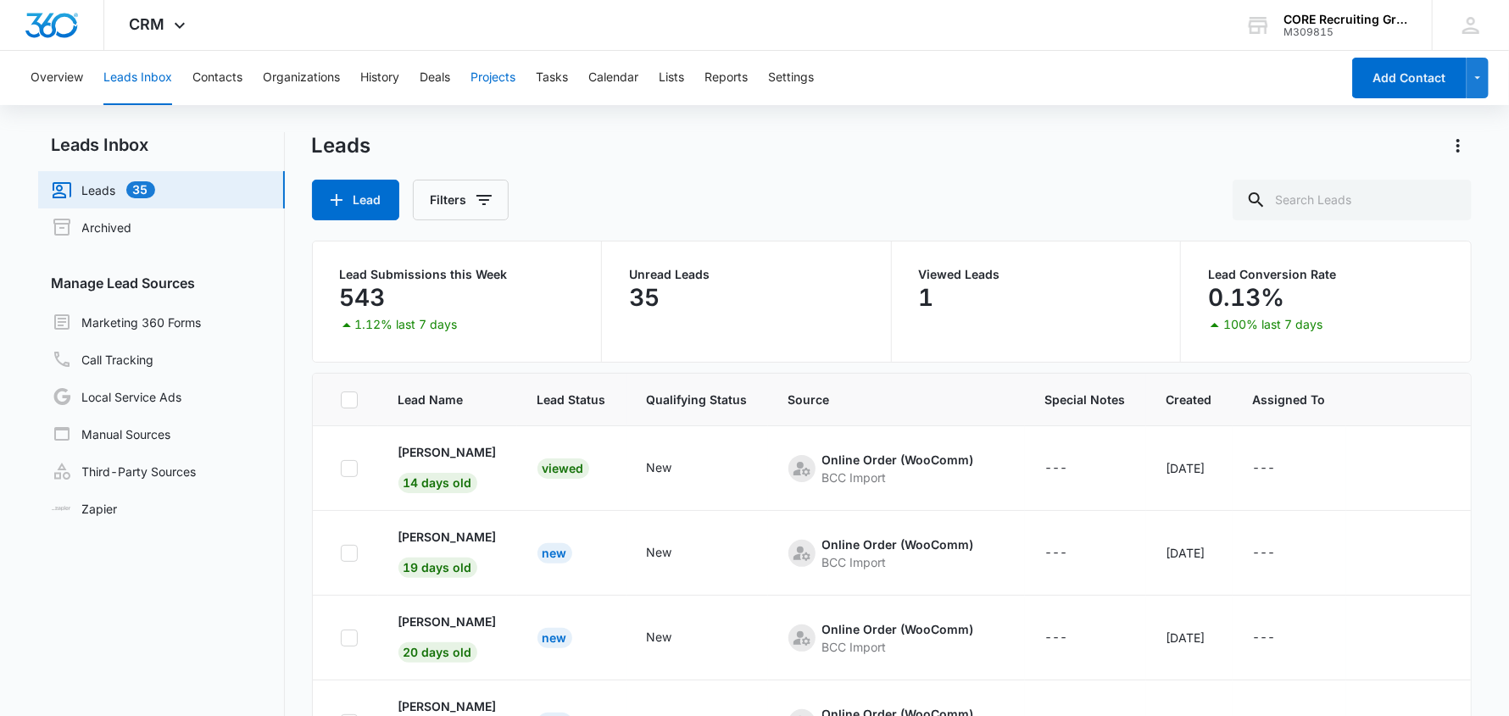
click at [504, 81] on button "Projects" at bounding box center [493, 78] width 45 height 54
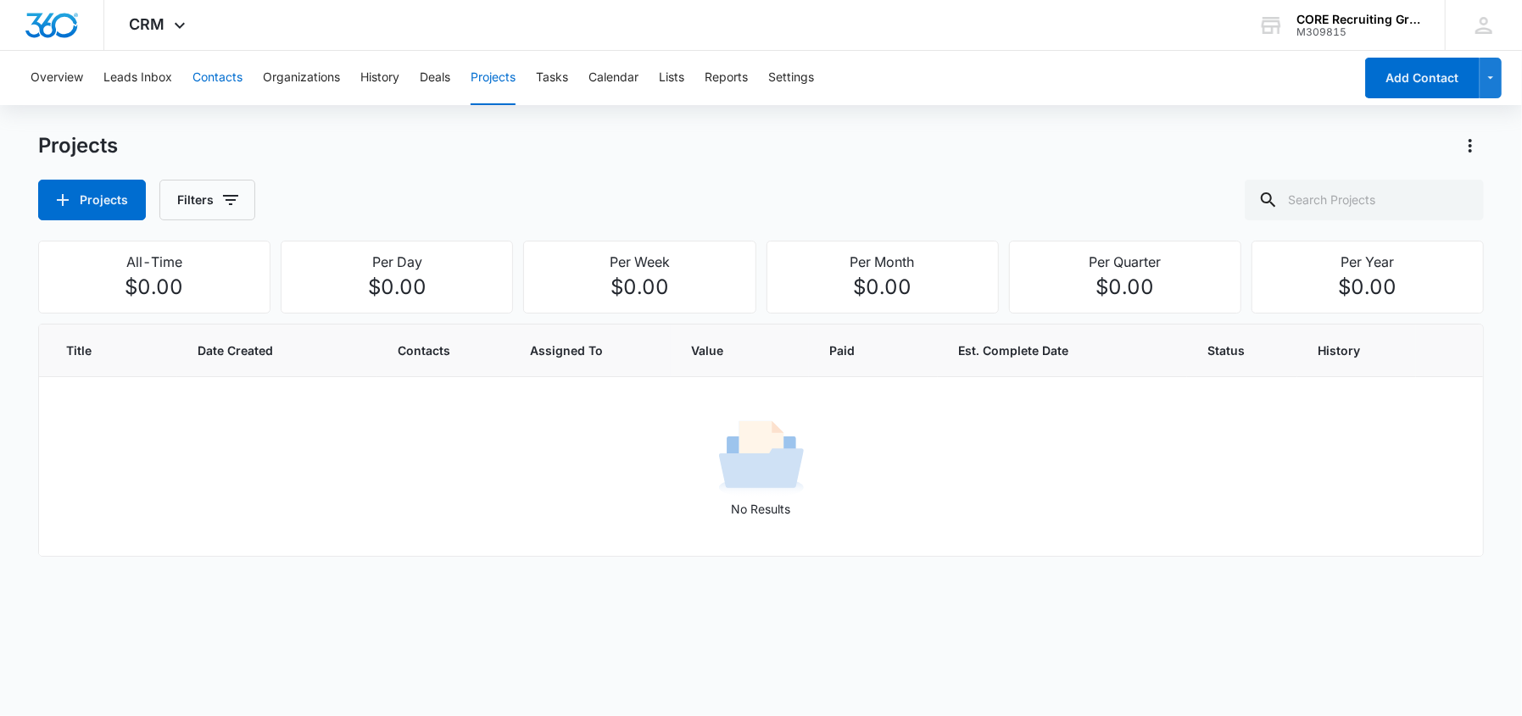
click at [200, 79] on button "Contacts" at bounding box center [217, 78] width 50 height 54
